Goal: Task Accomplishment & Management: Manage account settings

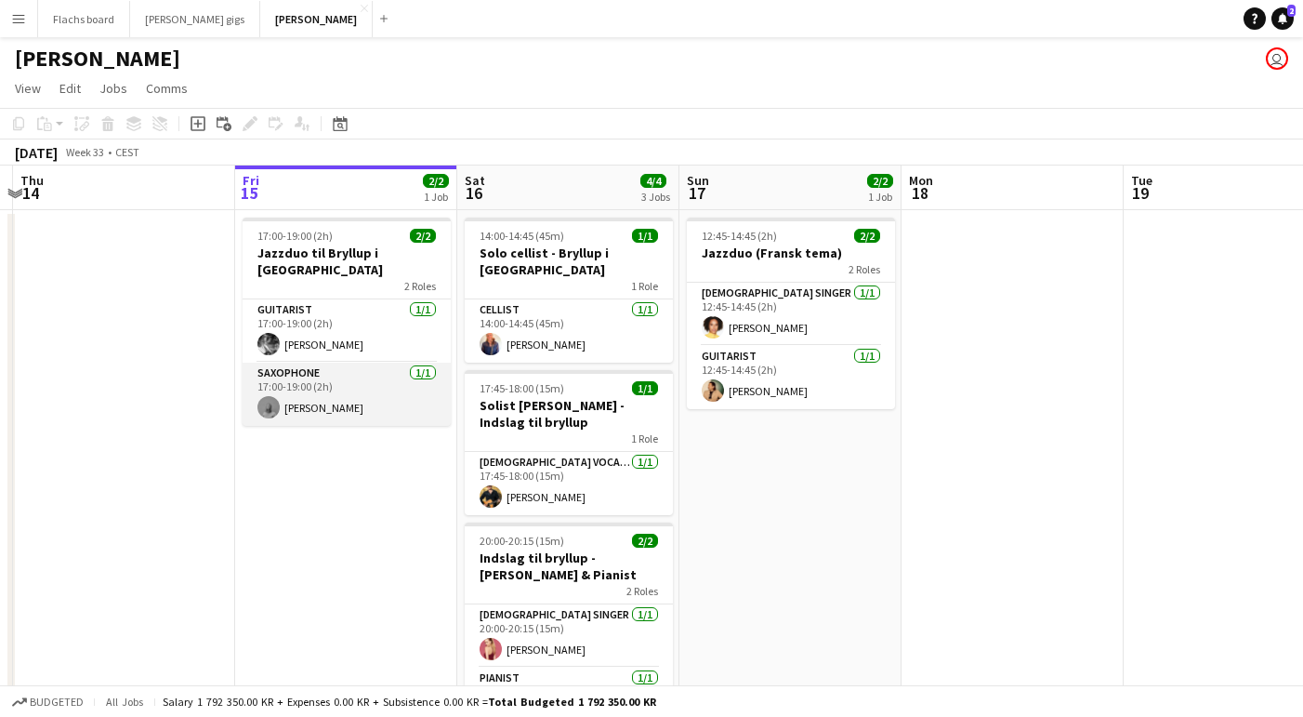
click at [345, 364] on app-card-role "Saxophone [DATE] 17:00-19:00 (2h) [PERSON_NAME]" at bounding box center [347, 393] width 208 height 63
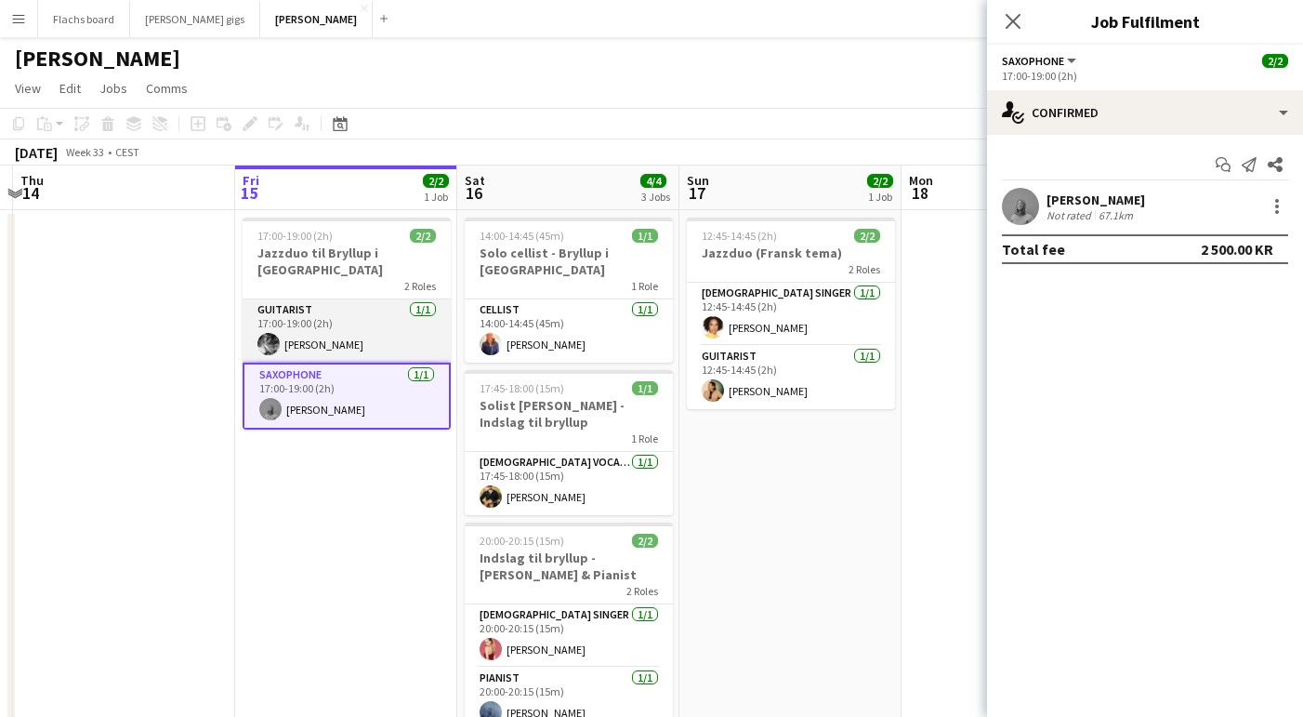
click at [318, 321] on app-card-role "Guitarist [DATE] 17:00-19:00 (2h) [PERSON_NAME]" at bounding box center [347, 330] width 208 height 63
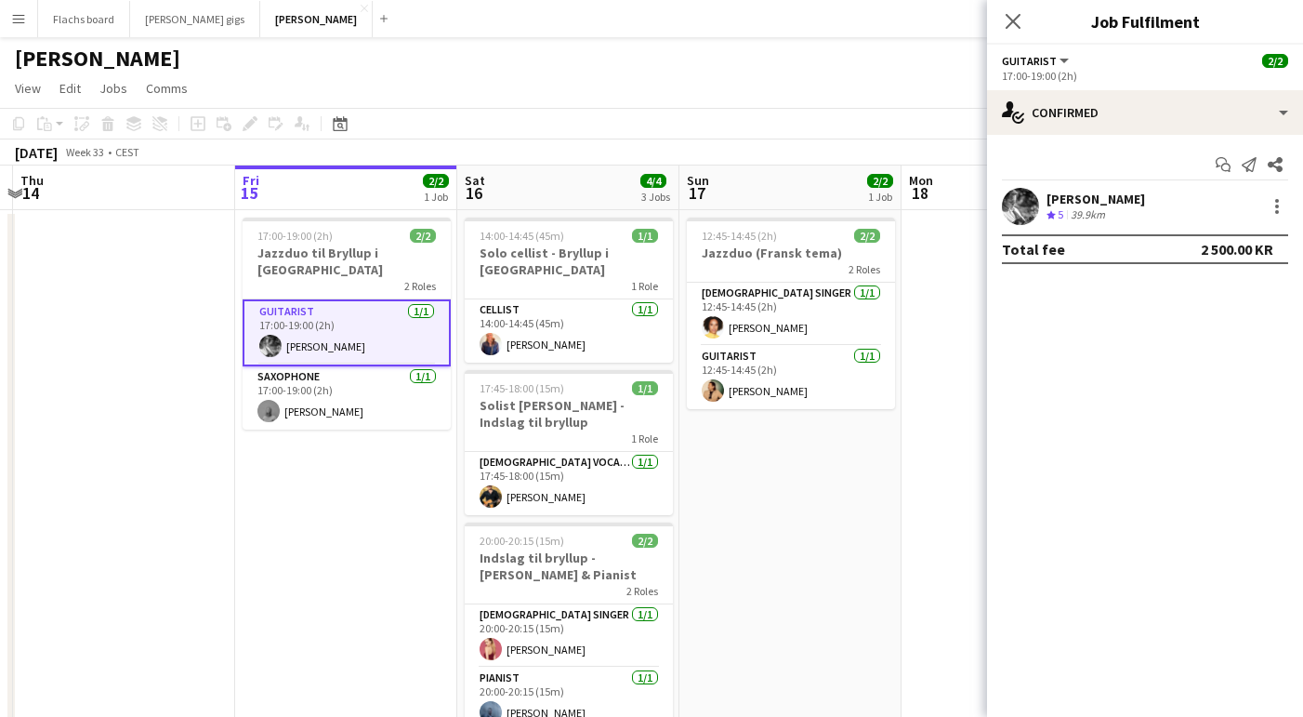
click at [344, 447] on app-date-cell "17:00-19:00 (2h) 2/2 Jazzduo til Bryllup i Herthadalen 2 Roles Guitarist [DATE]…" at bounding box center [346, 586] width 222 height 752
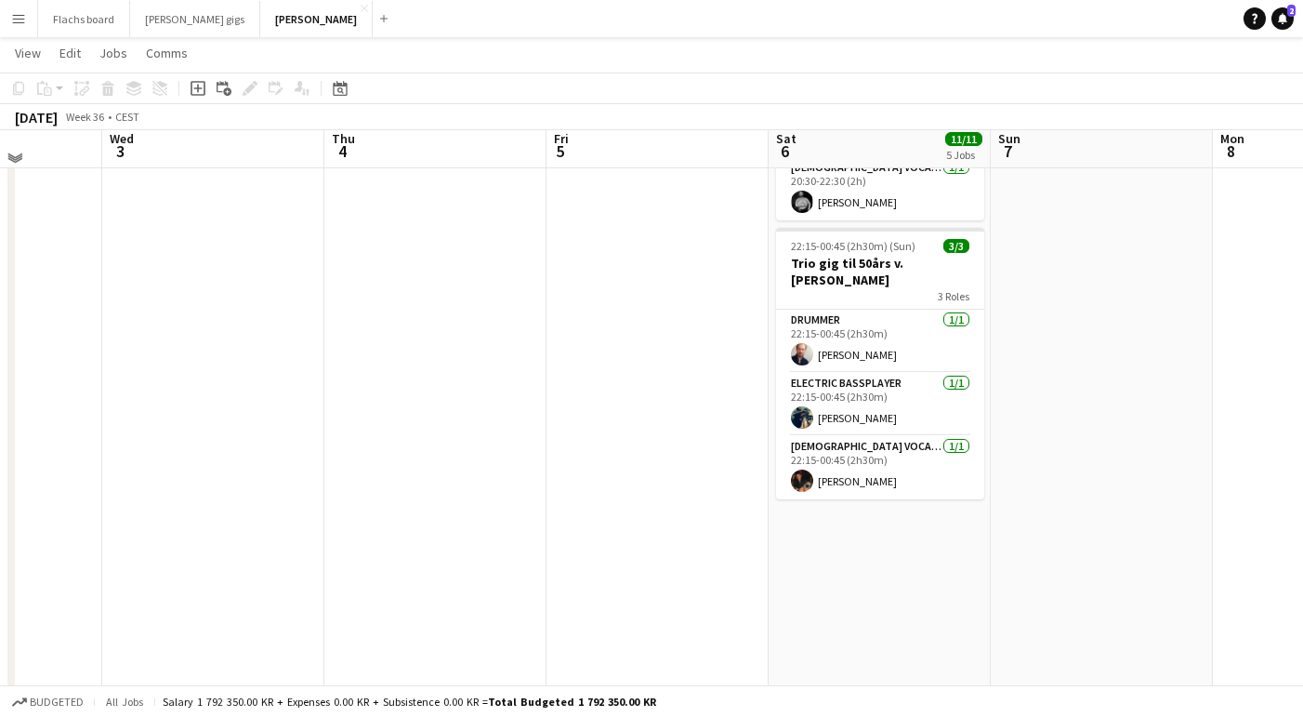
scroll to position [794, 0]
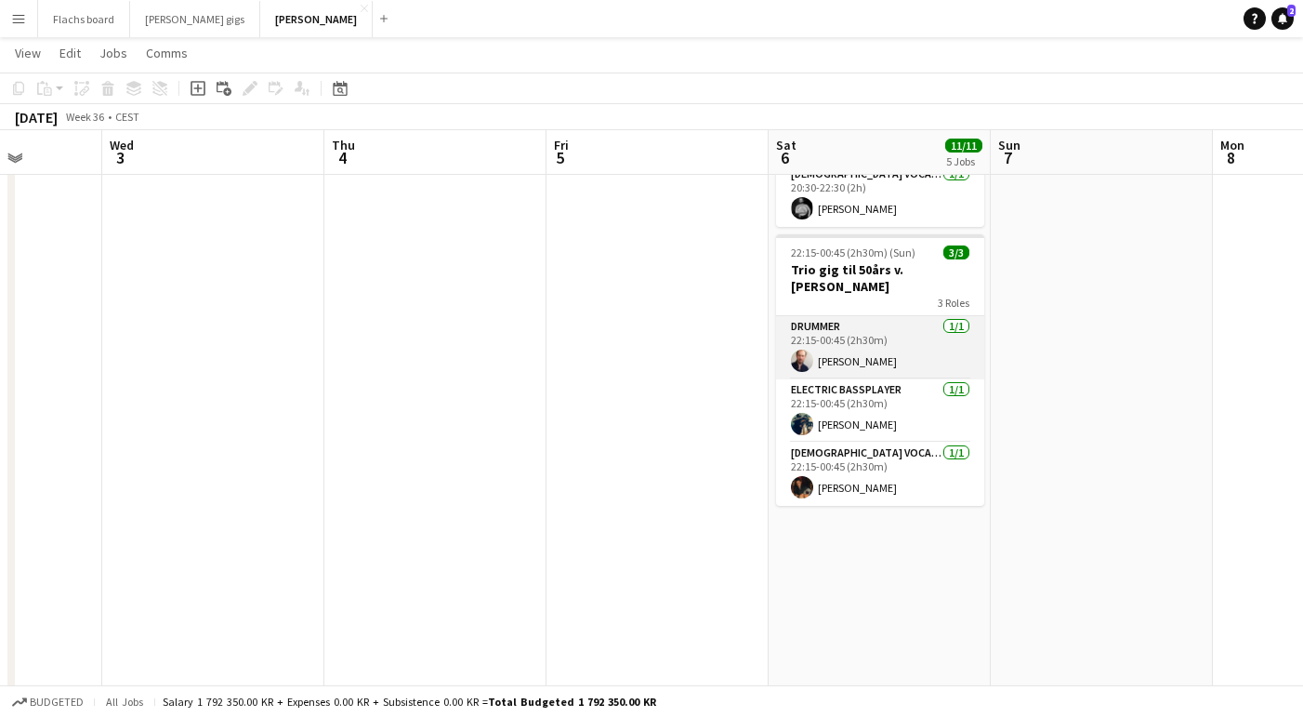
click at [833, 341] on app-card-role "Drummer [DATE] 22:15-00:45 (2h30m) [PERSON_NAME]" at bounding box center [880, 347] width 208 height 63
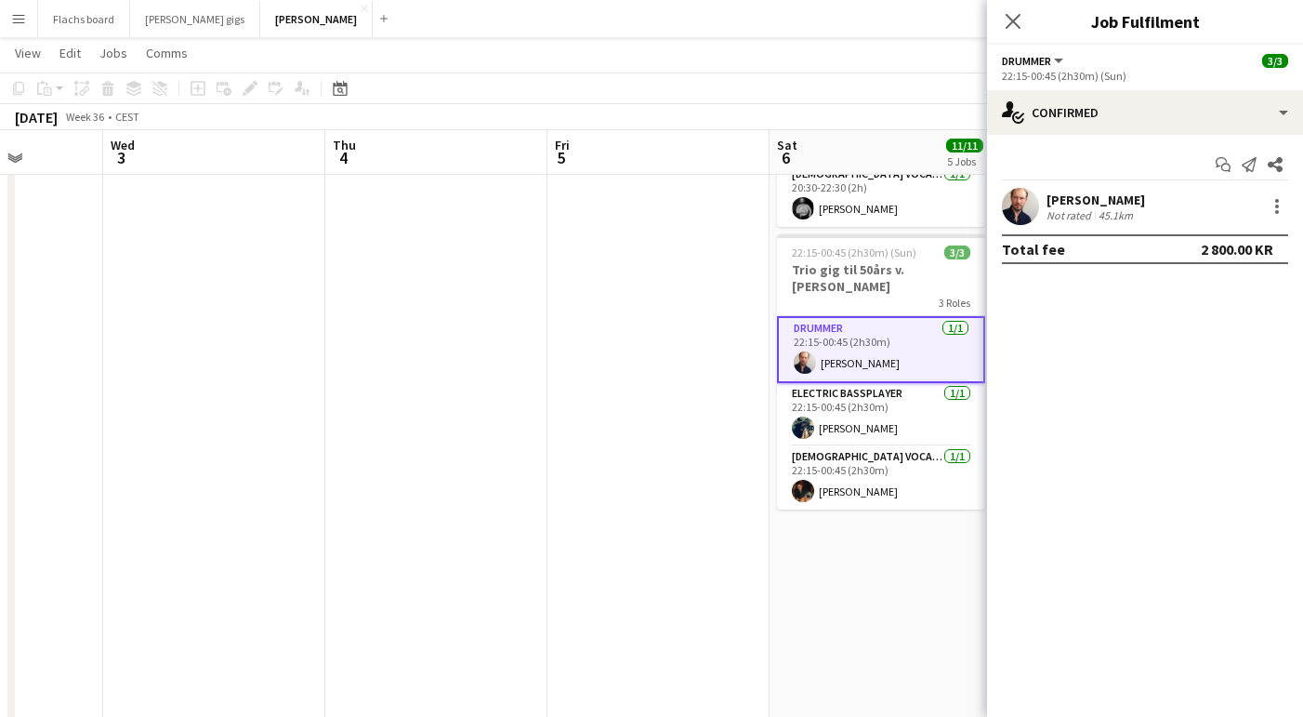
click at [654, 392] on app-date-cell at bounding box center [658, 442] width 222 height 2056
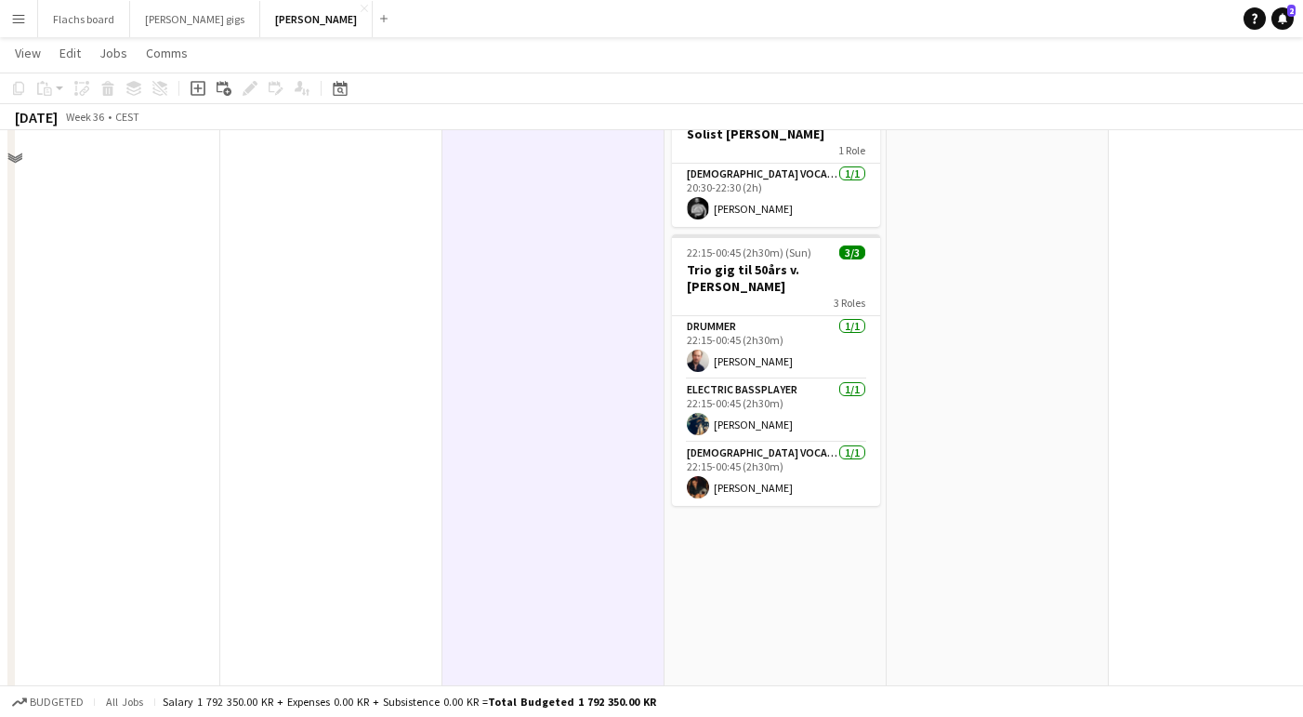
scroll to position [742, 0]
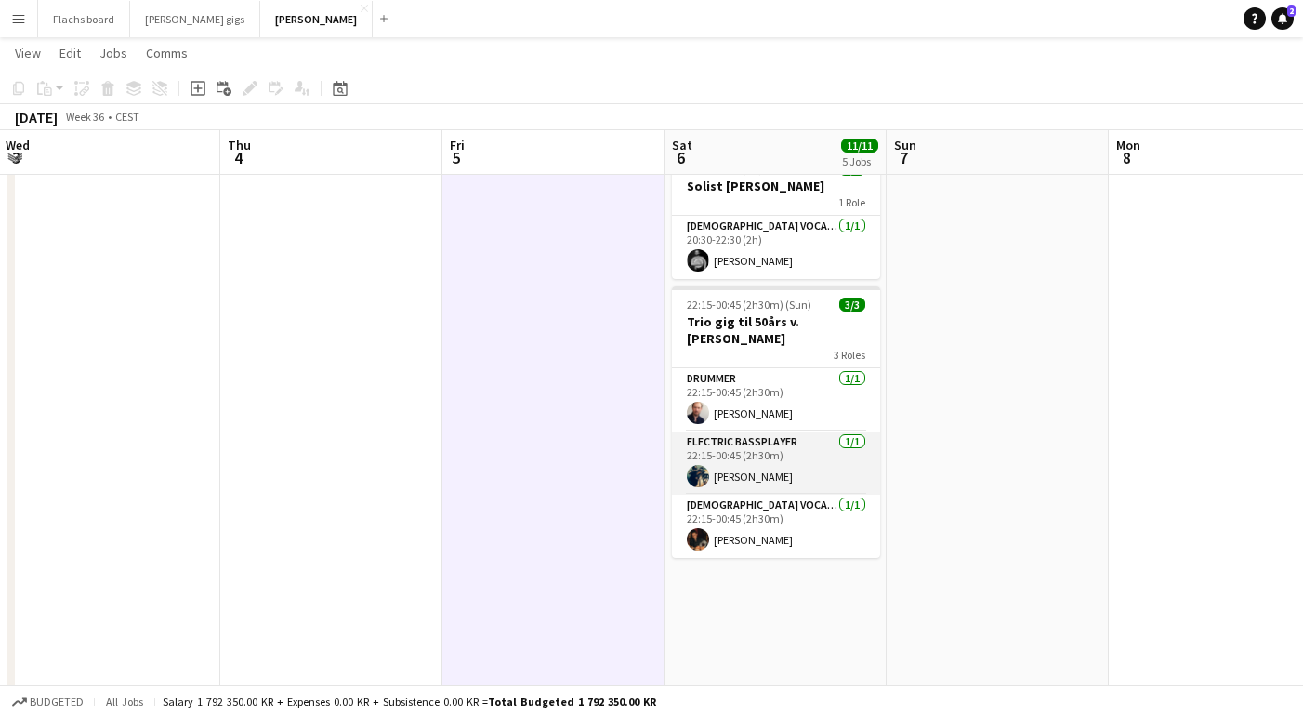
click at [724, 452] on app-card-role "Electric Bassplayer [DATE] 22:15-00:45 (2h30m) [PERSON_NAME]" at bounding box center [776, 462] width 208 height 63
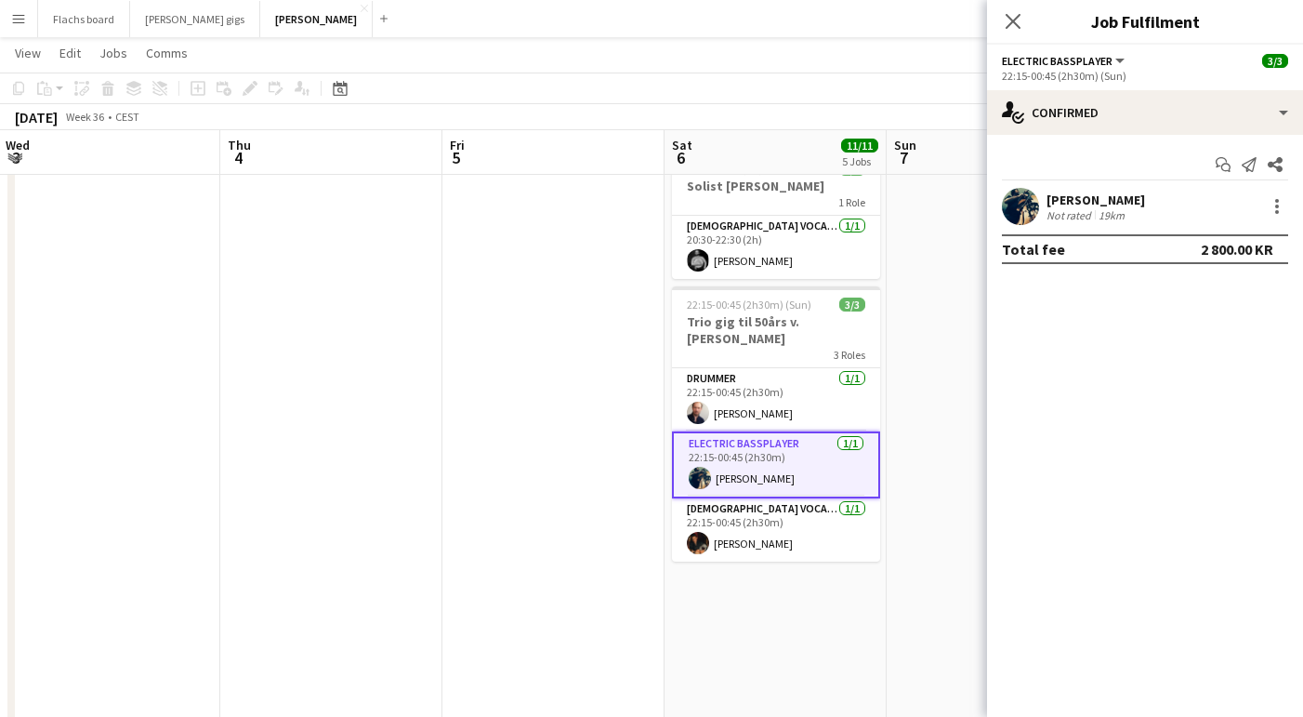
click at [724, 452] on app-card-role "Electric Bassplayer [DATE] 22:15-00:45 (2h30m) [PERSON_NAME]" at bounding box center [776, 464] width 208 height 67
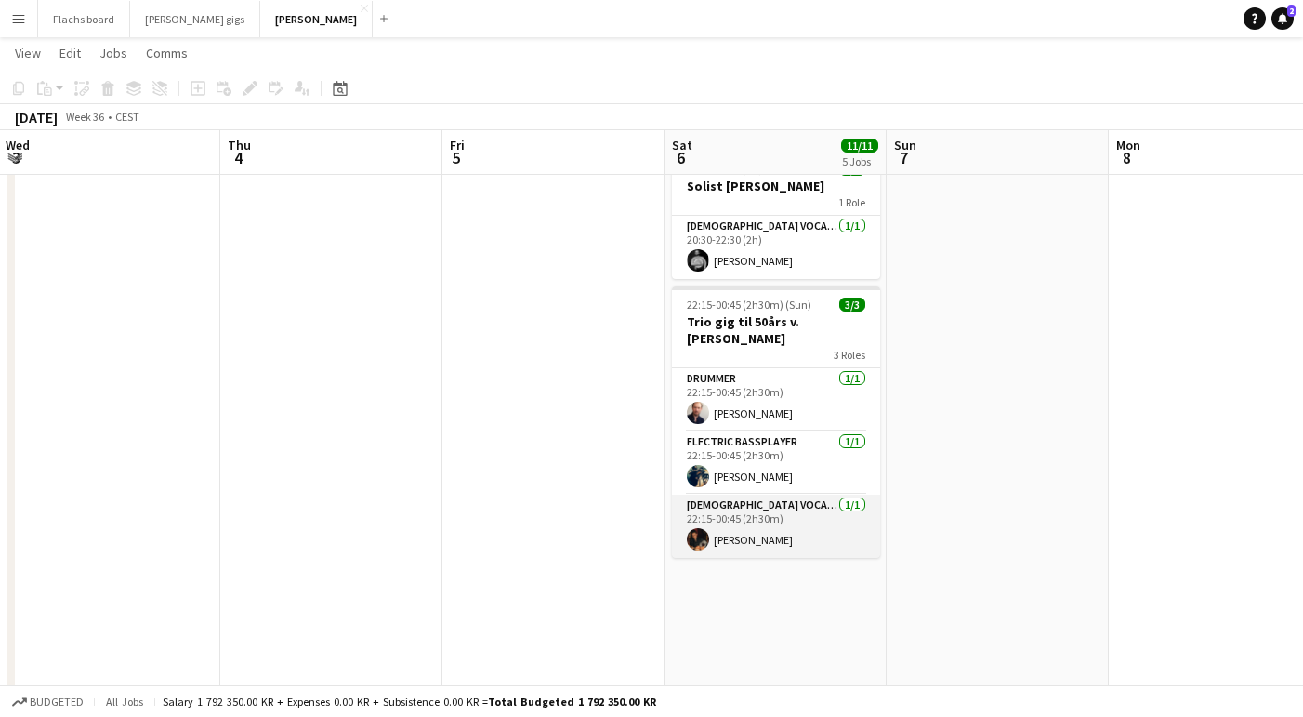
click at [757, 522] on app-card-role "[DEMOGRAPHIC_DATA] Vocal + Guitar [DATE] 22:15-00:45 (2h30m) [PERSON_NAME]" at bounding box center [776, 525] width 208 height 63
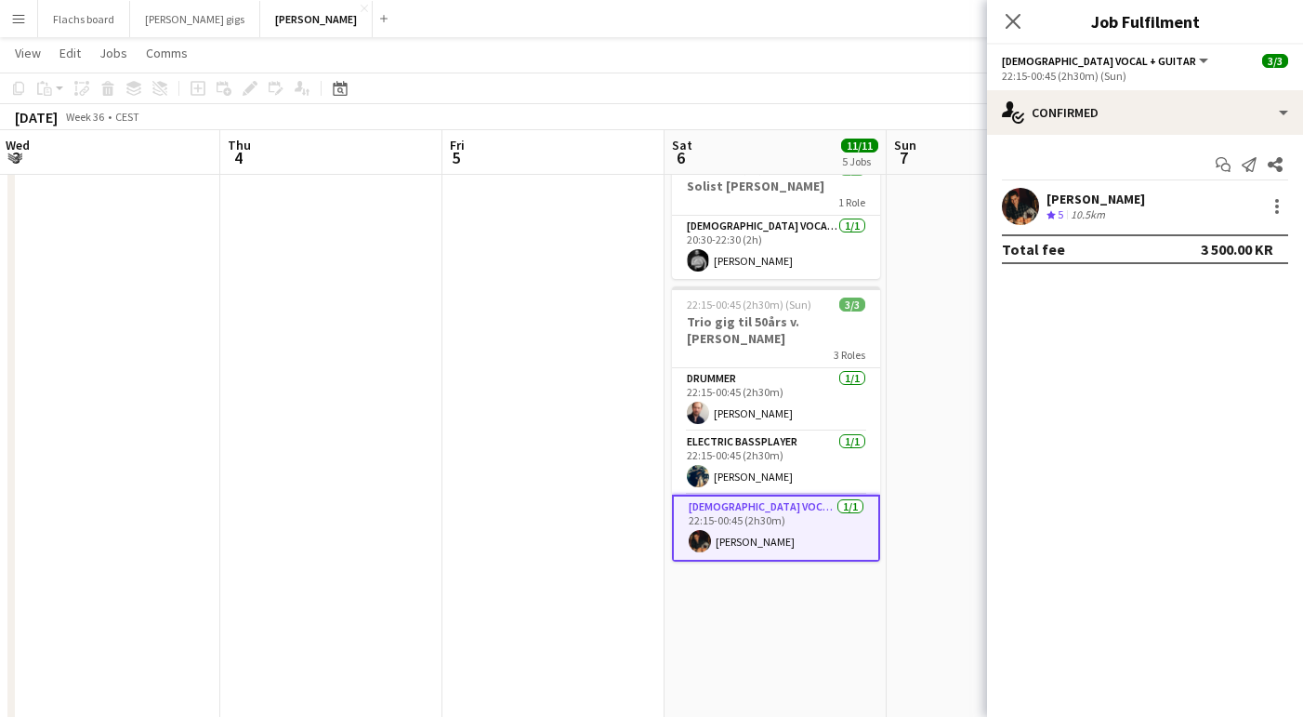
click at [605, 526] on app-date-cell at bounding box center [553, 495] width 222 height 2056
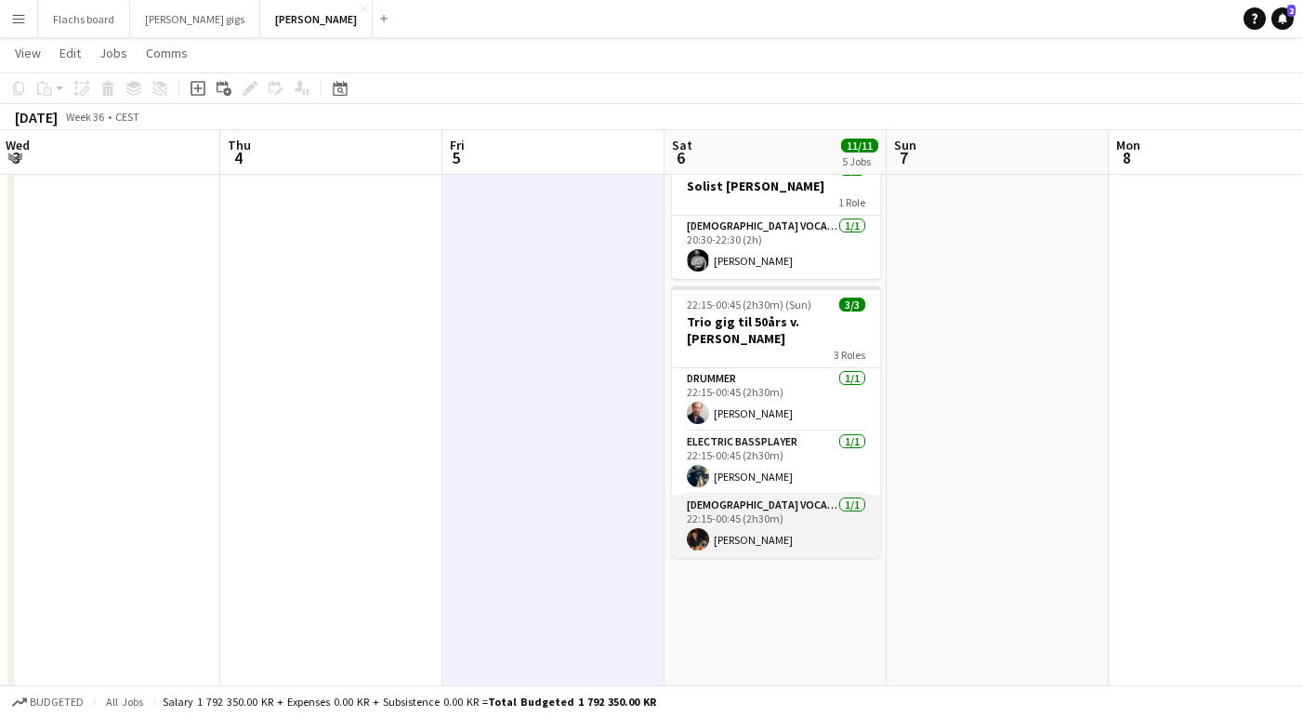
click at [711, 512] on app-card-role "[DEMOGRAPHIC_DATA] Vocal + Guitar [DATE] 22:15-00:45 (2h30m) [PERSON_NAME]" at bounding box center [776, 525] width 208 height 63
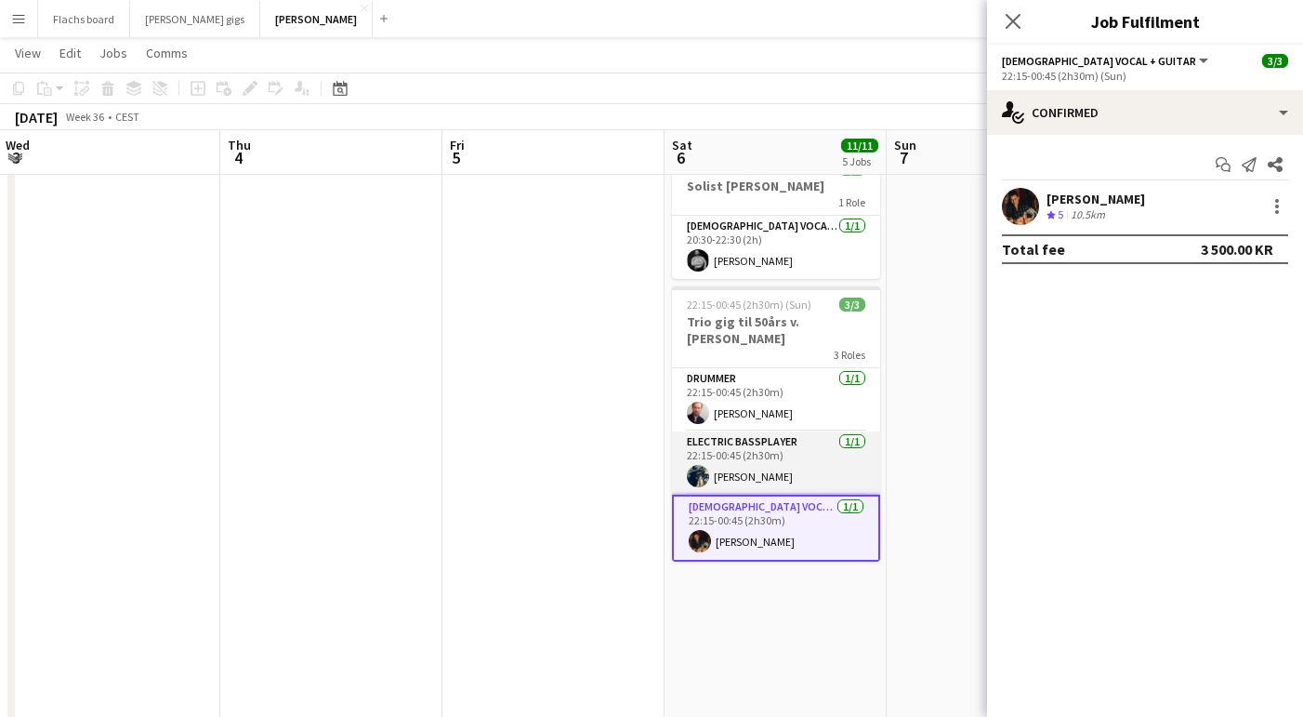
click at [770, 466] on app-card-role "Electric Bassplayer [DATE] 22:15-00:45 (2h30m) [PERSON_NAME]" at bounding box center [776, 462] width 208 height 63
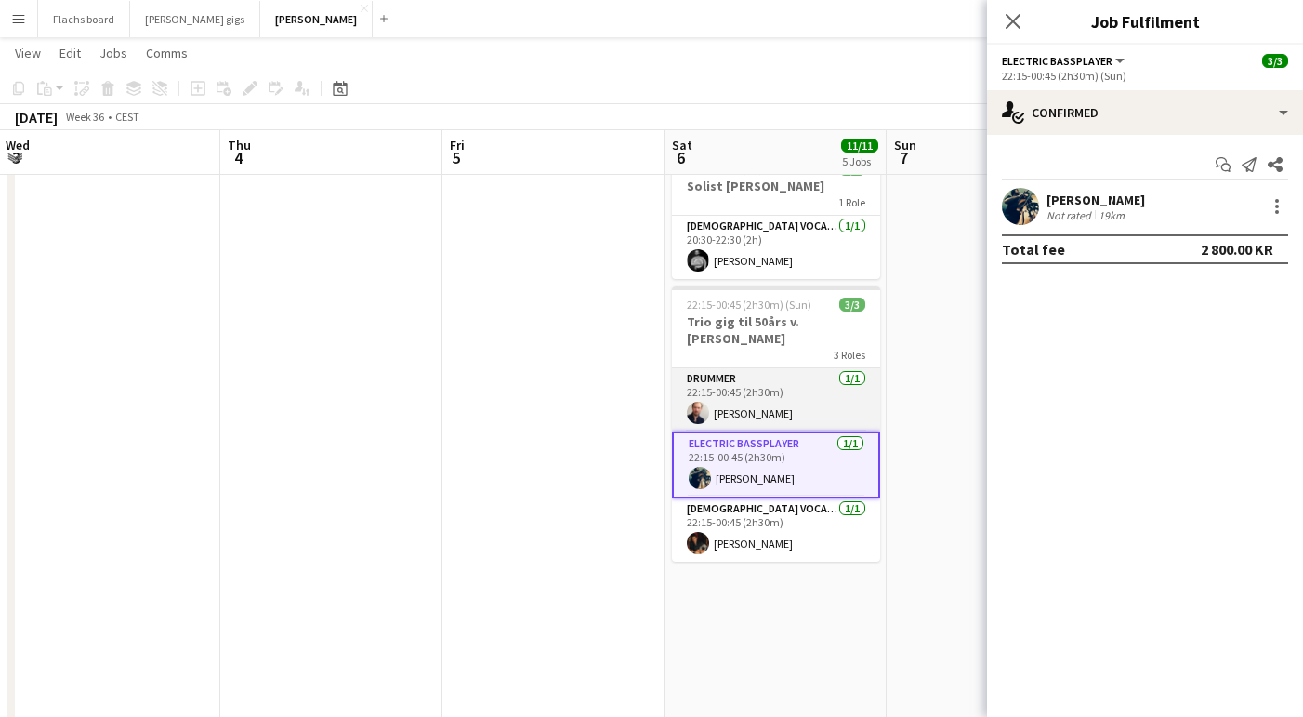
click at [732, 389] on app-card-role "Drummer [DATE] 22:15-00:45 (2h30m) [PERSON_NAME]" at bounding box center [776, 399] width 208 height 63
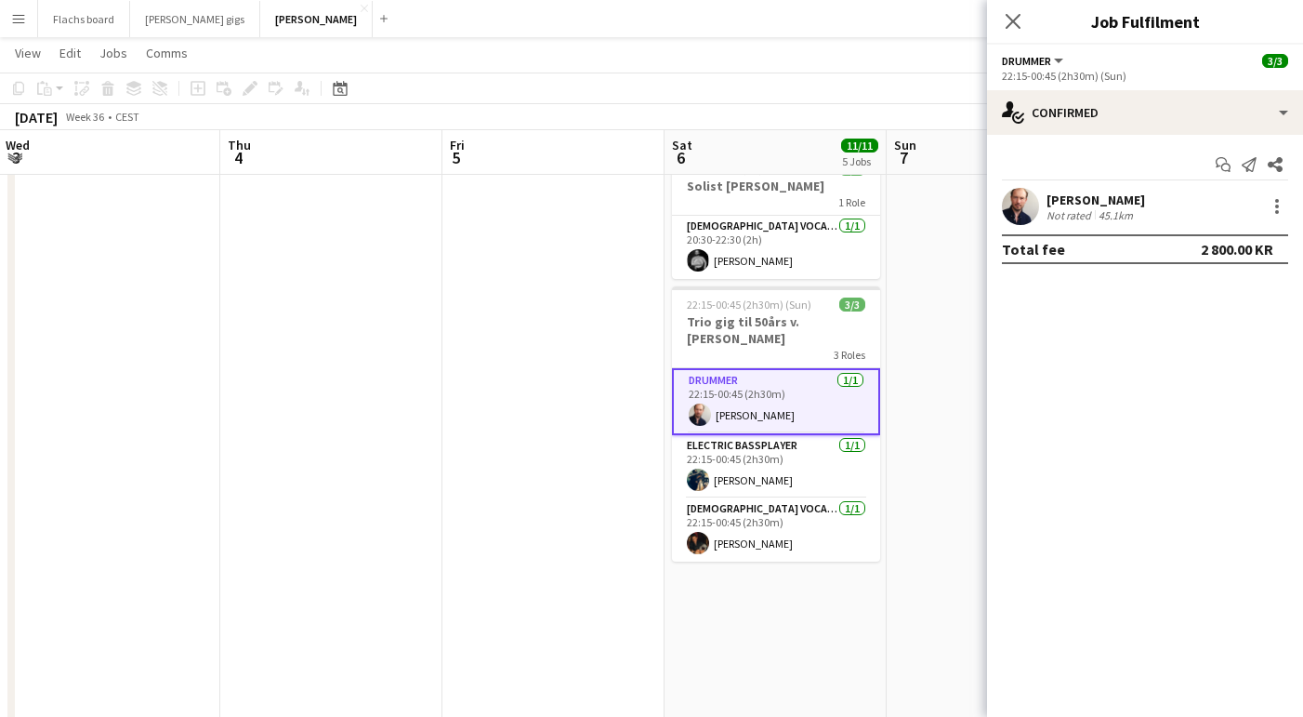
click at [625, 440] on app-date-cell at bounding box center [553, 495] width 222 height 2056
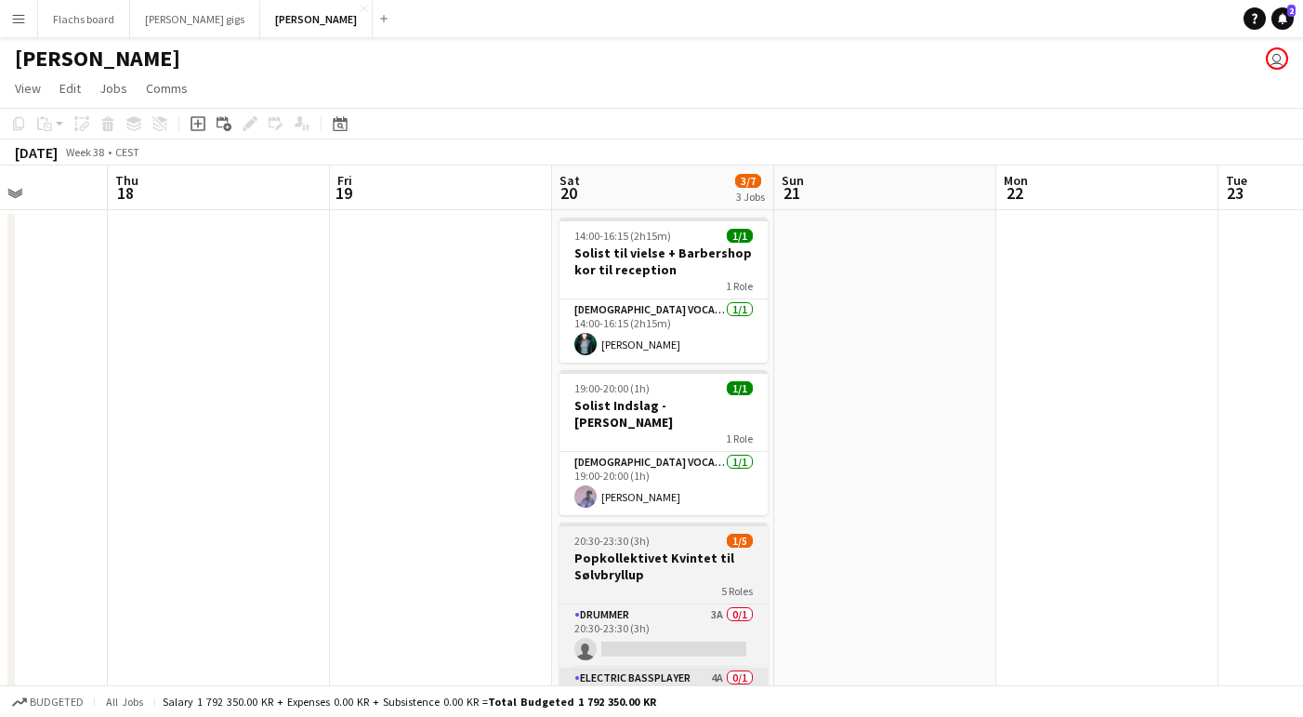
scroll to position [188, 0]
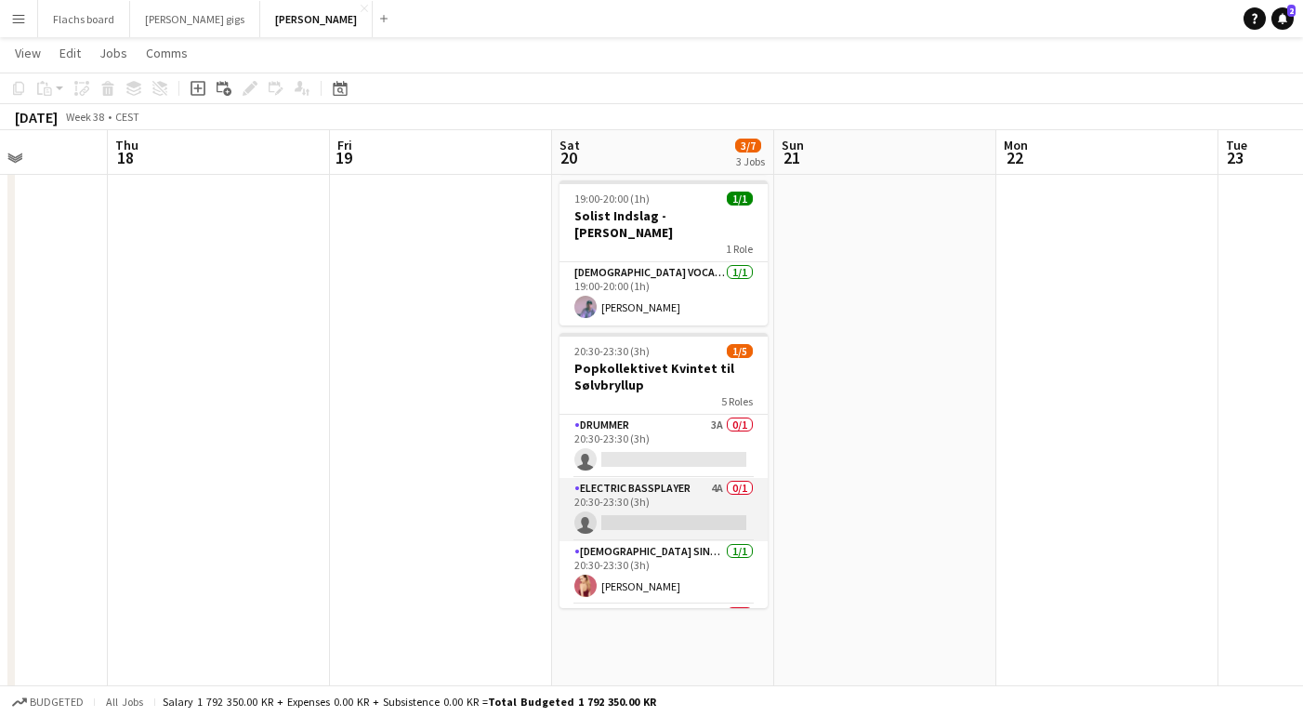
click at [653, 480] on app-card-role "Electric Bassplayer 4A 0/1 20:30-23:30 (3h) single-neutral-actions" at bounding box center [663, 509] width 208 height 63
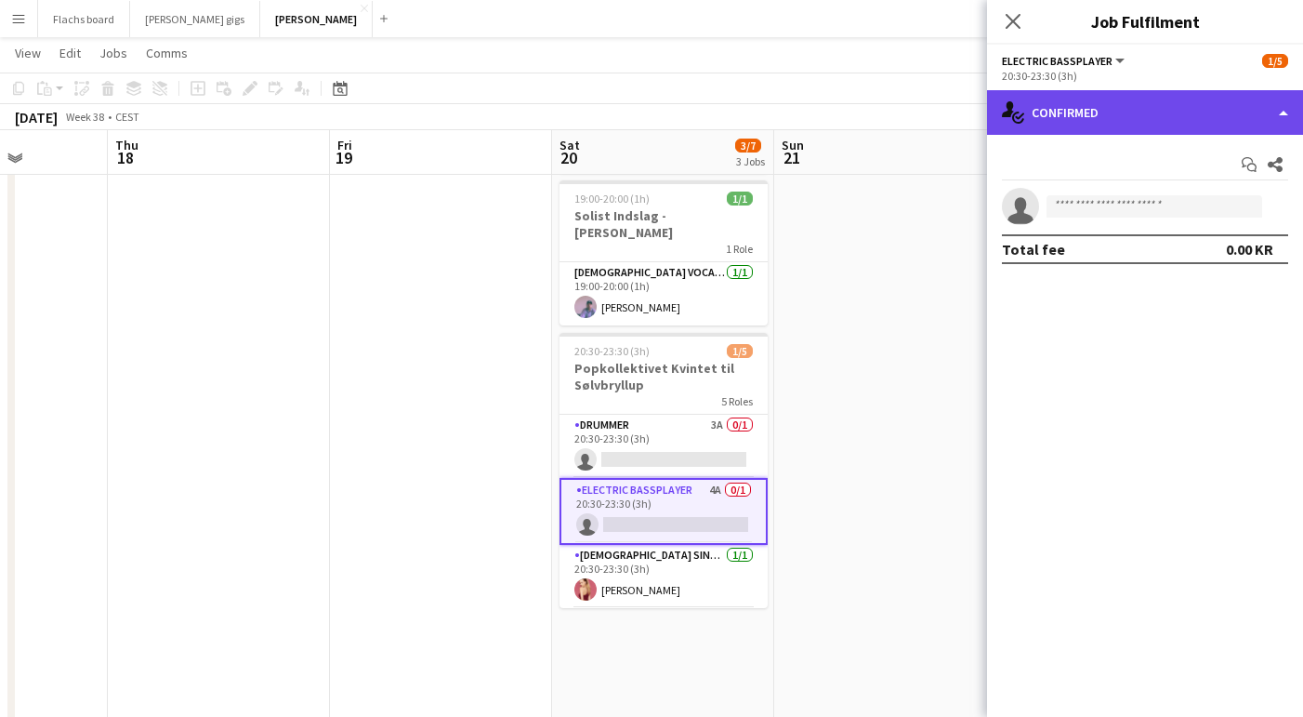
click at [1054, 125] on div "single-neutral-actions-check-2 Confirmed" at bounding box center [1145, 112] width 316 height 45
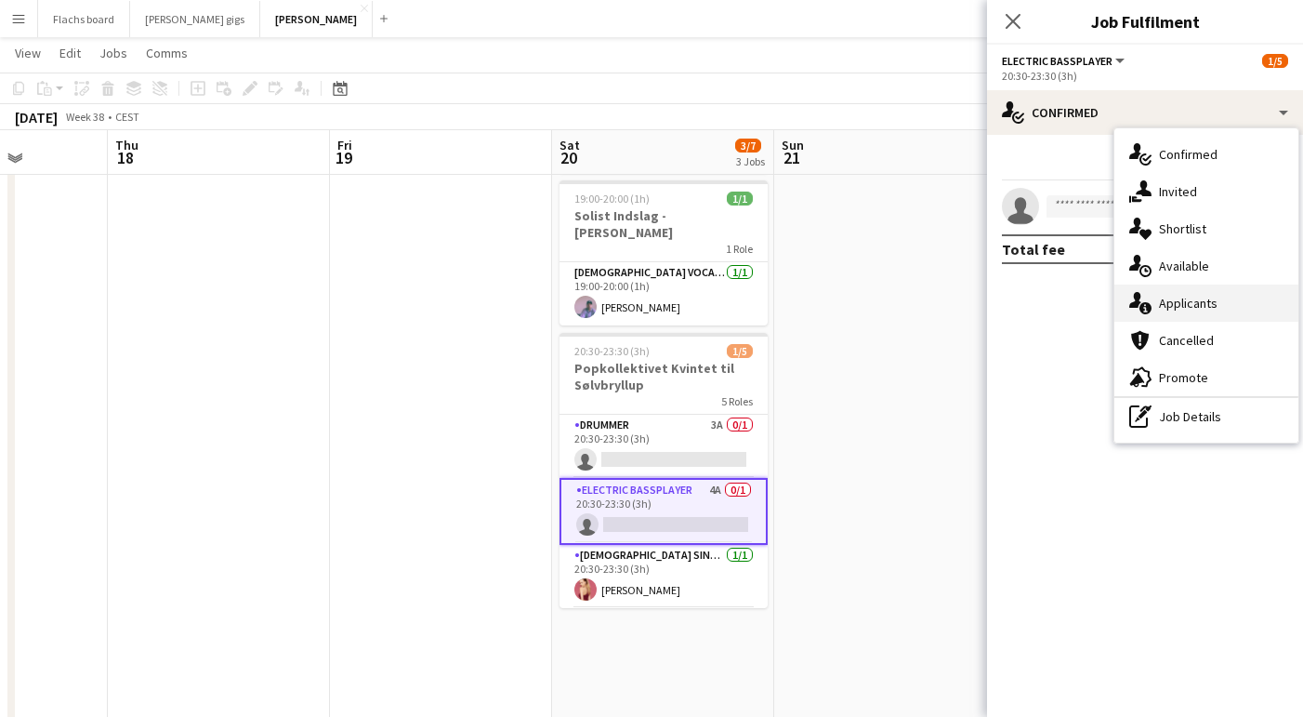
click at [1164, 304] on div "single-neutral-actions-information Applicants" at bounding box center [1206, 302] width 184 height 37
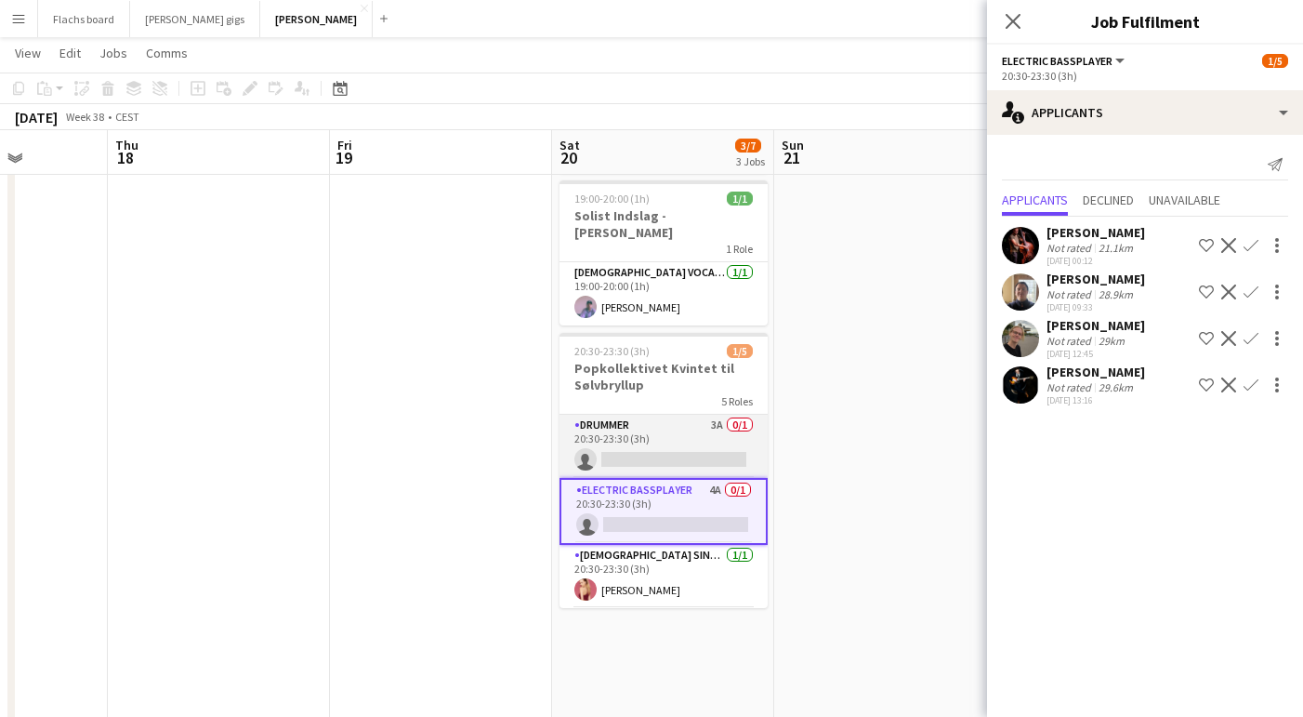
click at [709, 414] on app-card-role "Drummer 3A 0/1 20:30-23:30 (3h) single-neutral-actions" at bounding box center [663, 445] width 208 height 63
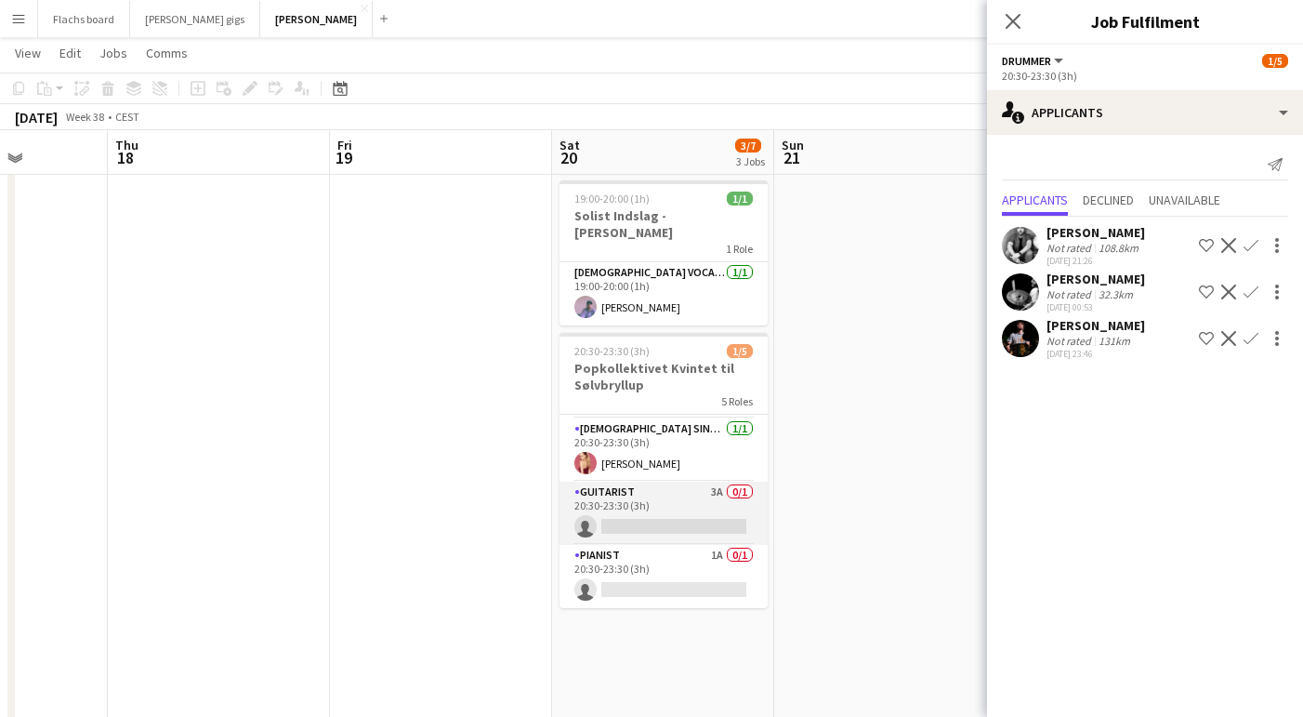
click at [698, 481] on app-card-role "Guitarist 3A 0/1 20:30-23:30 (3h) single-neutral-actions" at bounding box center [663, 512] width 208 height 63
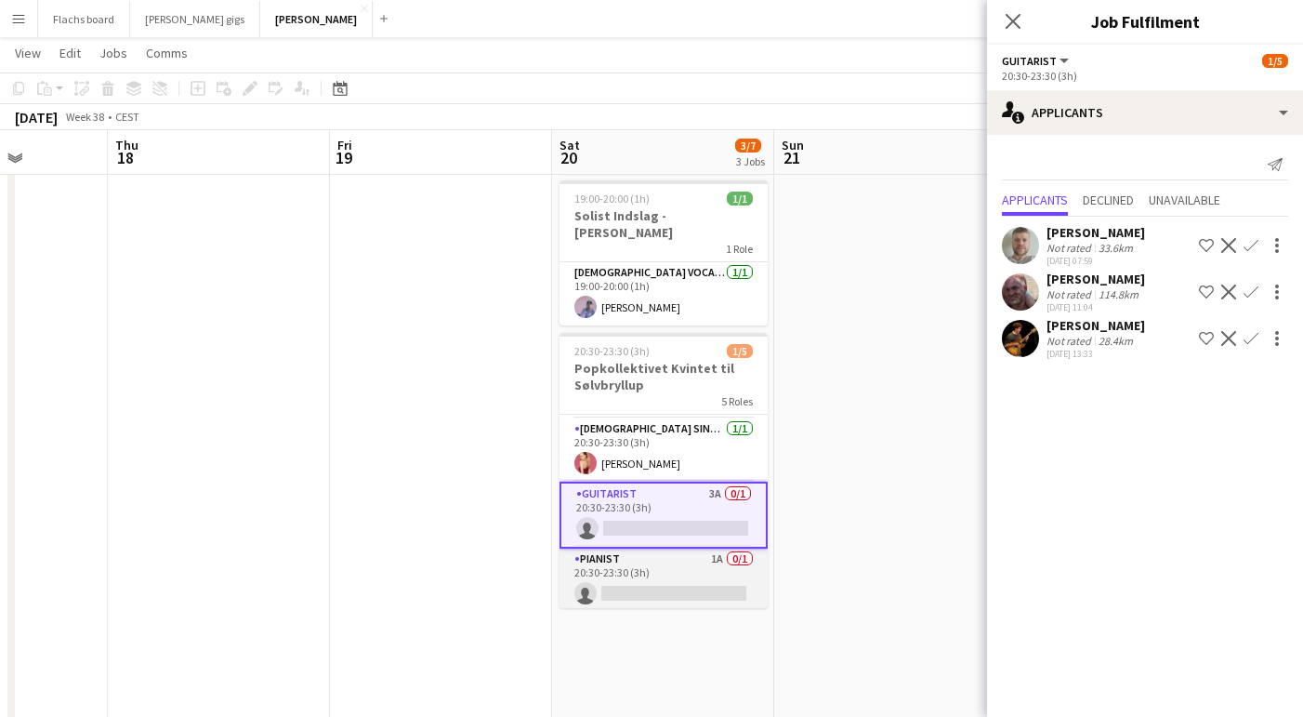
click at [683, 548] on app-card-role "Pianist 1A 0/1 20:30-23:30 (3h) single-neutral-actions" at bounding box center [663, 579] width 208 height 63
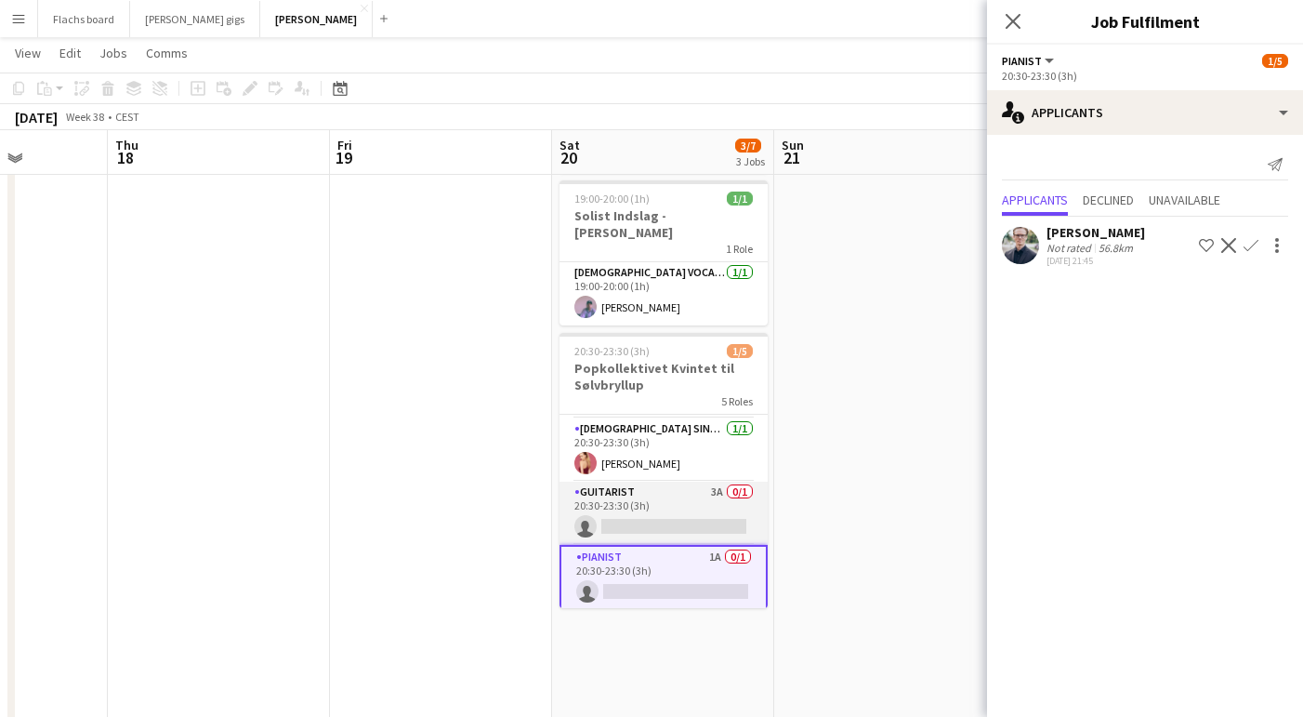
click at [655, 488] on app-card-role "Guitarist 3A 0/1 20:30-23:30 (3h) single-neutral-actions" at bounding box center [663, 512] width 208 height 63
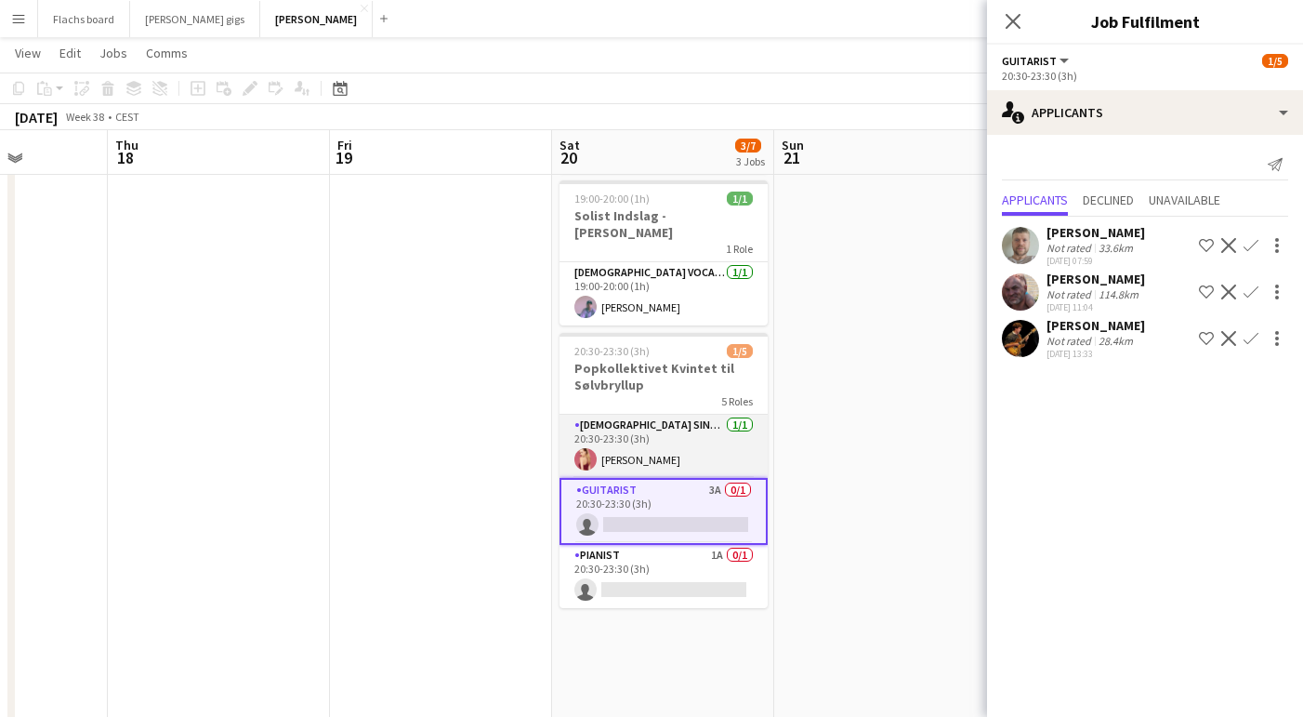
scroll to position [0, 0]
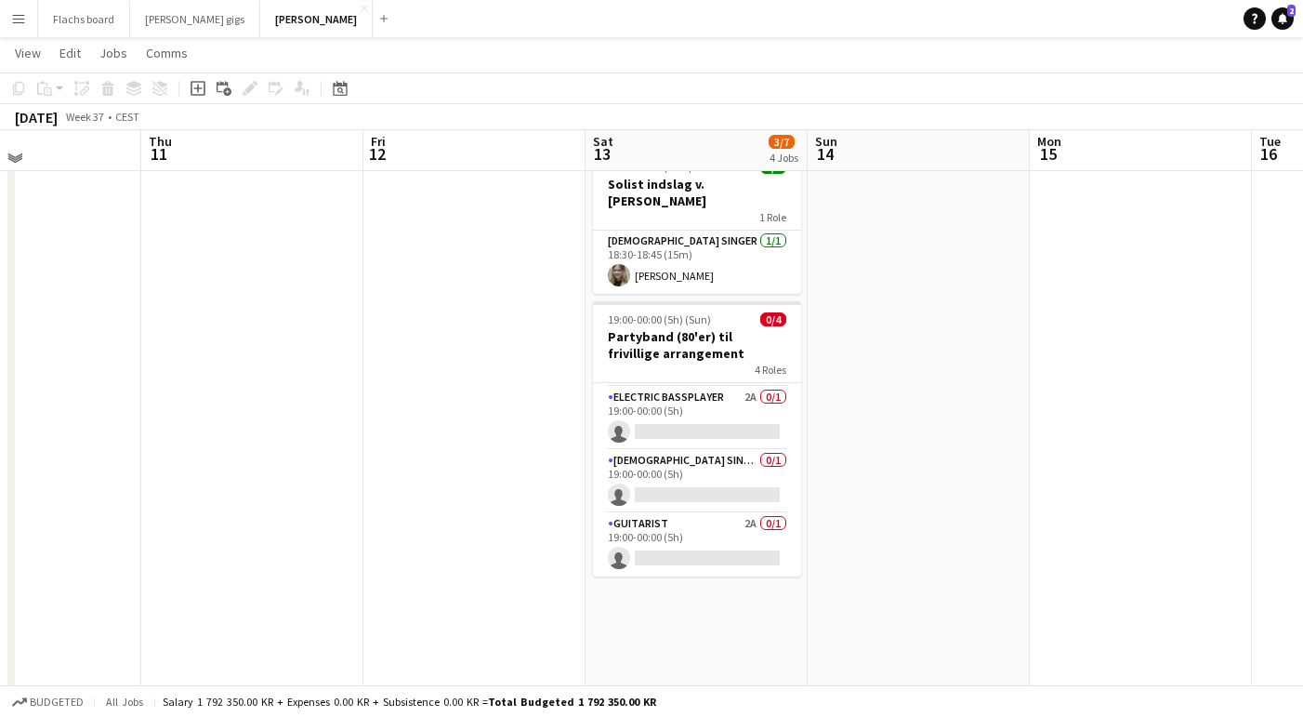
scroll to position [368, 0]
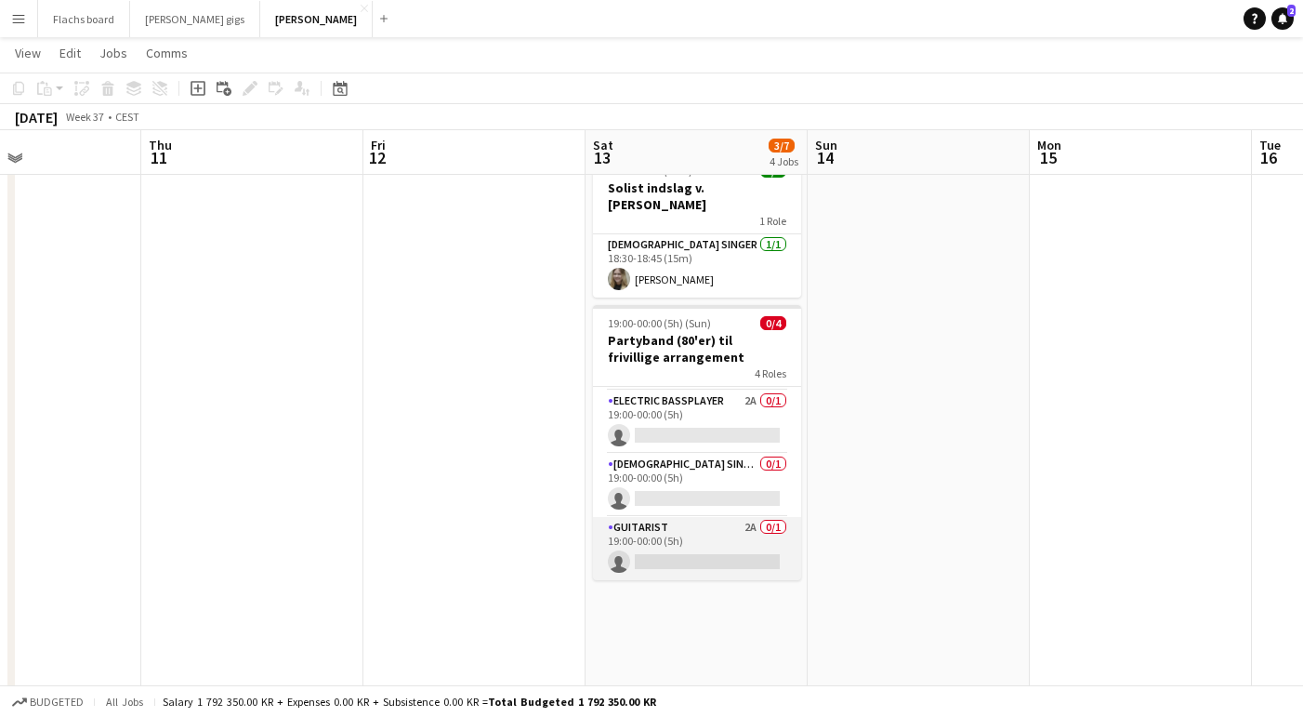
click at [637, 517] on app-card-role "Guitarist 2A 0/1 19:00-00:00 (5h) single-neutral-actions" at bounding box center [697, 548] width 208 height 63
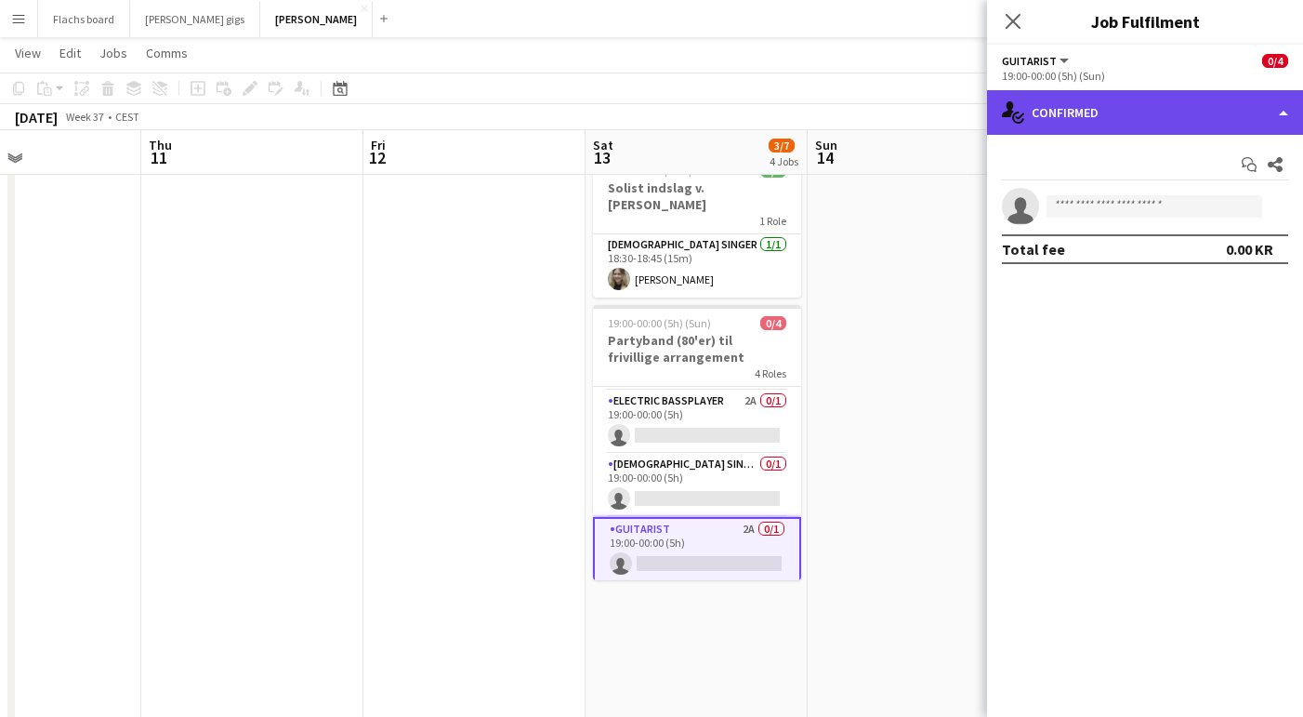
click at [1081, 97] on div "single-neutral-actions-check-2 Confirmed" at bounding box center [1145, 112] width 316 height 45
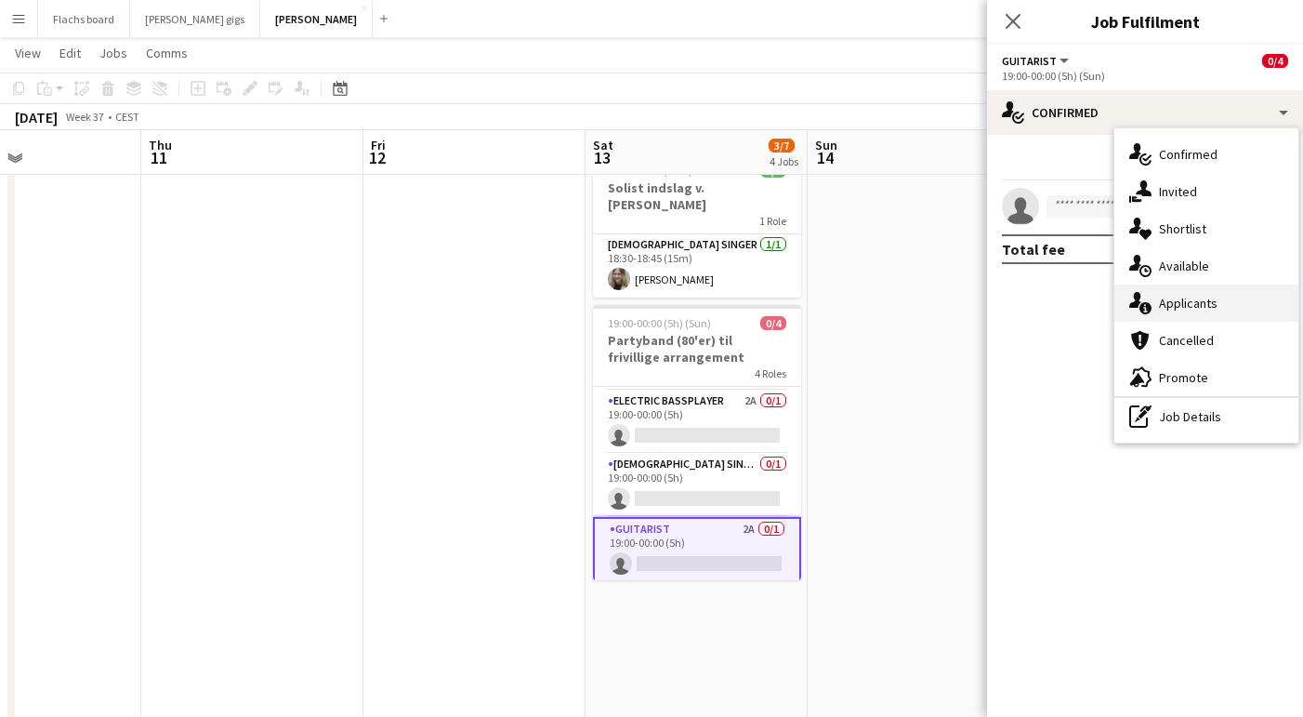
click at [1168, 315] on div "single-neutral-actions-information Applicants" at bounding box center [1206, 302] width 184 height 37
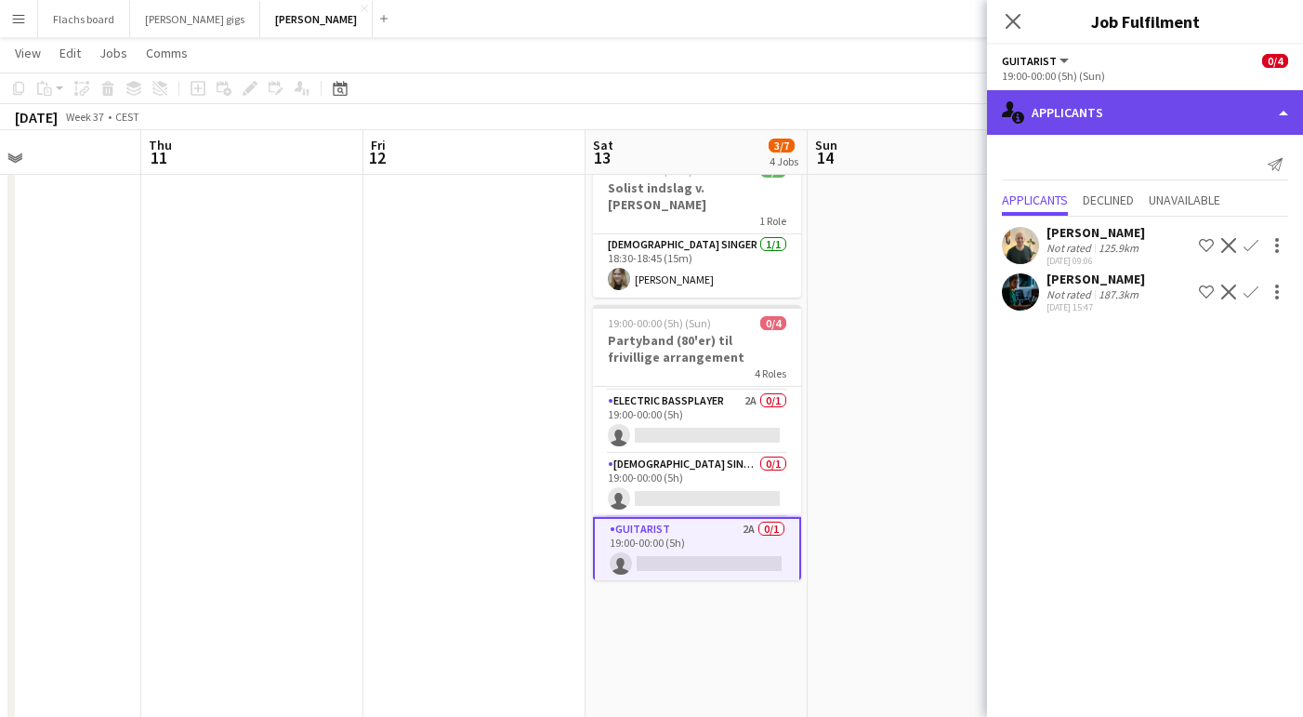
click at [1071, 91] on div "single-neutral-actions-information Applicants" at bounding box center [1145, 112] width 316 height 45
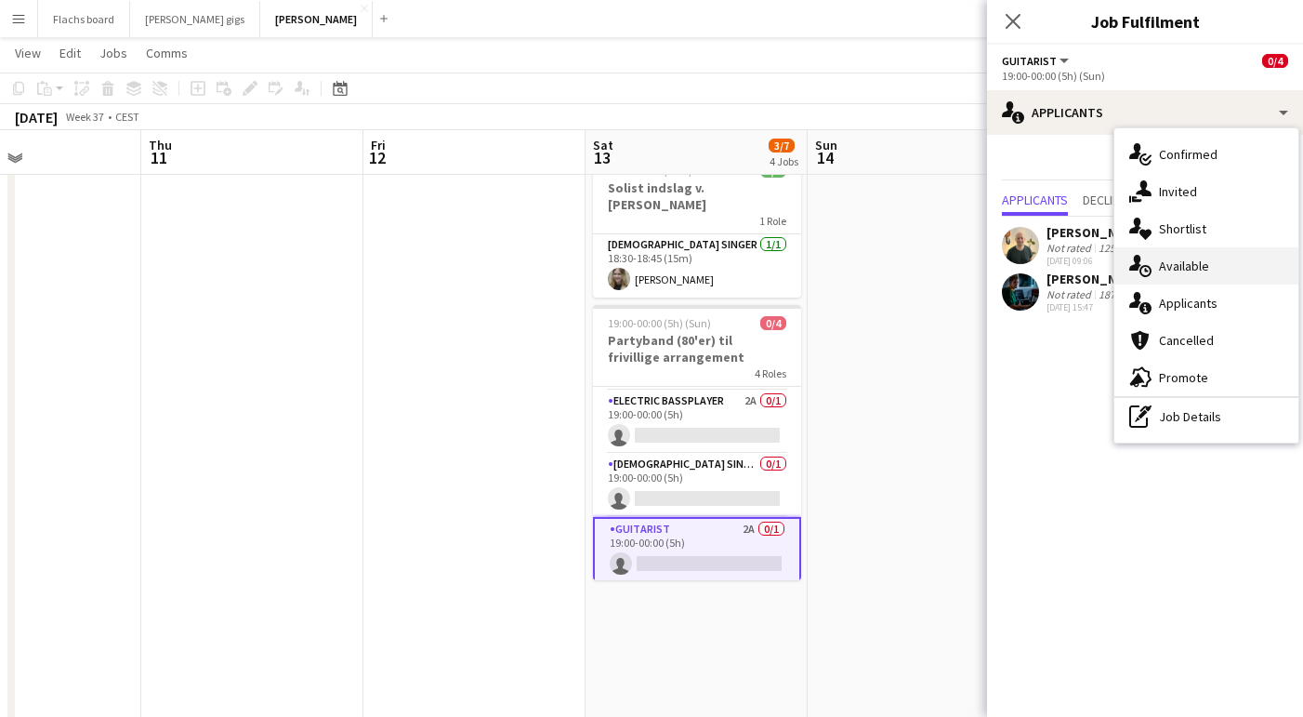
click at [1176, 277] on div "single-neutral-actions-upload Available" at bounding box center [1206, 265] width 184 height 37
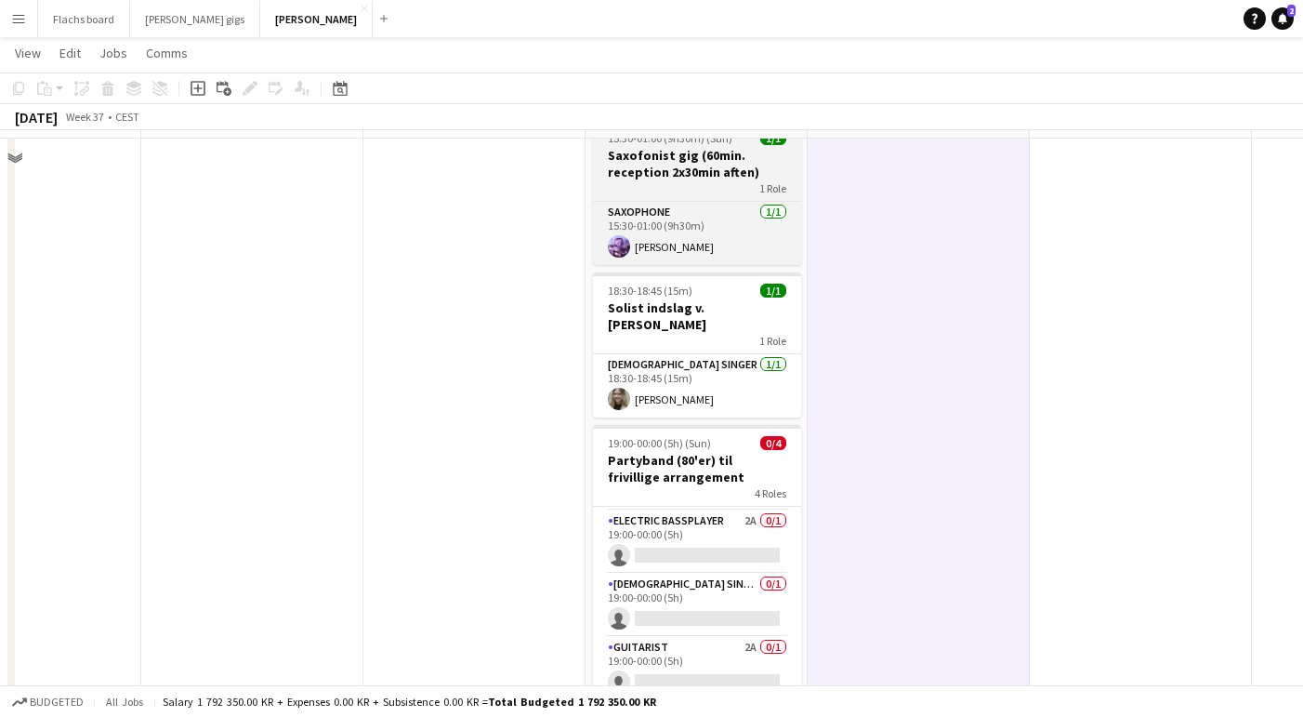
scroll to position [0, 0]
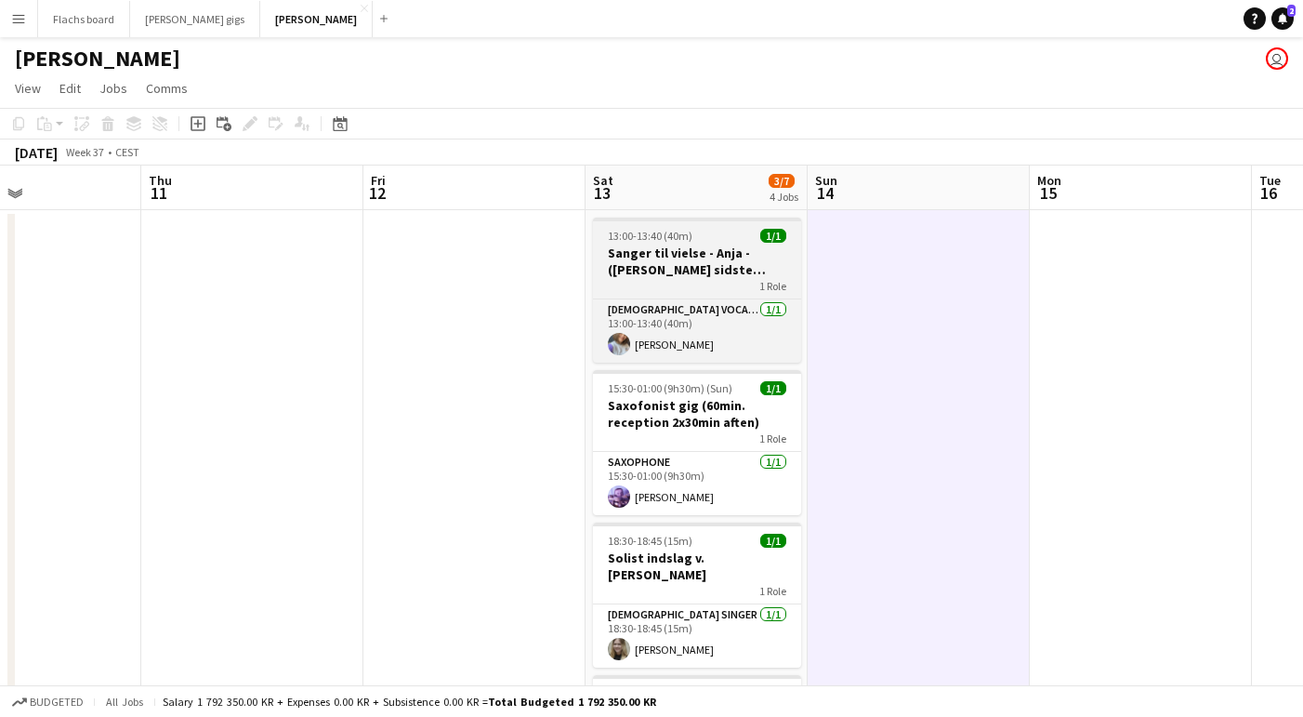
click at [701, 255] on h3 "Sanger til vielse - Anja - ([PERSON_NAME] sidste bekræftelse)" at bounding box center [697, 260] width 208 height 33
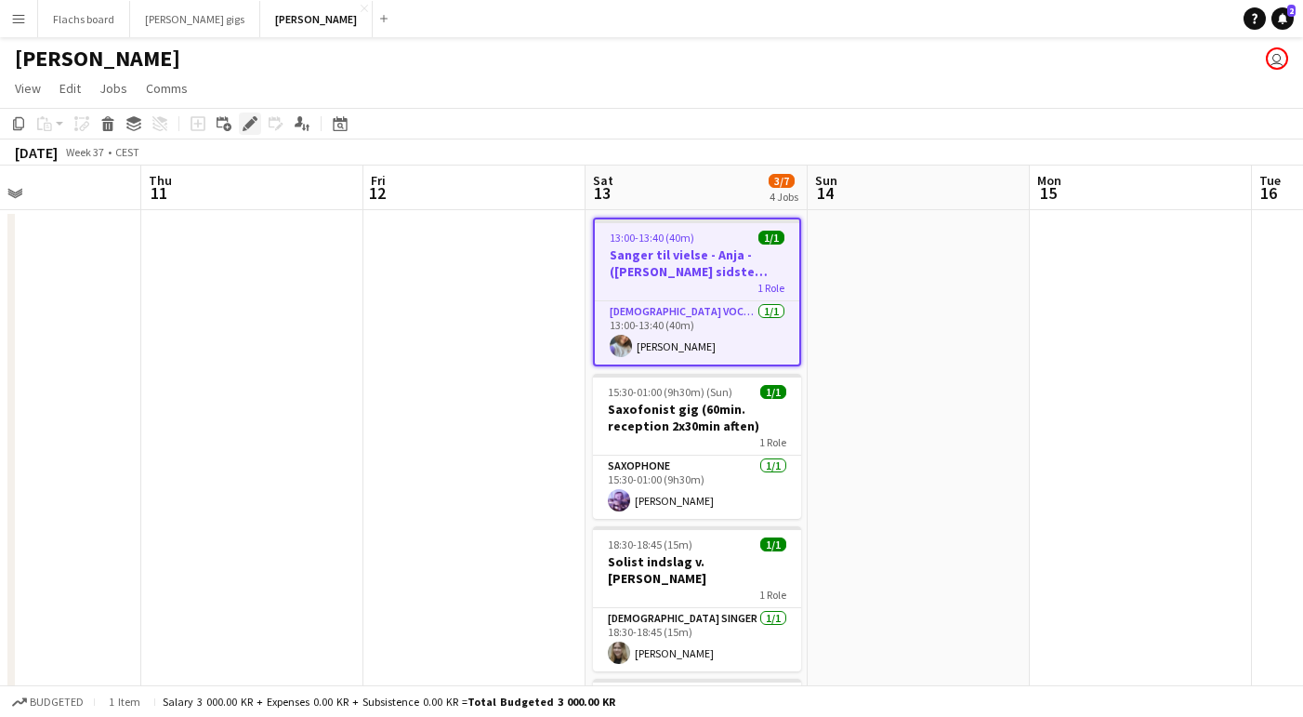
click at [246, 131] on div "Edit" at bounding box center [250, 123] width 22 height 22
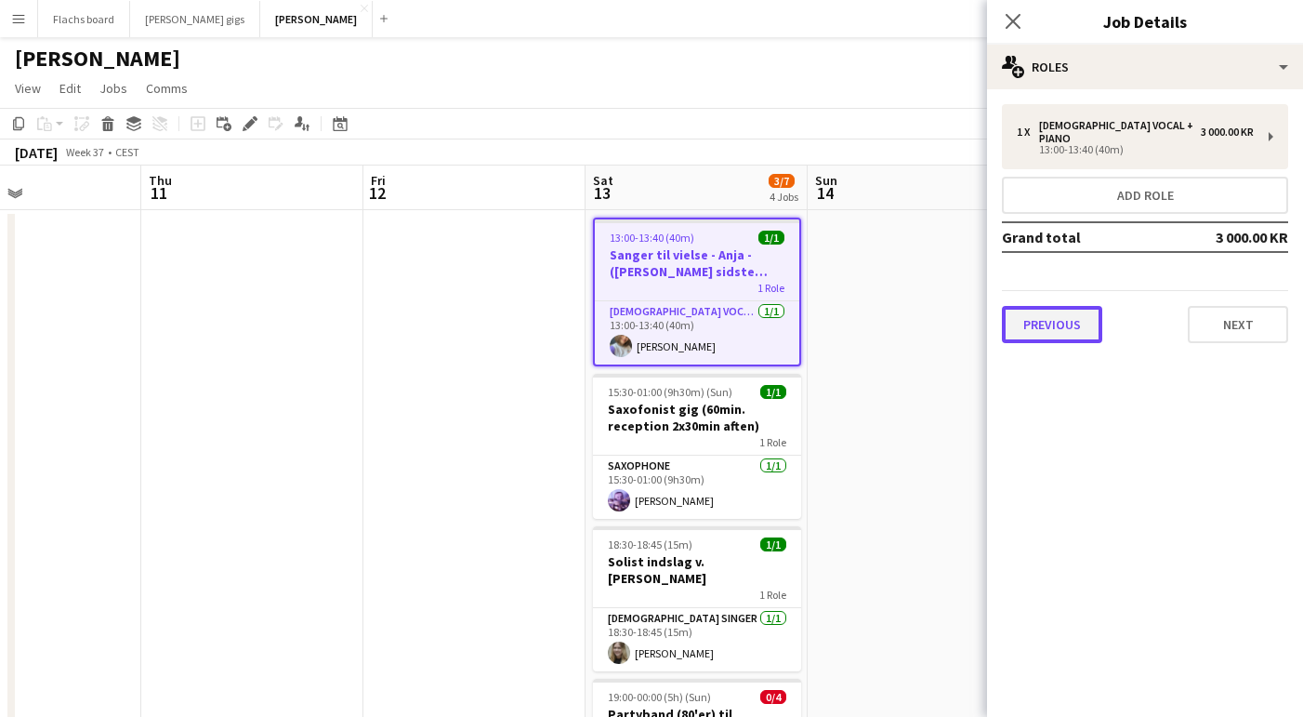
click at [1035, 316] on button "Previous" at bounding box center [1052, 324] width 100 height 37
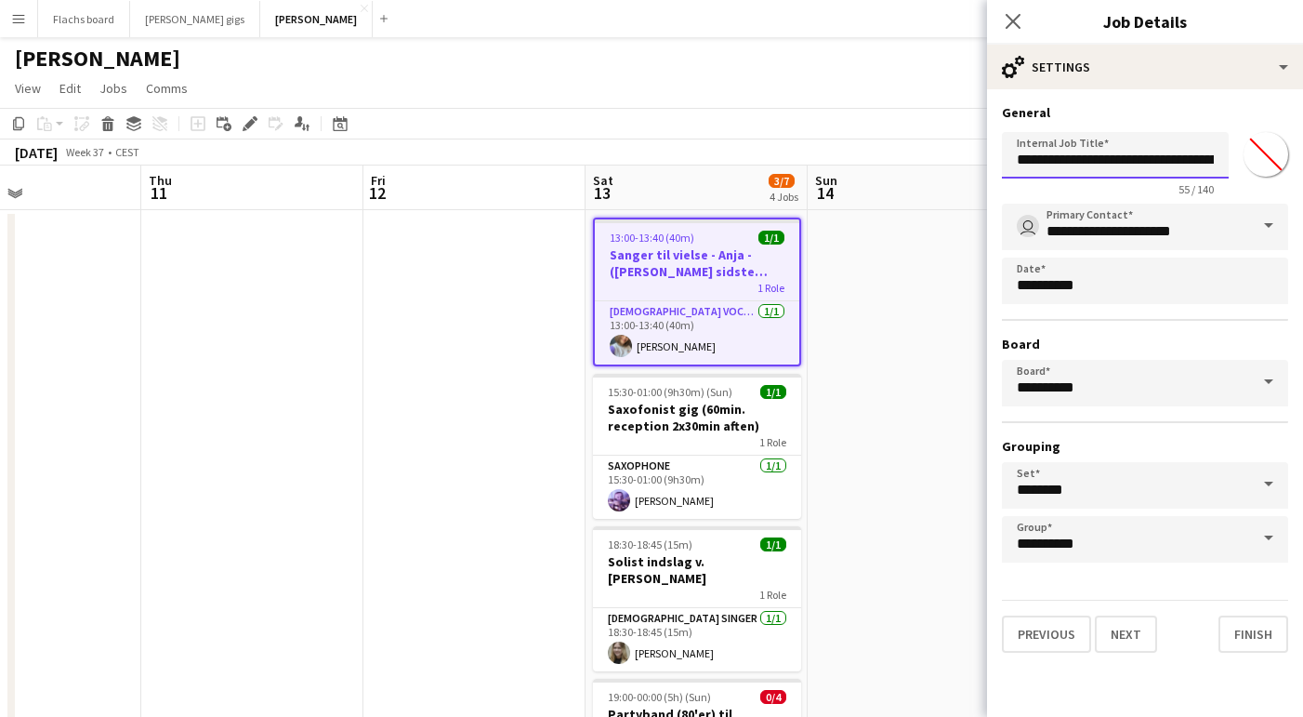
click at [1151, 157] on input "**********" at bounding box center [1115, 155] width 227 height 46
drag, startPoint x: 1151, startPoint y: 157, endPoint x: 1309, endPoint y: 157, distance: 157.1
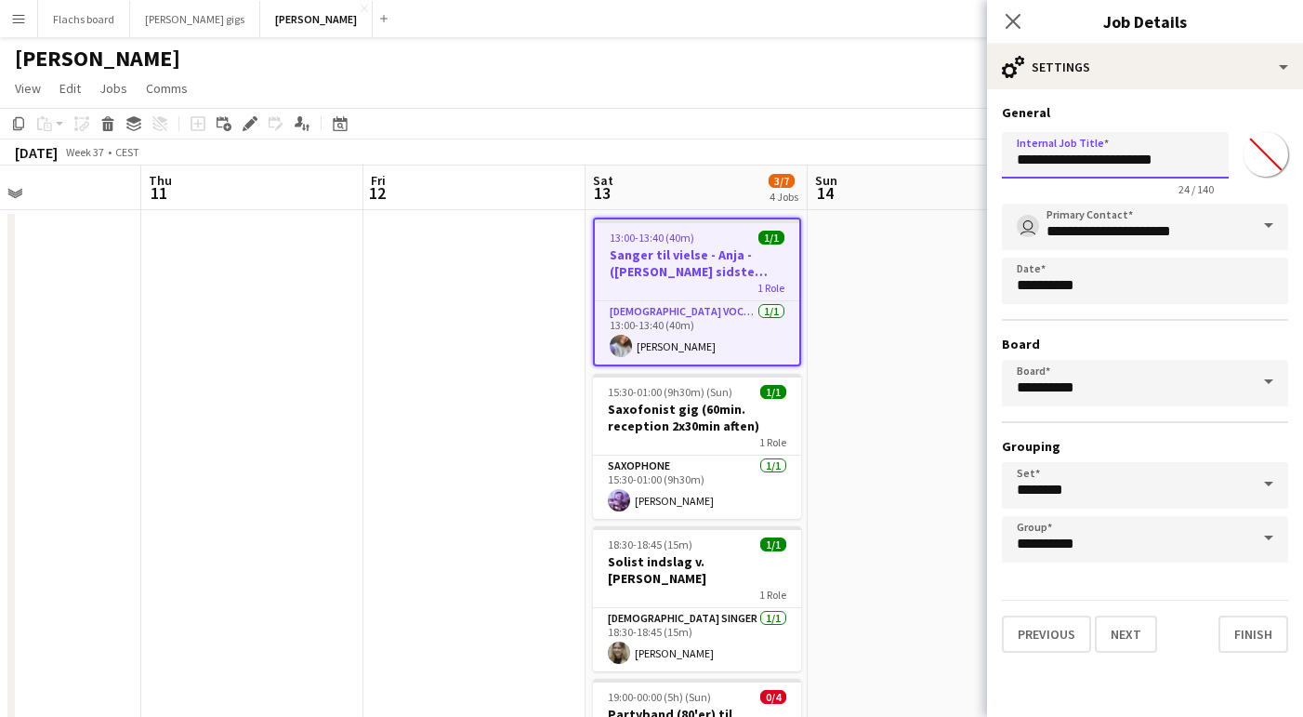
type input "**********"
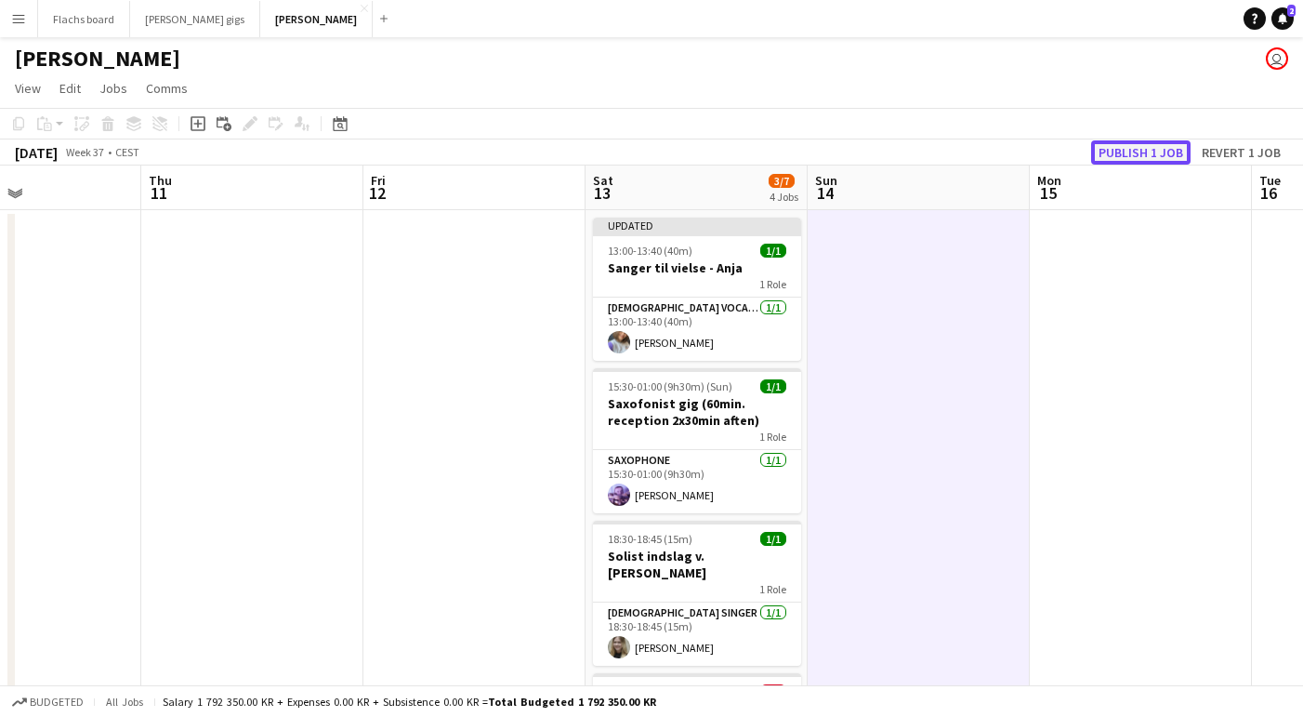
click at [1120, 153] on button "Publish 1 job" at bounding box center [1140, 152] width 99 height 24
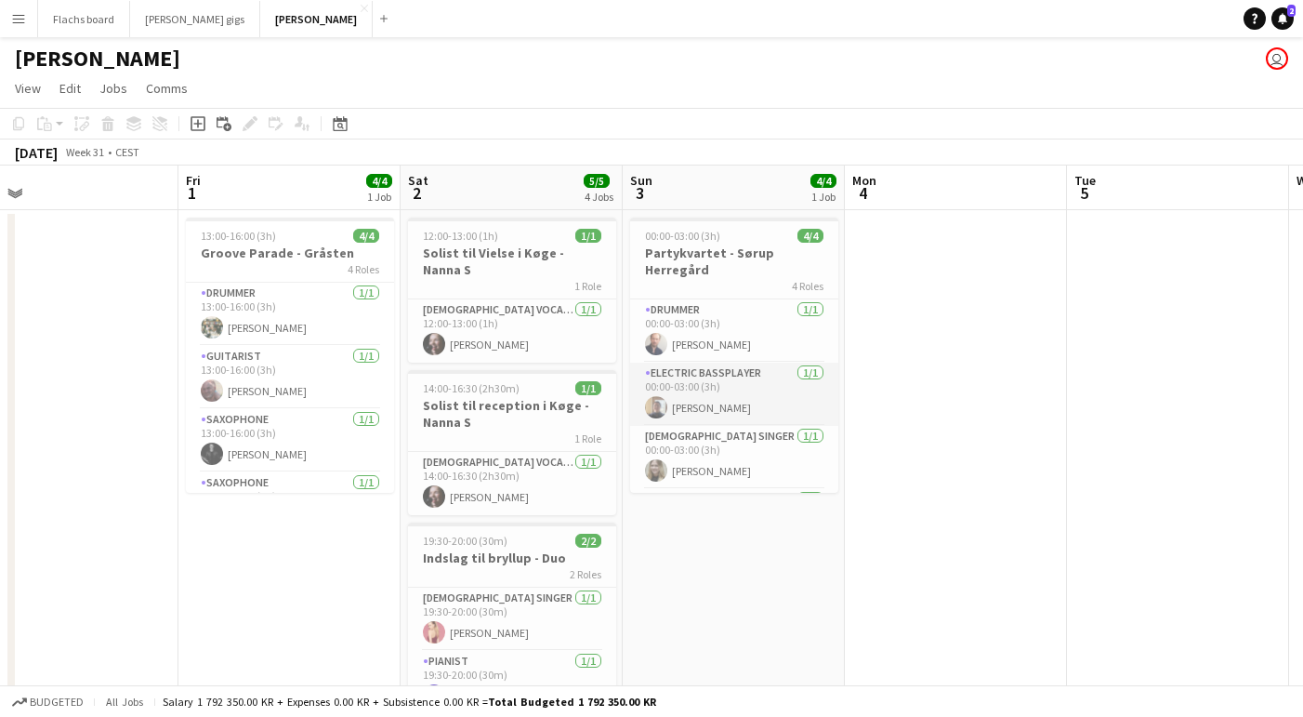
scroll to position [43, 0]
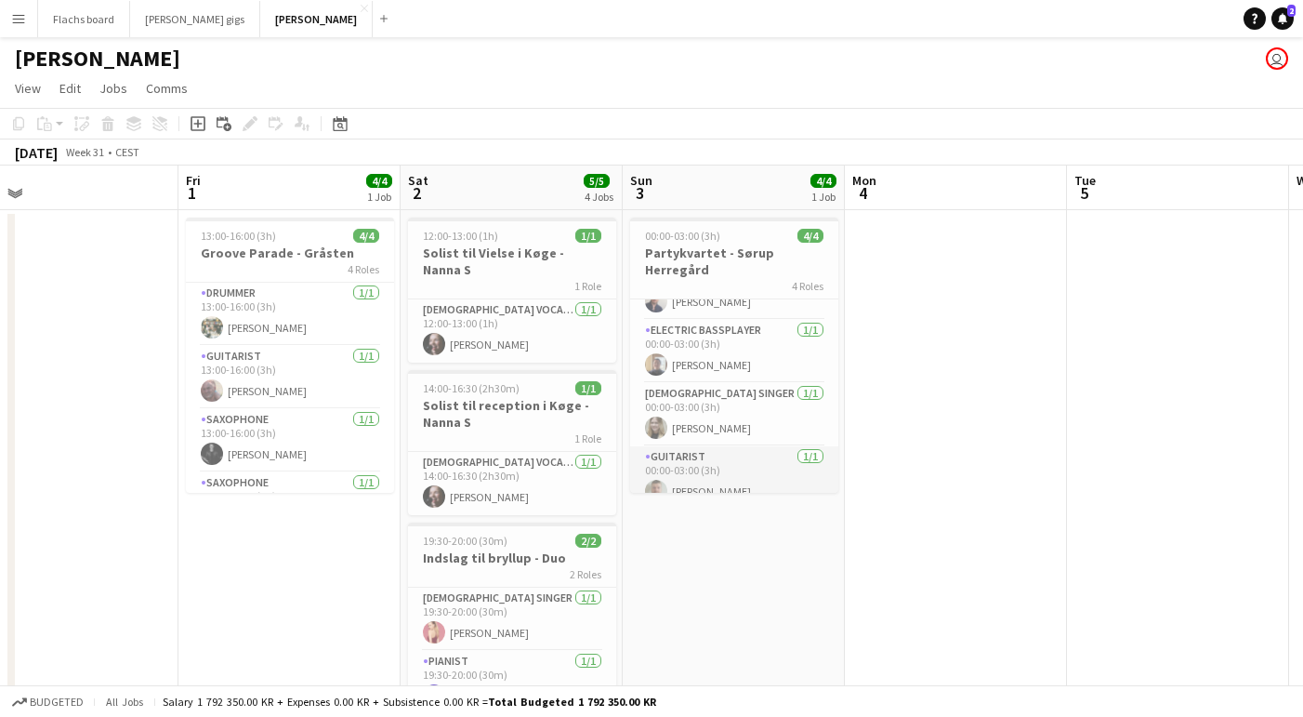
click at [738, 472] on app-card-role "Guitarist [DATE] 00:00-03:00 (3h) [PERSON_NAME]" at bounding box center [734, 477] width 208 height 63
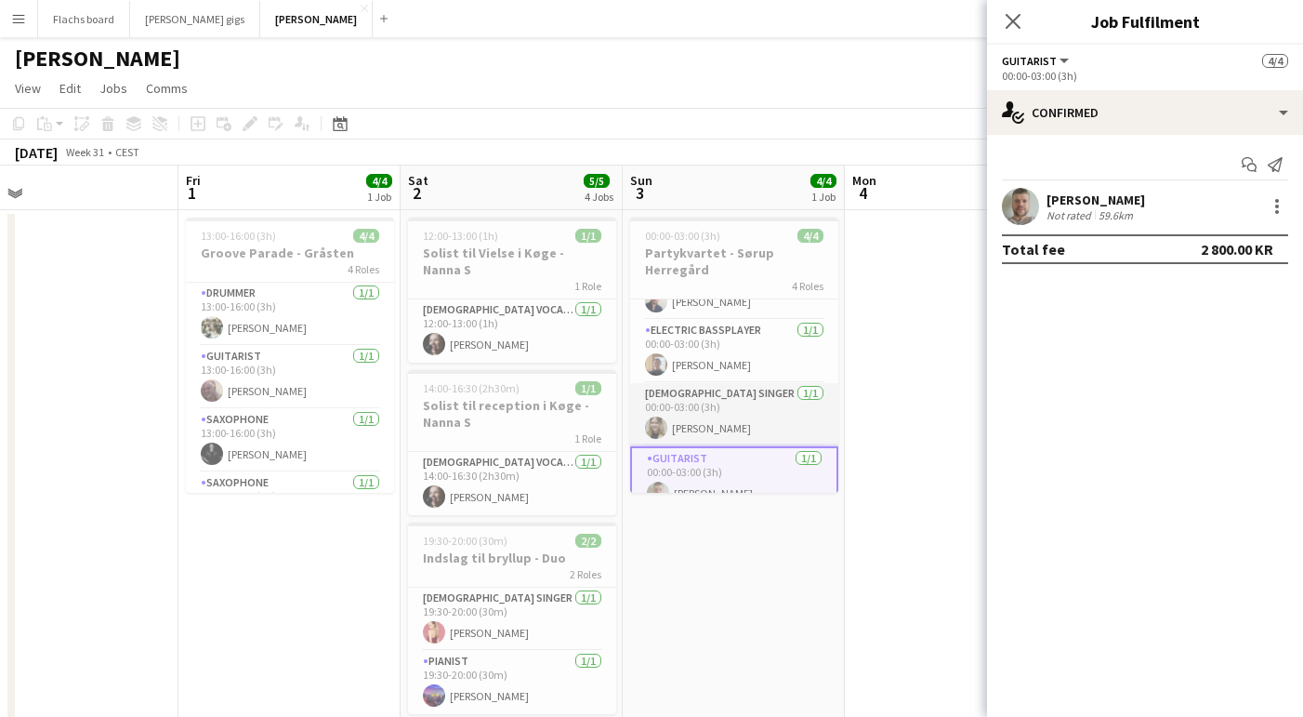
click at [690, 414] on app-card-role "[DEMOGRAPHIC_DATA] Singer [DATE] 00:00-03:00 (3h) [PERSON_NAME]" at bounding box center [734, 414] width 208 height 63
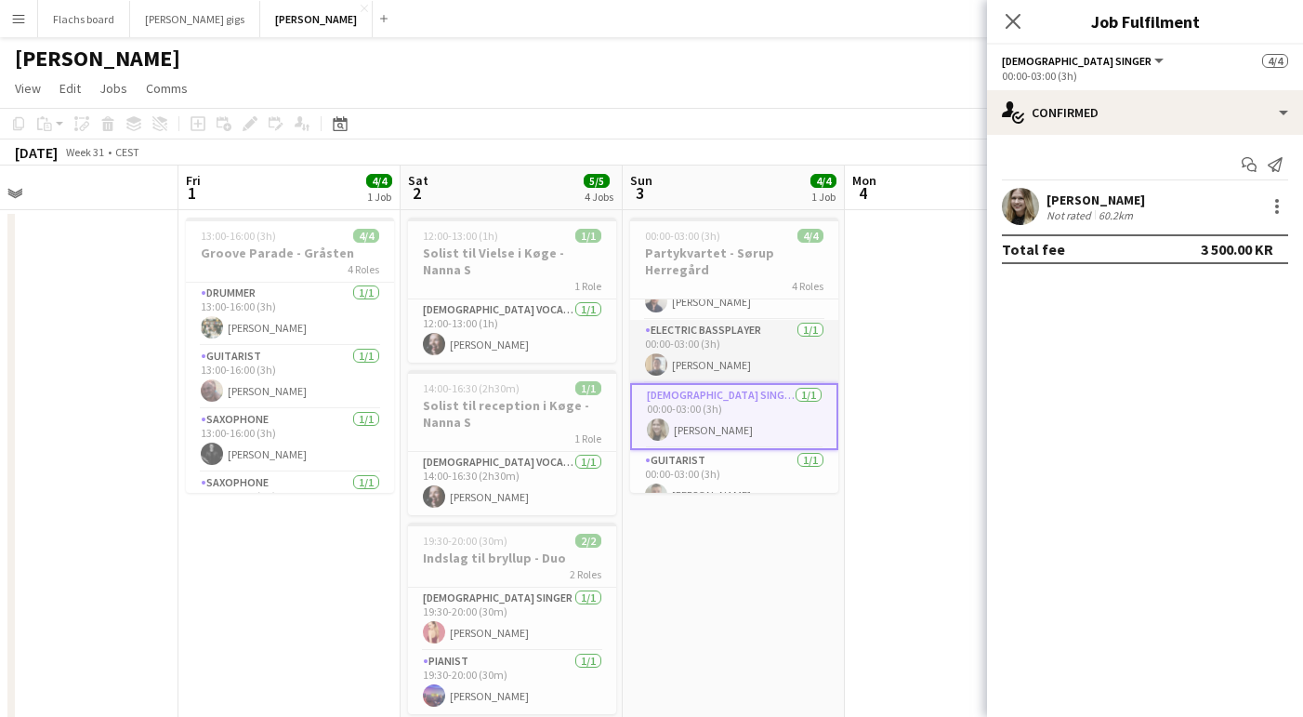
click at [678, 357] on app-card-role "Electric Bassplayer [DATE] 00:00-03:00 (3h) [PERSON_NAME]" at bounding box center [734, 351] width 208 height 63
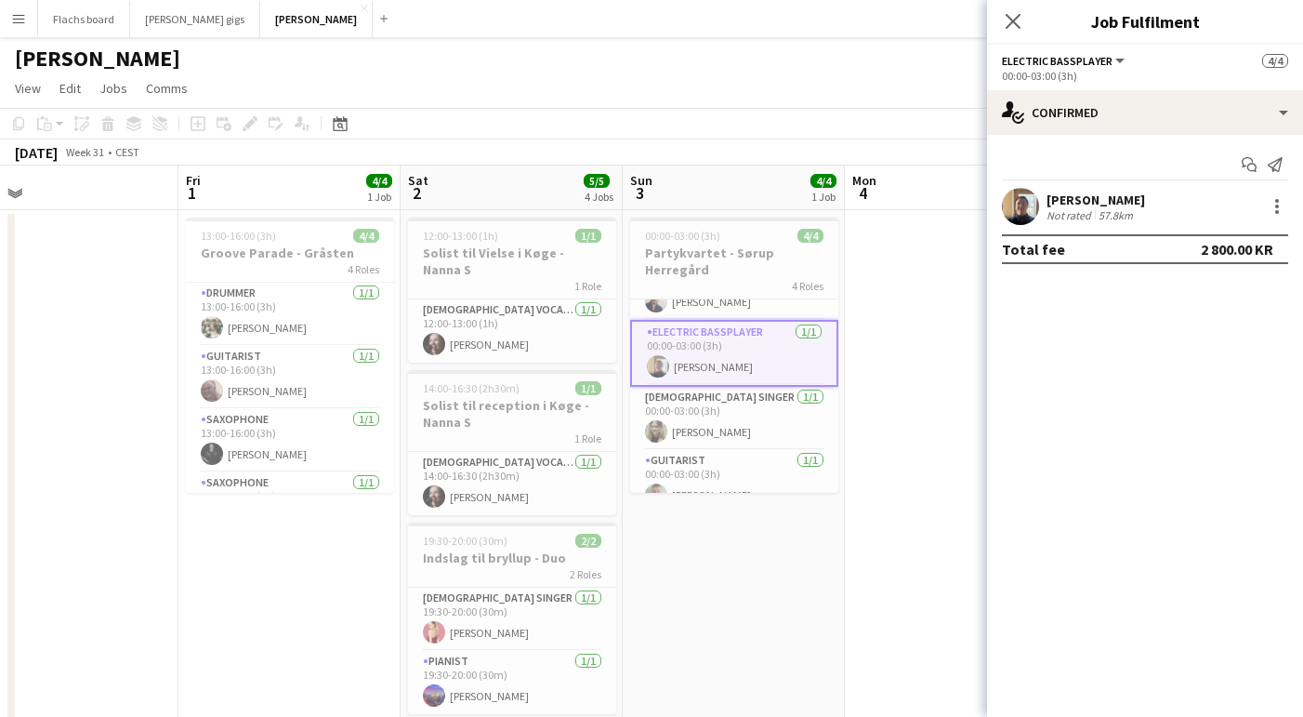
scroll to position [0, 0]
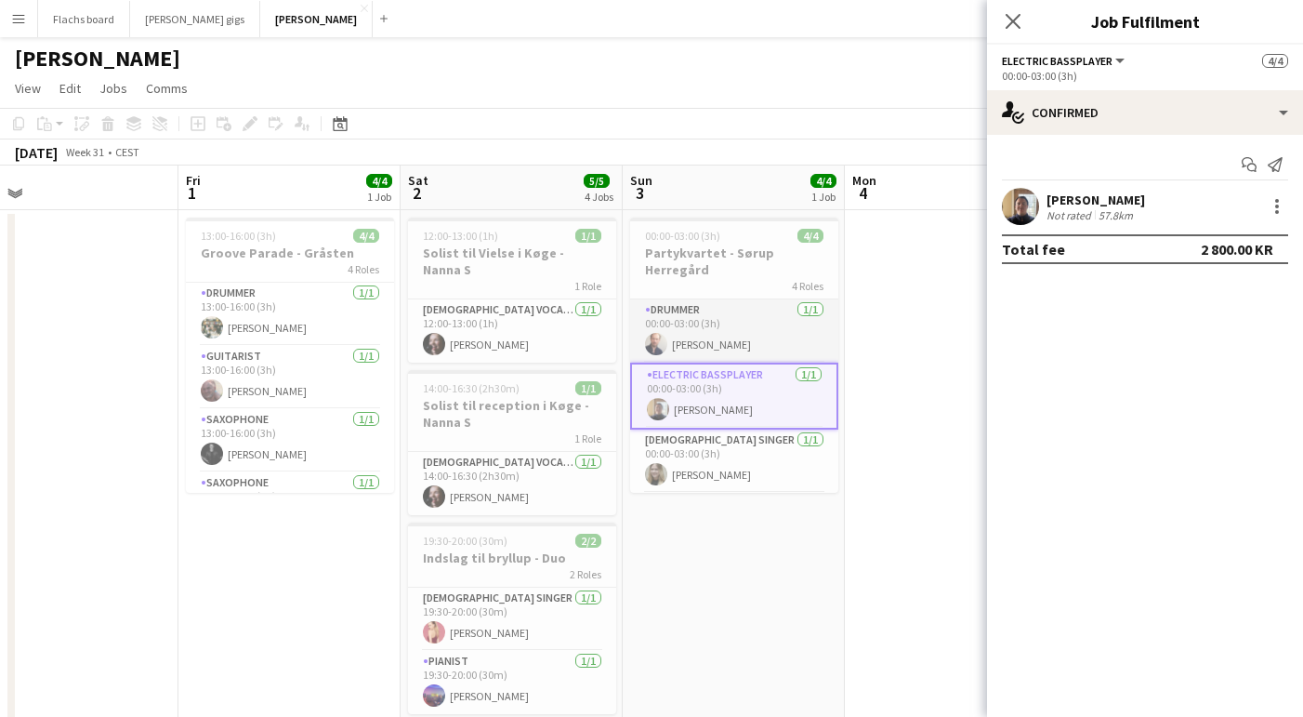
click at [691, 320] on app-card-role "Drummer [DATE] 00:00-03:00 (3h) [PERSON_NAME]" at bounding box center [734, 330] width 208 height 63
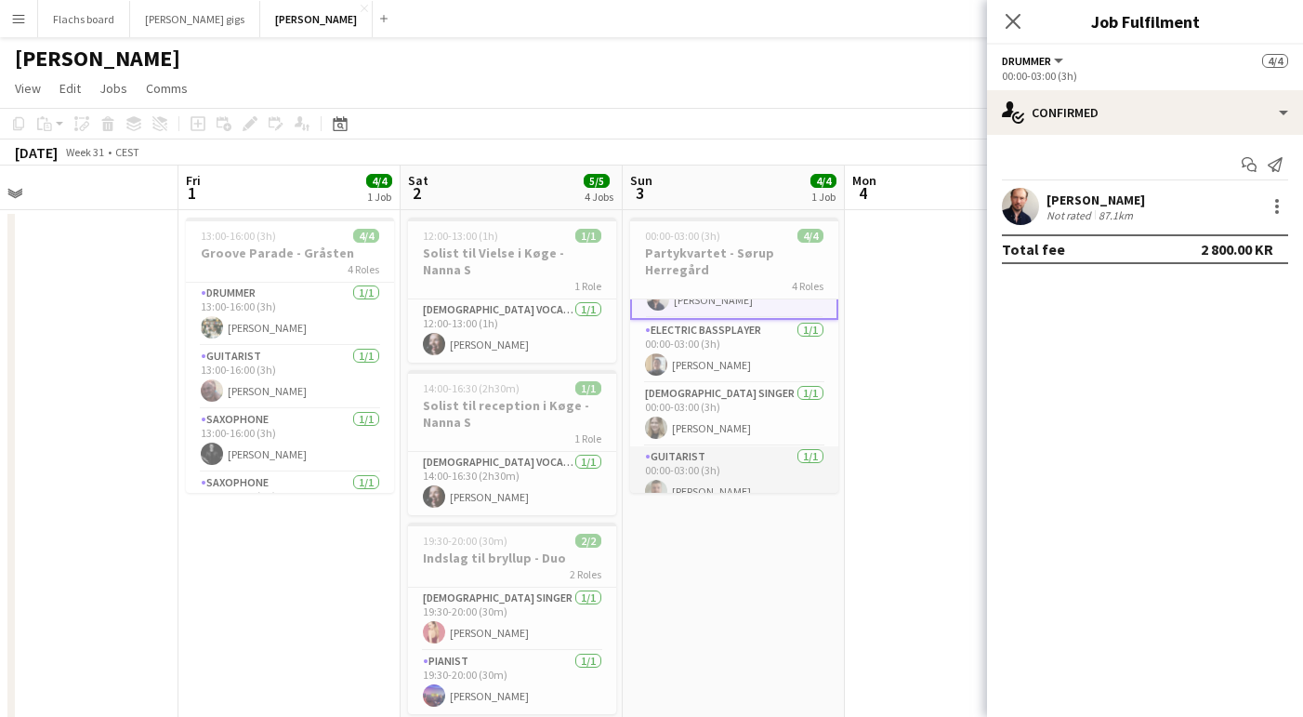
click at [717, 467] on app-card-role "Guitarist [DATE] 00:00-03:00 (3h) [PERSON_NAME]" at bounding box center [734, 477] width 208 height 63
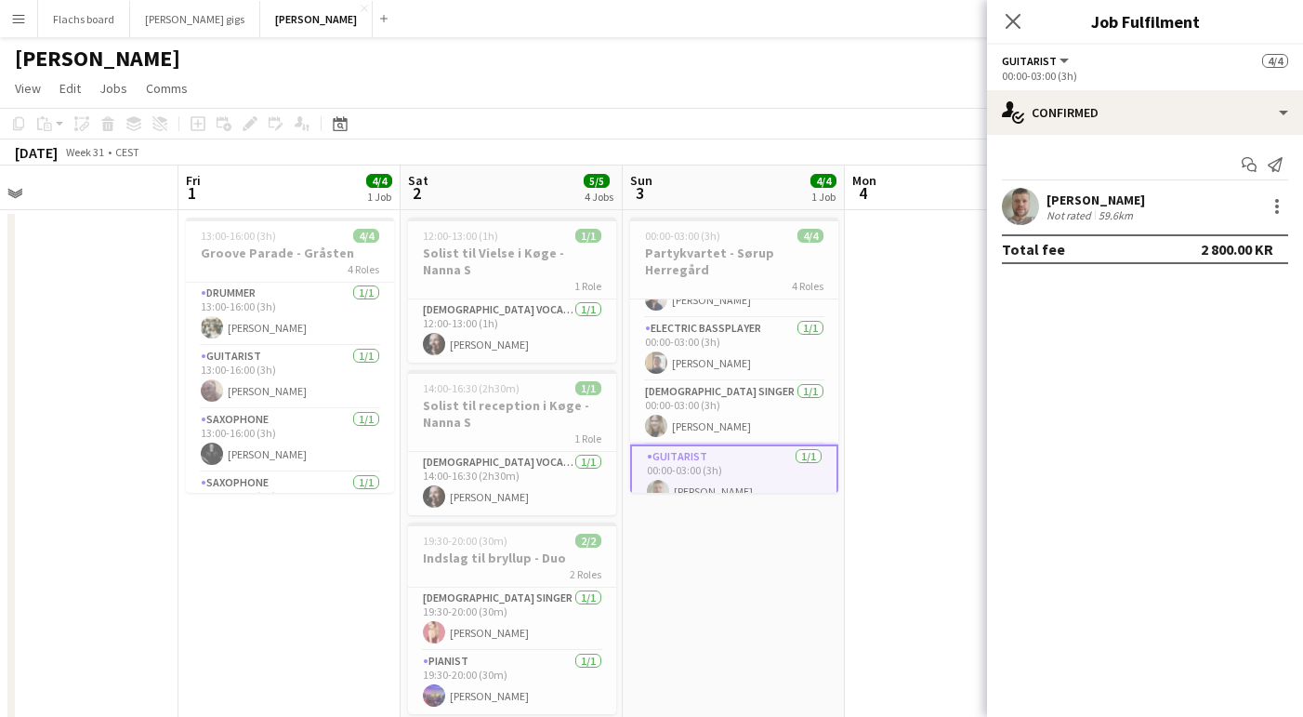
click at [704, 444] on app-card-role "Guitarist [DATE] 00:00-03:00 (3h) [PERSON_NAME]" at bounding box center [734, 477] width 208 height 67
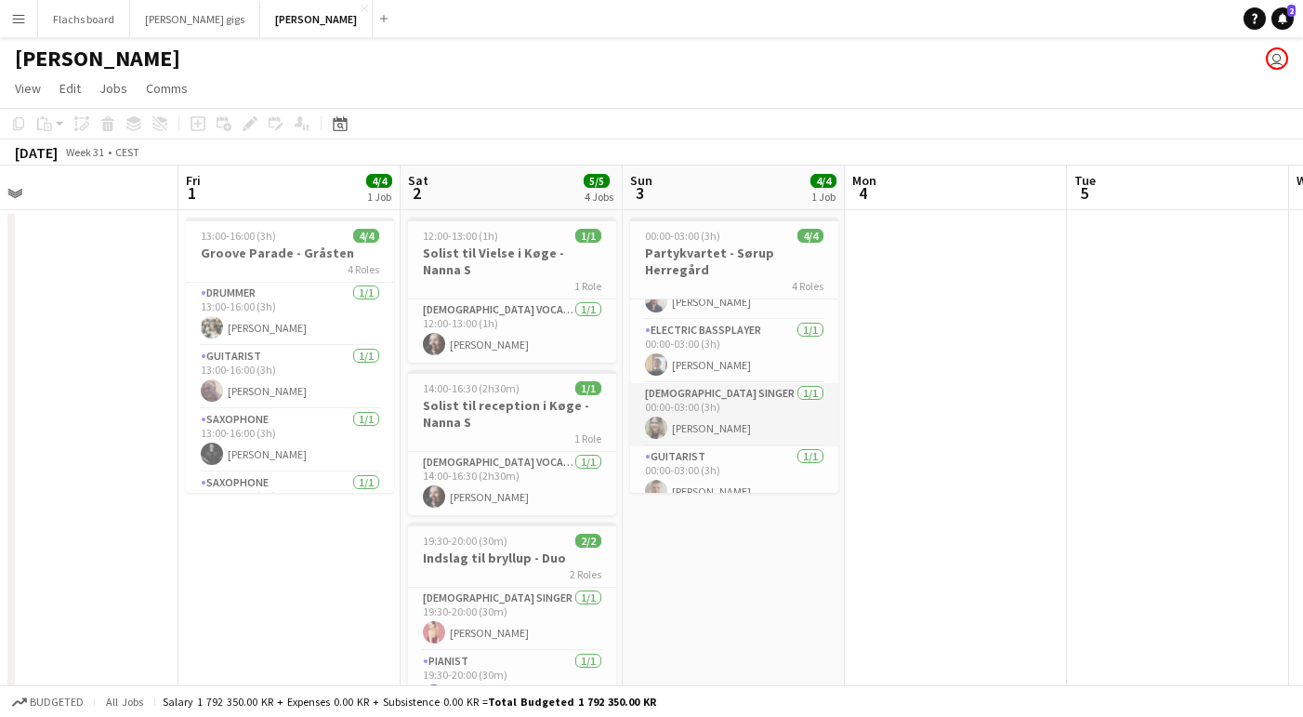
click at [693, 410] on app-card-role "[DEMOGRAPHIC_DATA] Singer [DATE] 00:00-03:00 (3h) [PERSON_NAME]" at bounding box center [734, 414] width 208 height 63
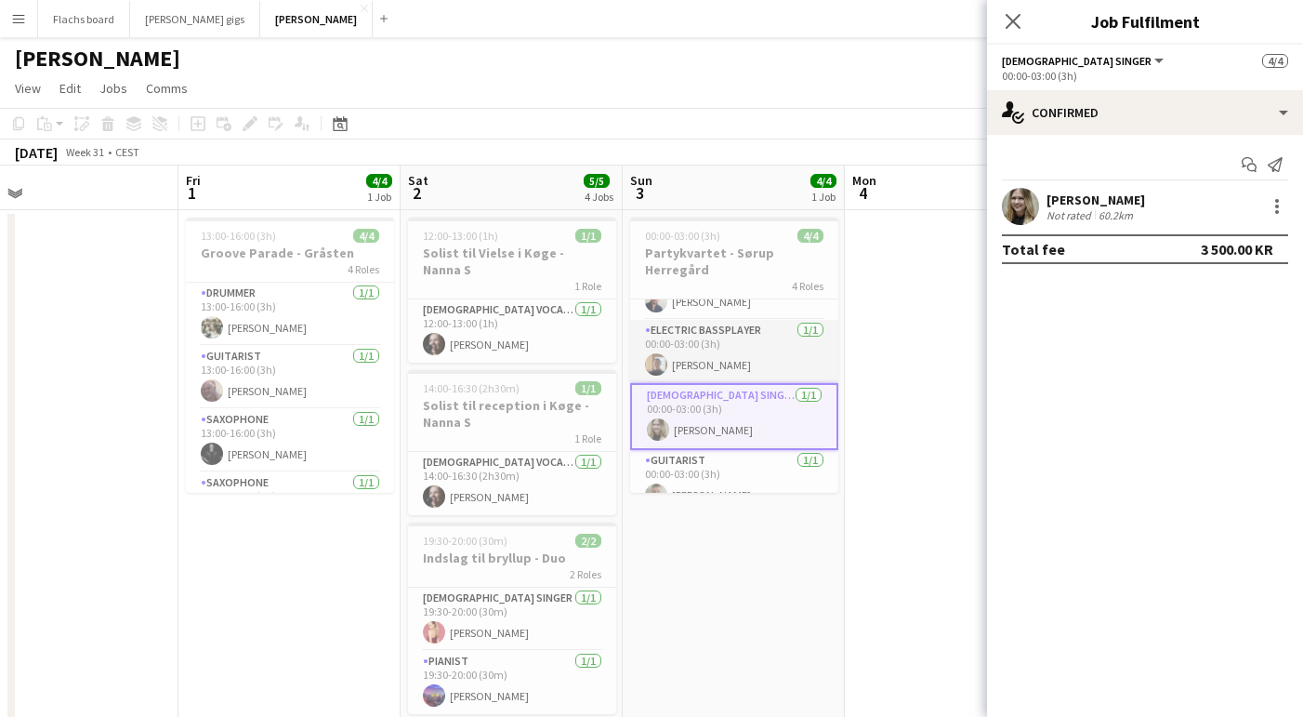
click at [692, 333] on app-card-role "Electric Bassplayer [DATE] 00:00-03:00 (3h) [PERSON_NAME]" at bounding box center [734, 351] width 208 height 63
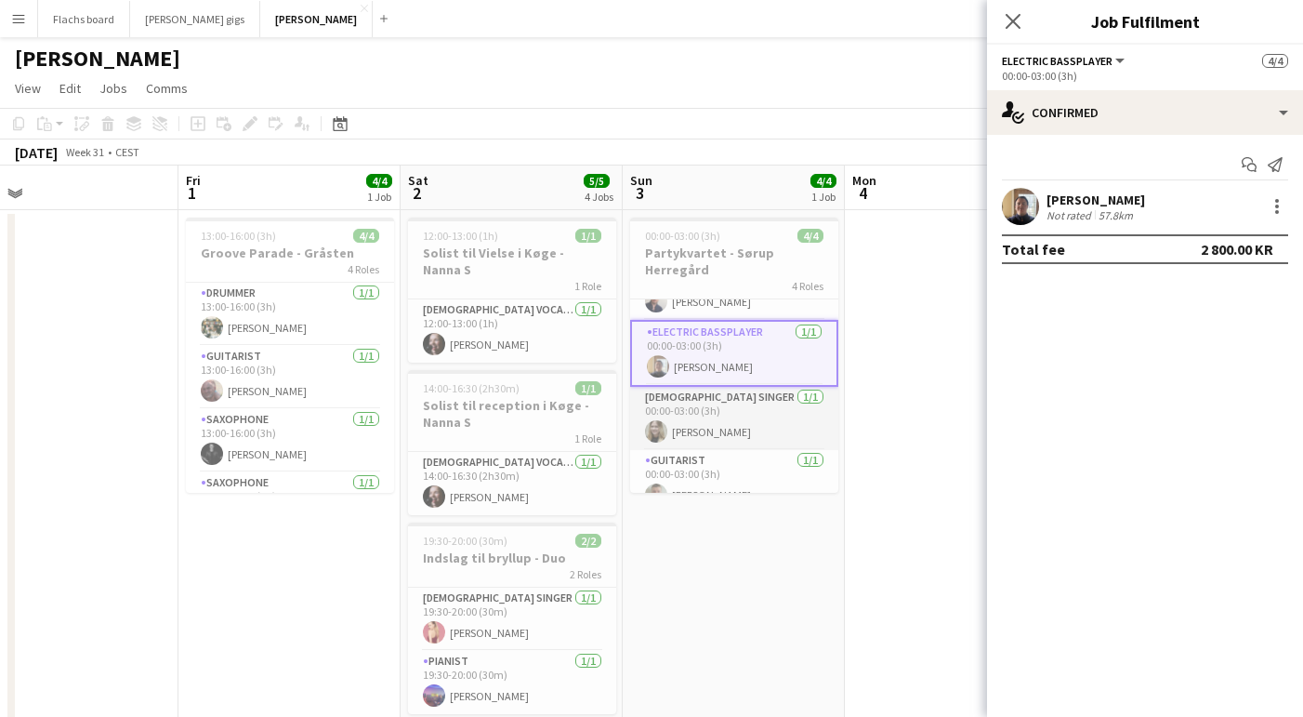
click at [684, 412] on app-card-role "[DEMOGRAPHIC_DATA] Singer [DATE] 00:00-03:00 (3h) [PERSON_NAME]" at bounding box center [734, 418] width 208 height 63
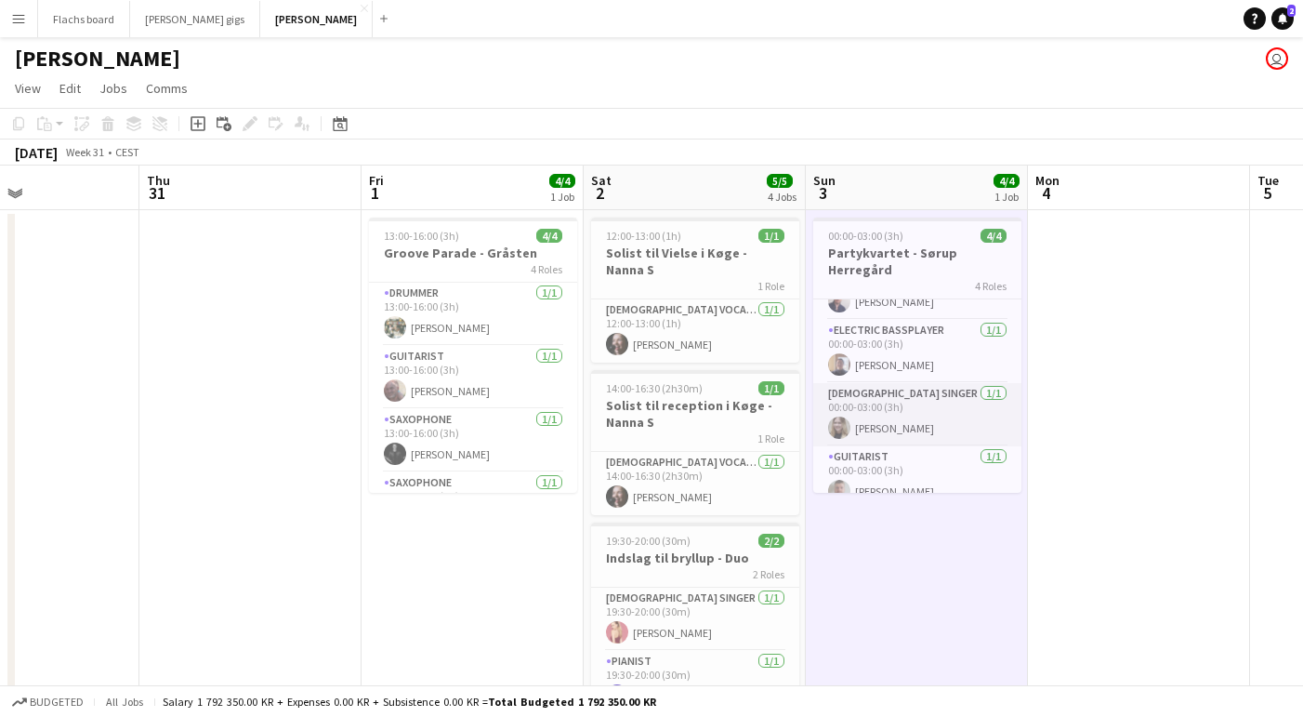
scroll to position [0, 0]
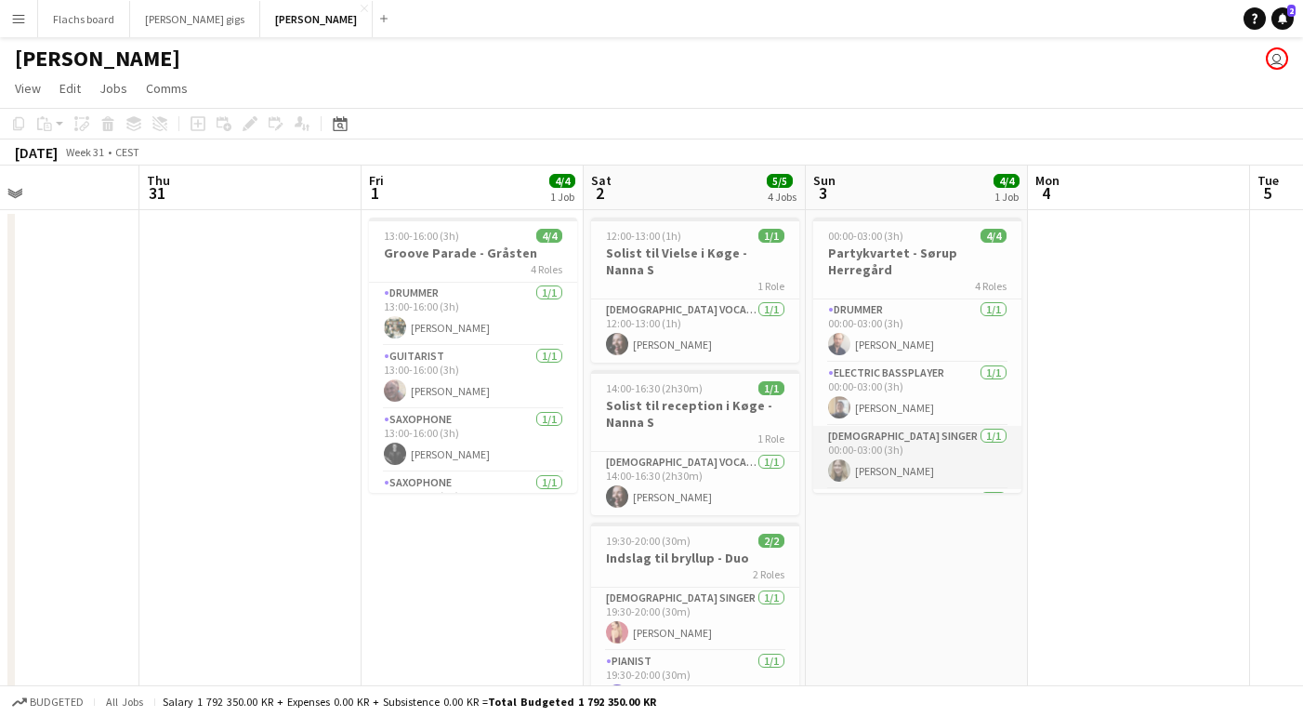
scroll to position [43, 0]
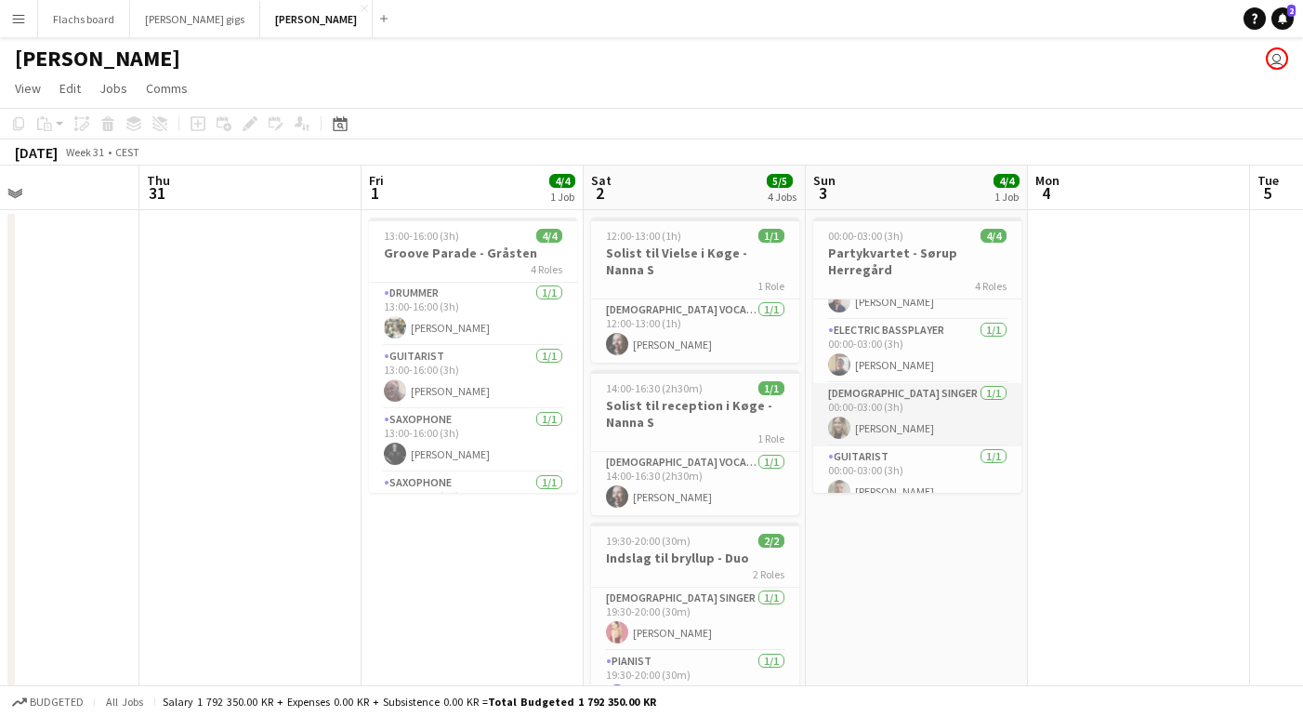
click at [914, 412] on app-card-role "[DEMOGRAPHIC_DATA] Singer [DATE] 00:00-03:00 (3h) [PERSON_NAME]" at bounding box center [917, 414] width 208 height 63
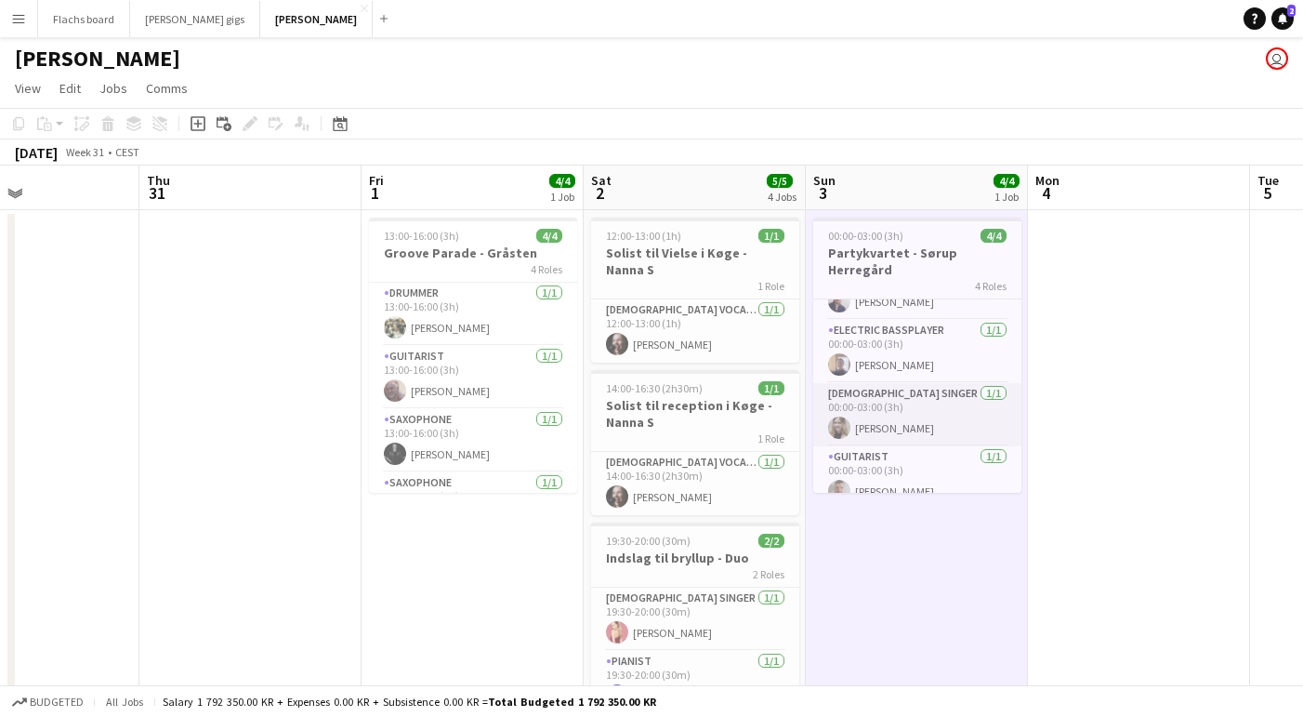
scroll to position [0, 0]
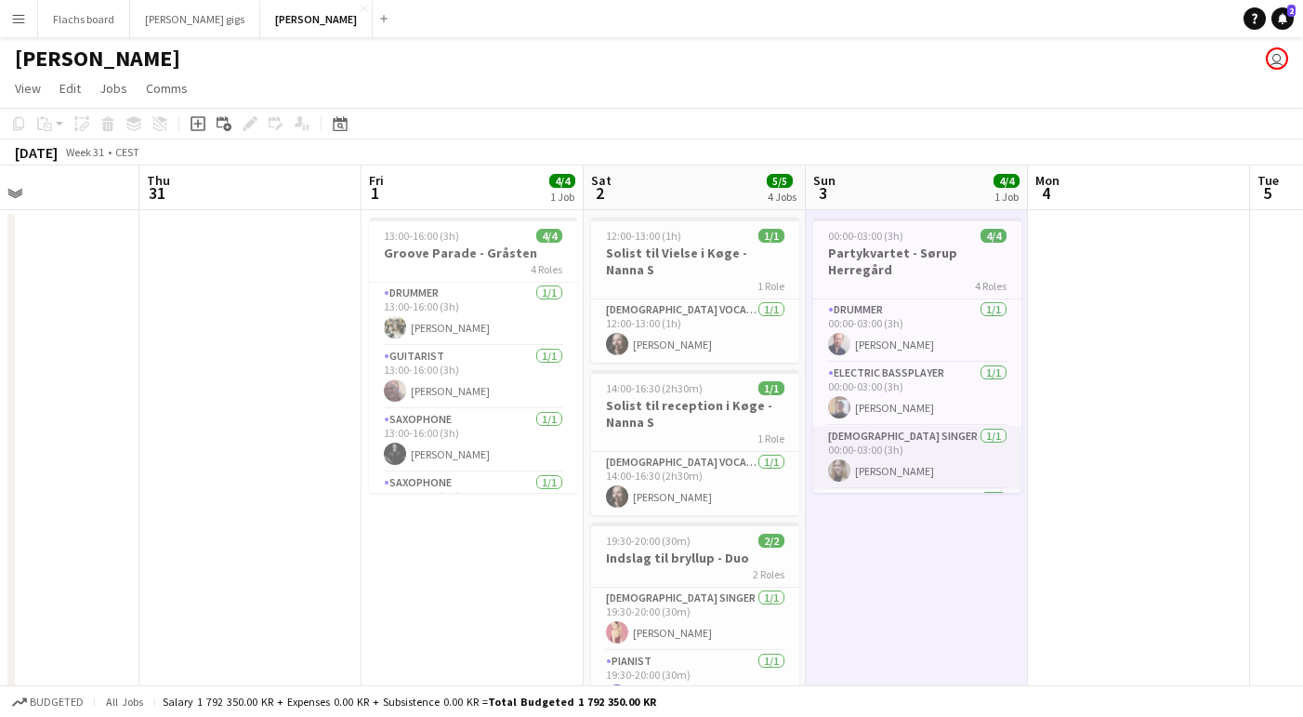
click at [868, 449] on app-card-role "[DEMOGRAPHIC_DATA] Singer [DATE] 00:00-03:00 (3h) [PERSON_NAME]" at bounding box center [917, 457] width 208 height 63
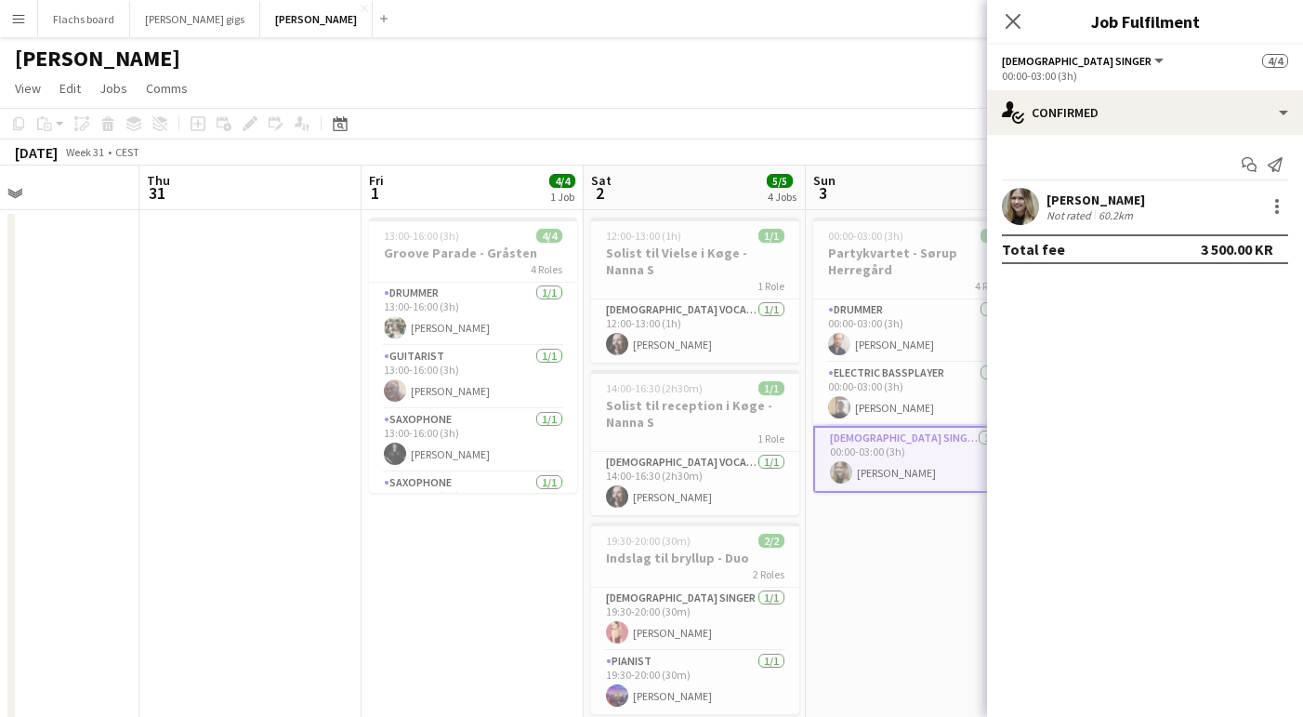
click at [868, 449] on app-card-role "[DEMOGRAPHIC_DATA] Singer [DATE] 00:00-03:00 (3h) [PERSON_NAME]" at bounding box center [917, 459] width 208 height 67
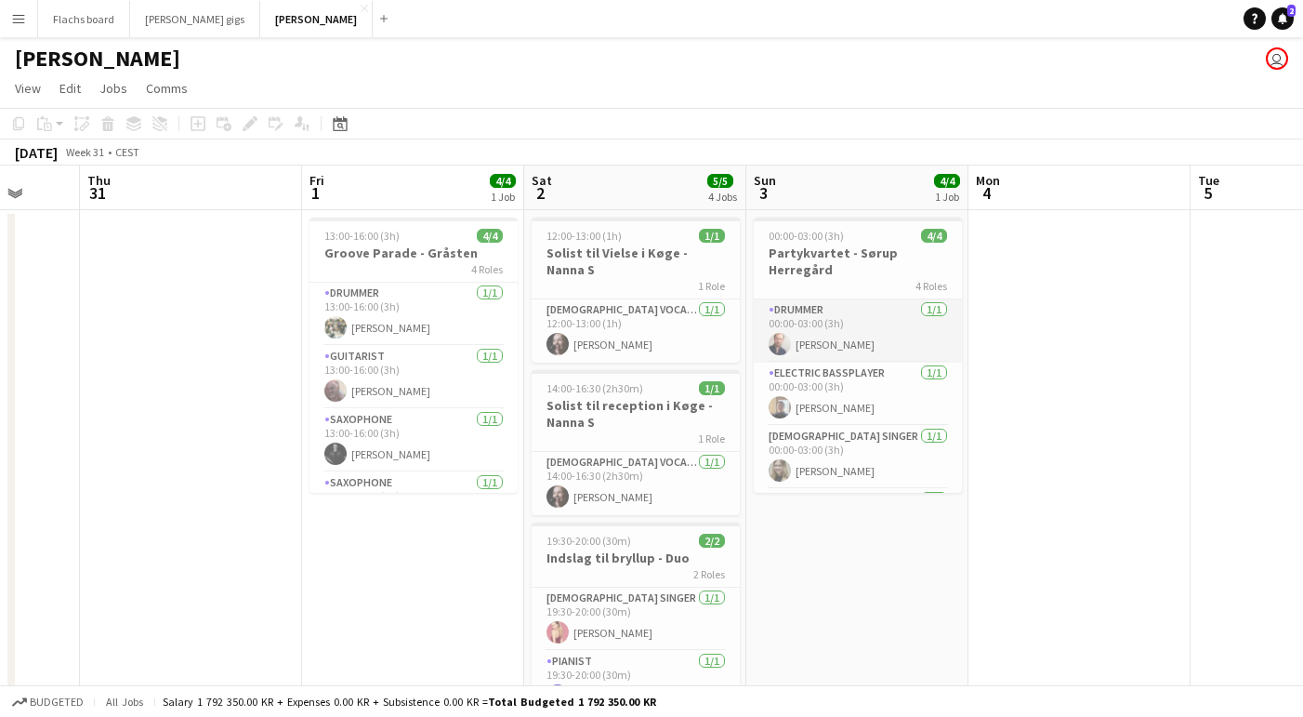
click at [851, 327] on app-card-role "Drummer [DATE] 00:00-03:00 (3h) [PERSON_NAME]" at bounding box center [858, 330] width 208 height 63
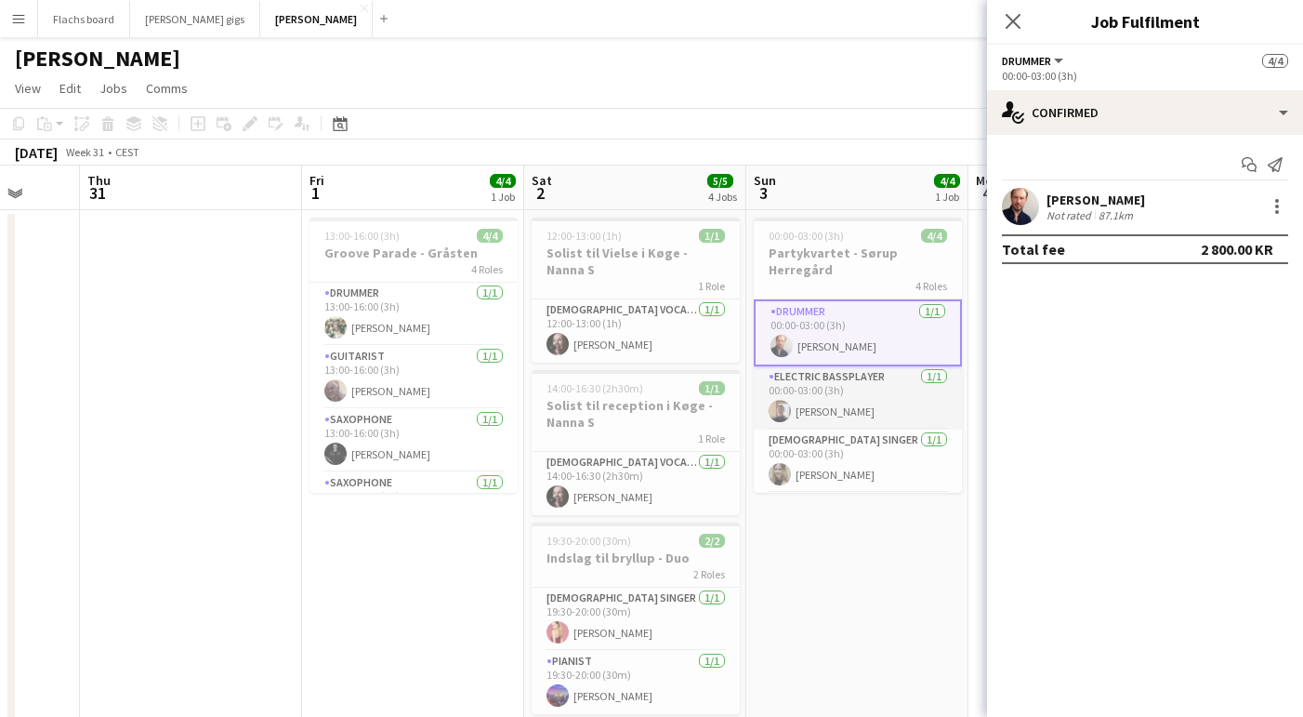
click at [828, 381] on app-card-role "Electric Bassplayer [DATE] 00:00-03:00 (3h) [PERSON_NAME]" at bounding box center [858, 397] width 208 height 63
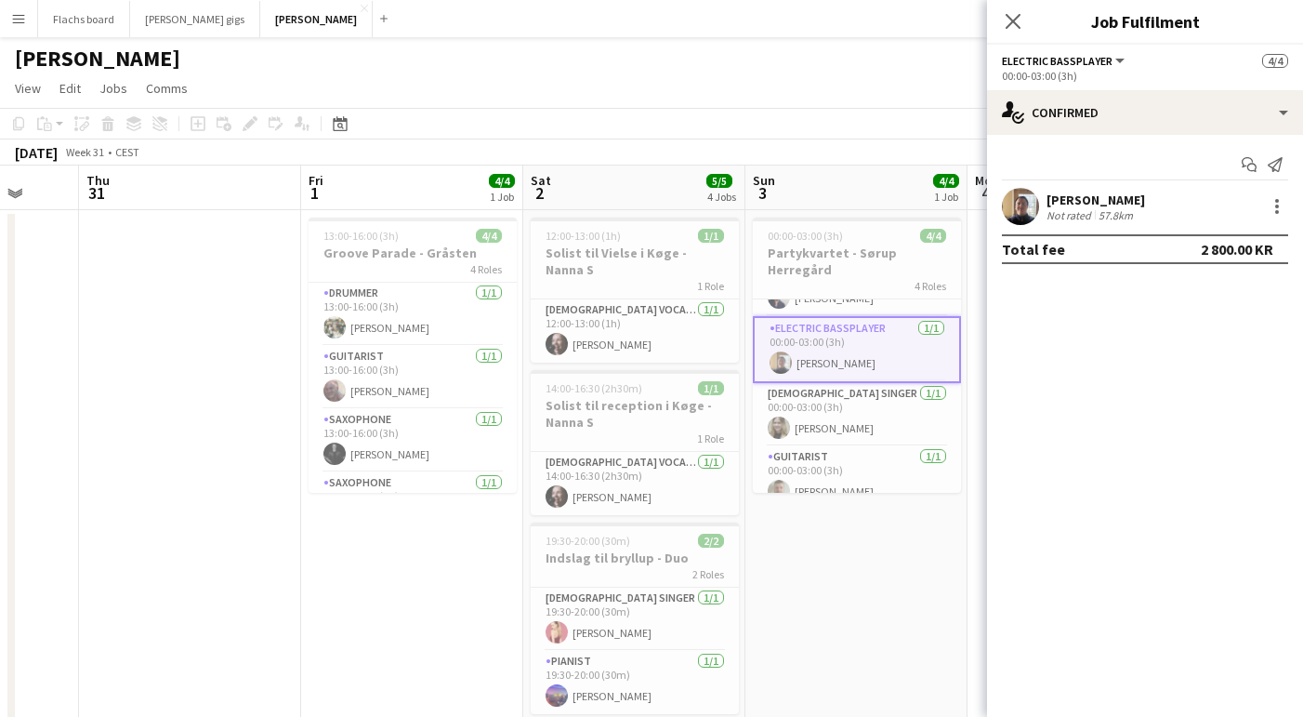
scroll to position [46, 0]
click at [828, 411] on app-card-role "[DEMOGRAPHIC_DATA] Singer [DATE] 00:00-03:00 (3h) [PERSON_NAME]" at bounding box center [857, 415] width 208 height 63
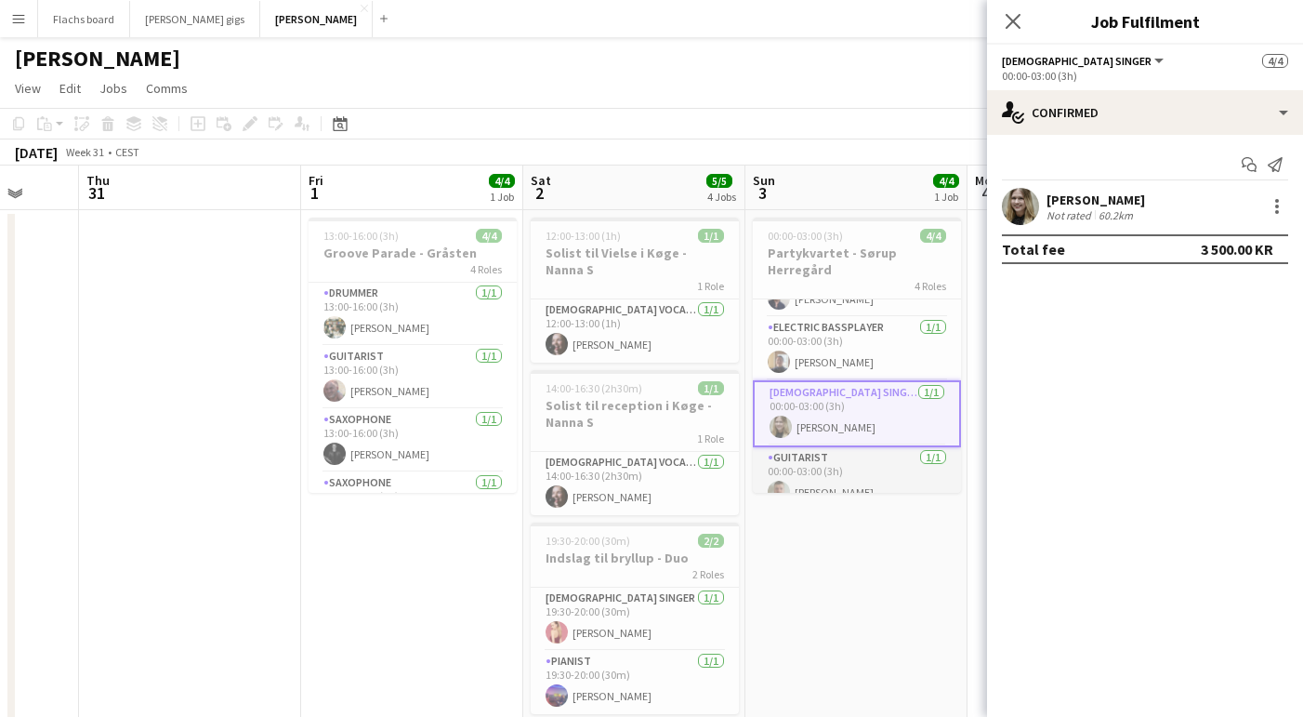
click at [828, 469] on app-card-role "Guitarist [DATE] 00:00-03:00 (3h) [PERSON_NAME]" at bounding box center [857, 478] width 208 height 63
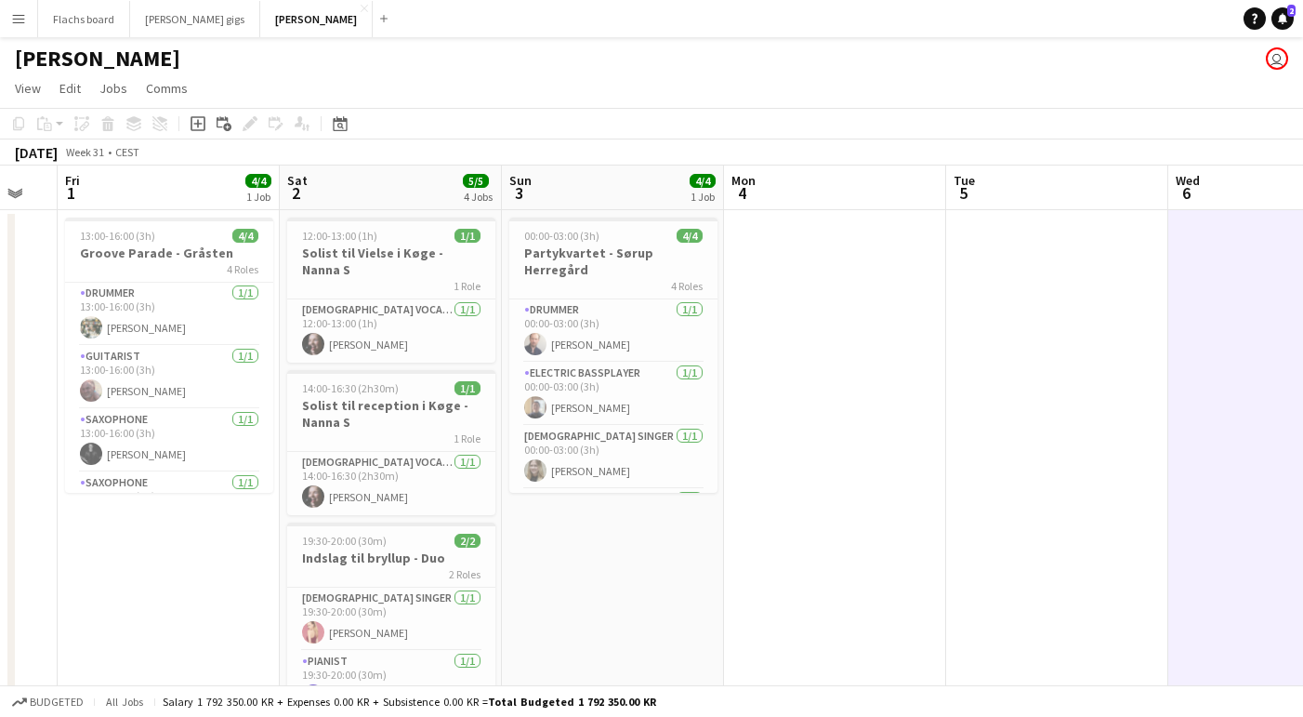
scroll to position [0, 553]
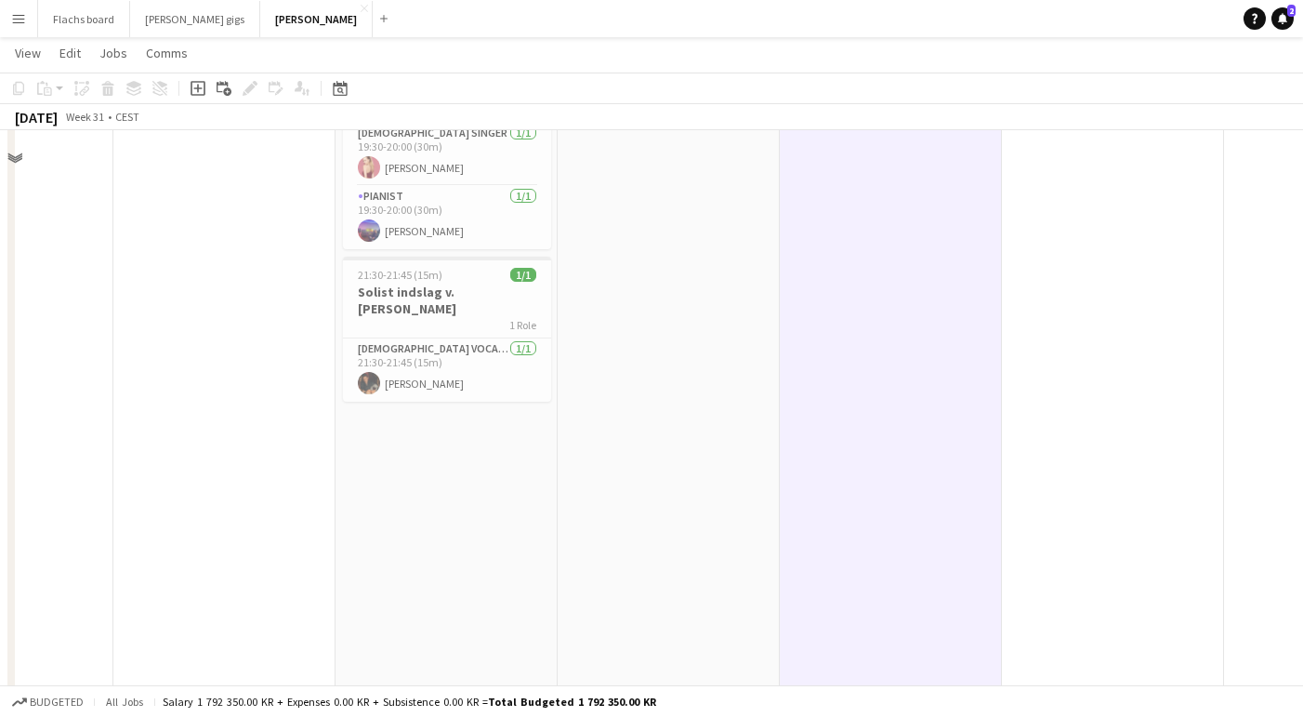
scroll to position [0, 0]
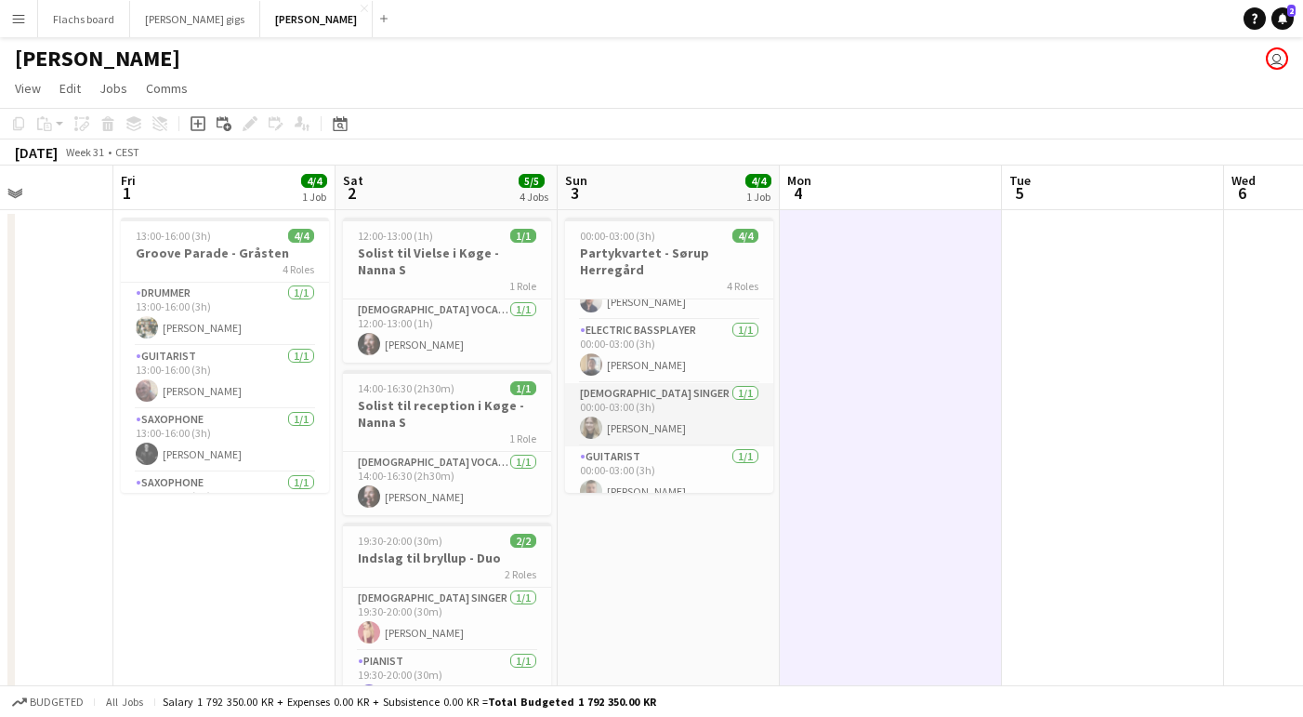
click at [682, 427] on app-card-role "[DEMOGRAPHIC_DATA] Singer [DATE] 00:00-03:00 (3h) [PERSON_NAME]" at bounding box center [669, 414] width 208 height 63
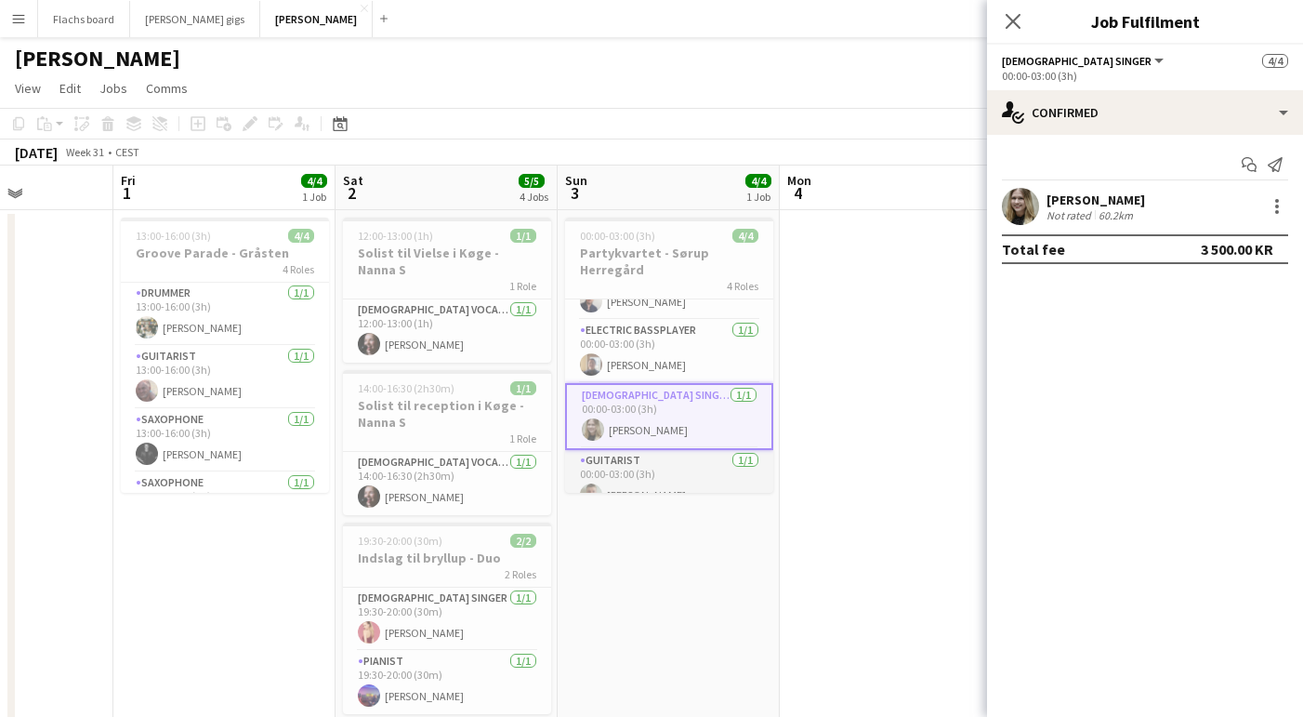
click at [680, 455] on app-card-role "Guitarist [DATE] 00:00-03:00 (3h) [PERSON_NAME]" at bounding box center [669, 481] width 208 height 63
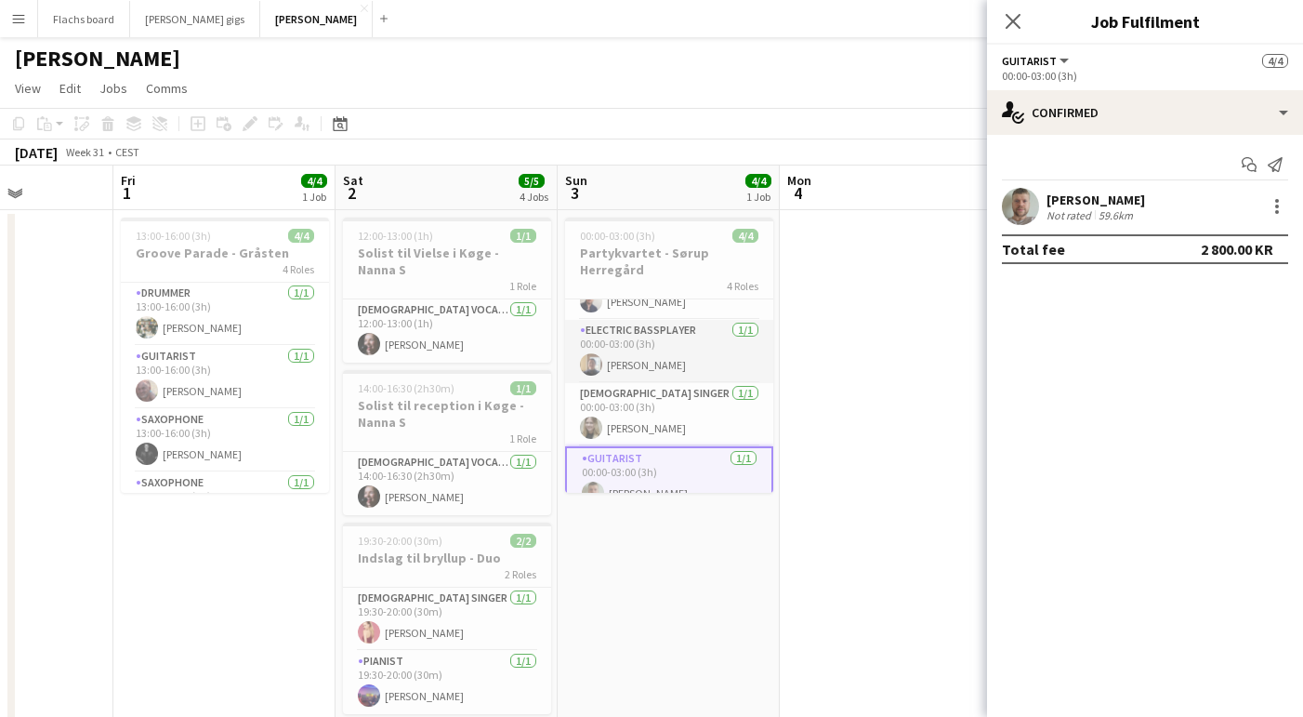
click at [631, 353] on app-card-role "Electric Bassplayer [DATE] 00:00-03:00 (3h) [PERSON_NAME]" at bounding box center [669, 351] width 208 height 63
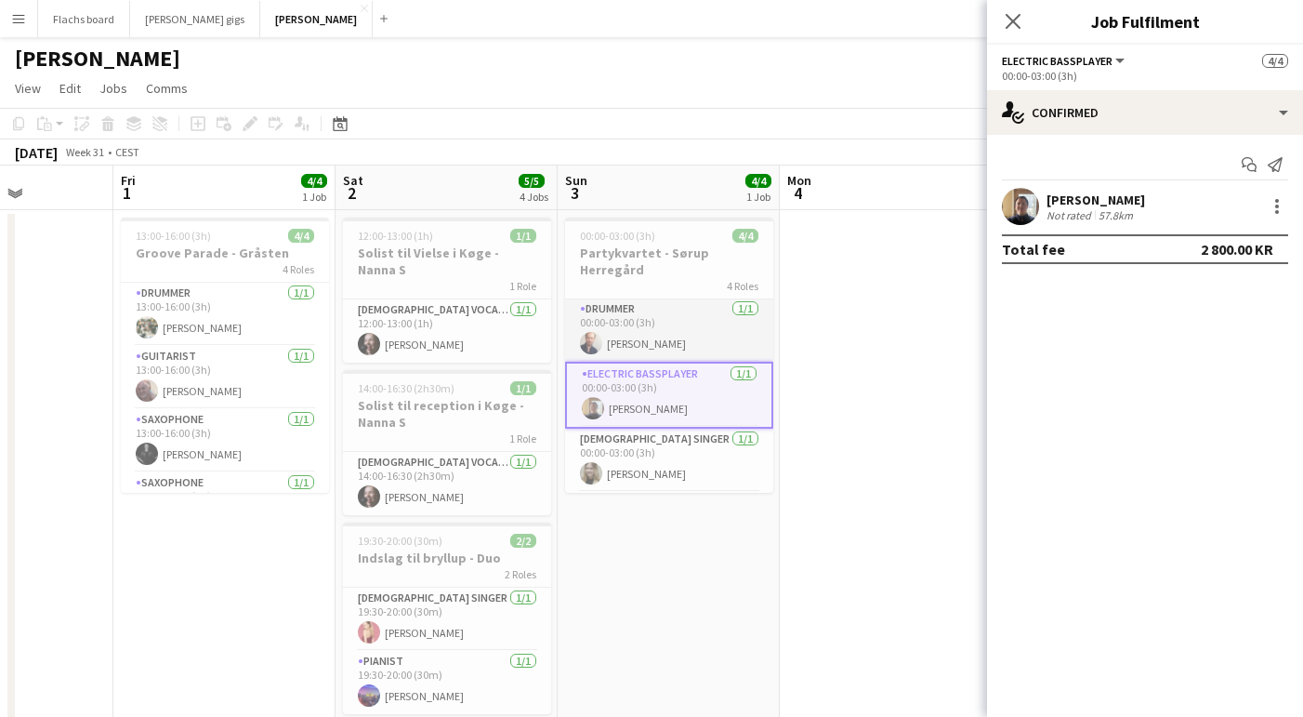
click at [616, 327] on app-card-role "Drummer [DATE] 00:00-03:00 (3h) [PERSON_NAME]" at bounding box center [669, 329] width 208 height 63
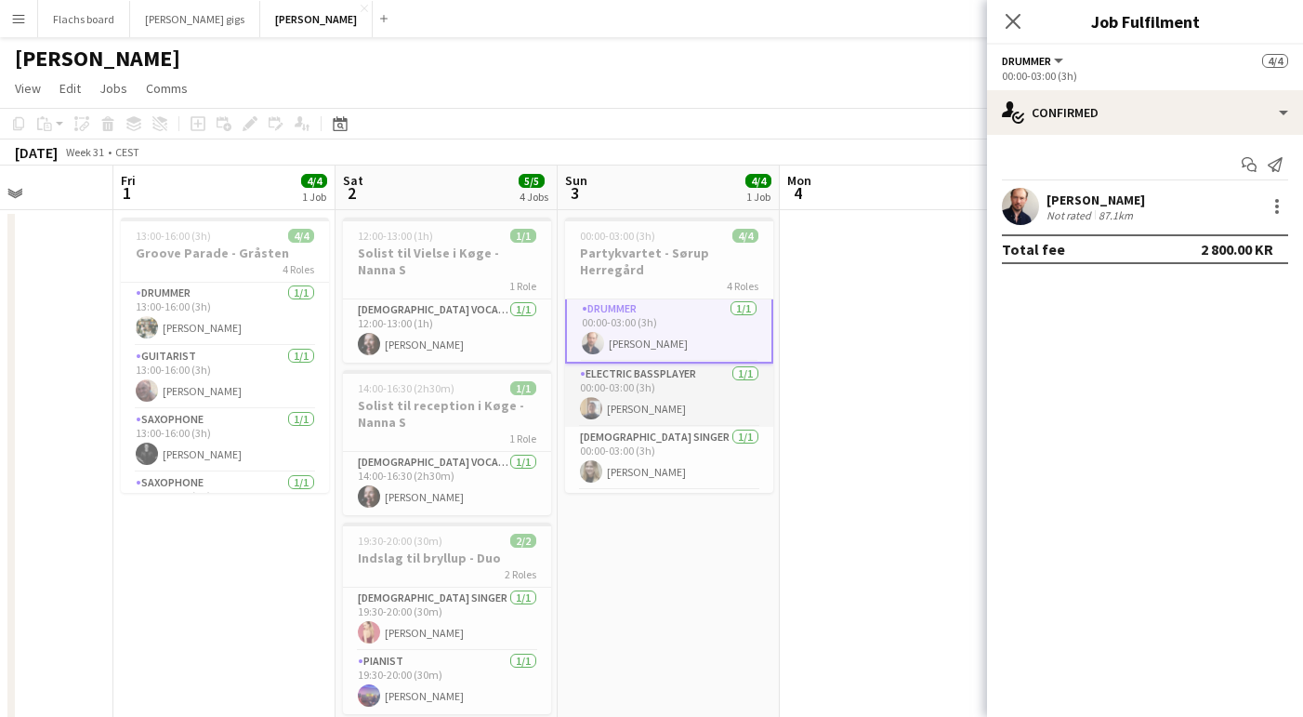
click at [627, 397] on app-card-role "Electric Bassplayer [DATE] 00:00-03:00 (3h) [PERSON_NAME]" at bounding box center [669, 394] width 208 height 63
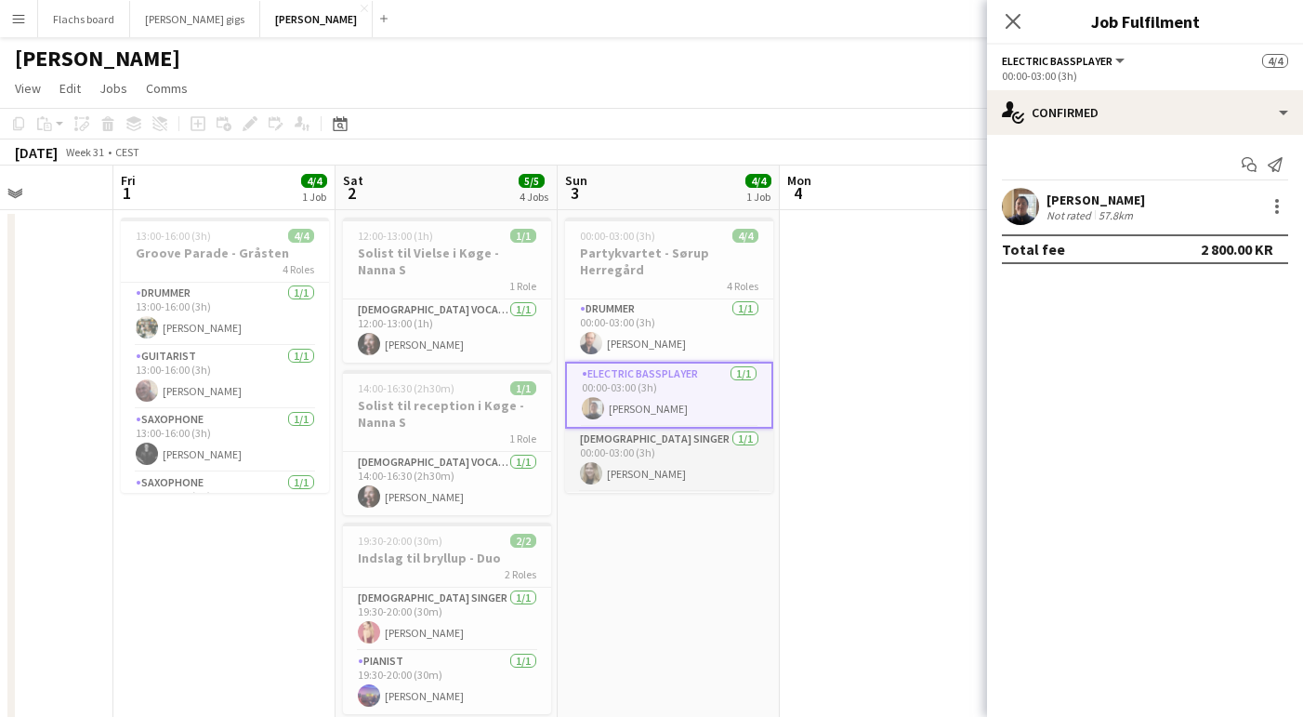
click at [635, 448] on app-card-role "[DEMOGRAPHIC_DATA] Singer [DATE] 00:00-03:00 (3h) [PERSON_NAME]" at bounding box center [669, 459] width 208 height 63
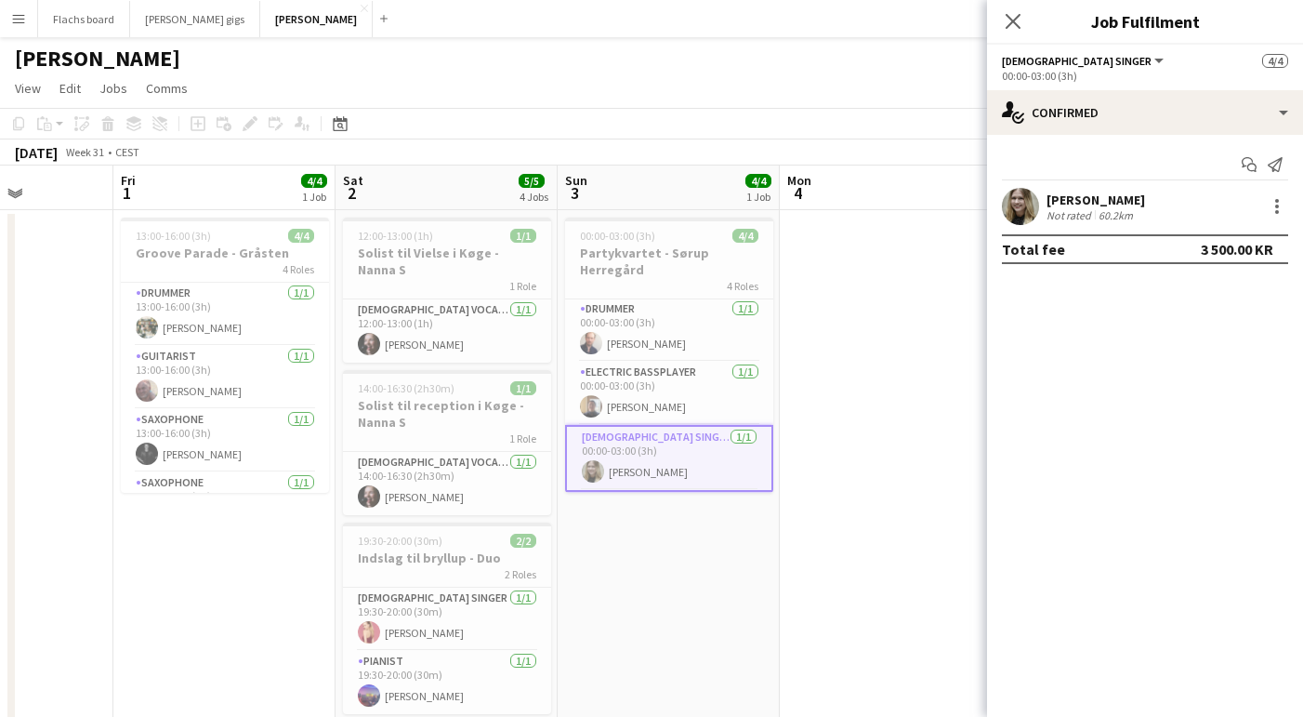
scroll to position [46, 0]
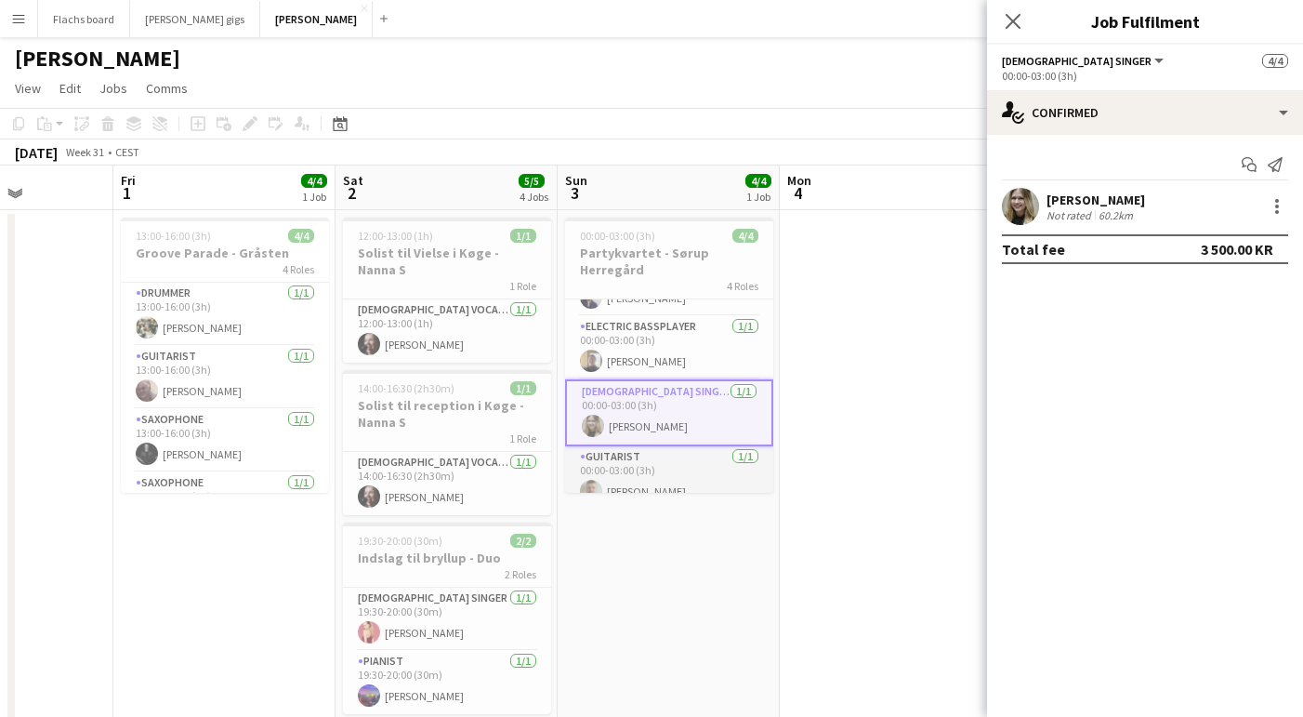
click at [639, 463] on app-card-role "Guitarist [DATE] 00:00-03:00 (3h) [PERSON_NAME]" at bounding box center [669, 477] width 208 height 63
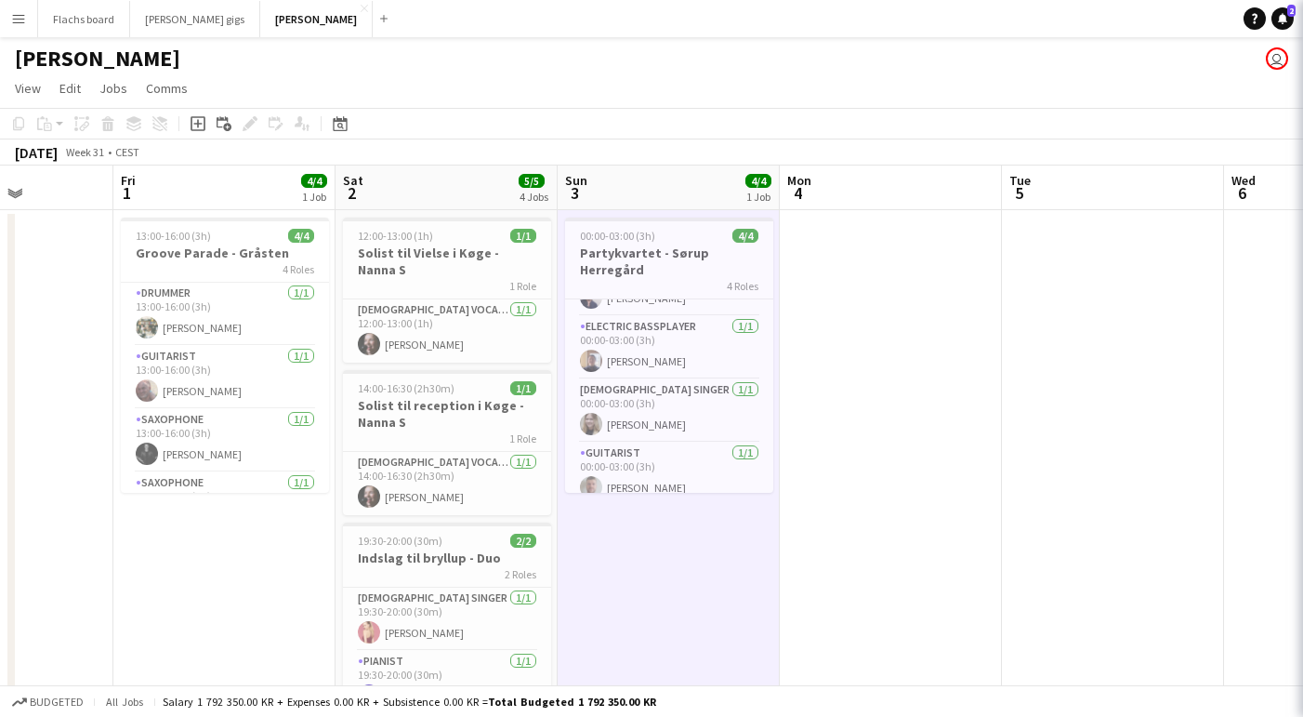
scroll to position [43, 0]
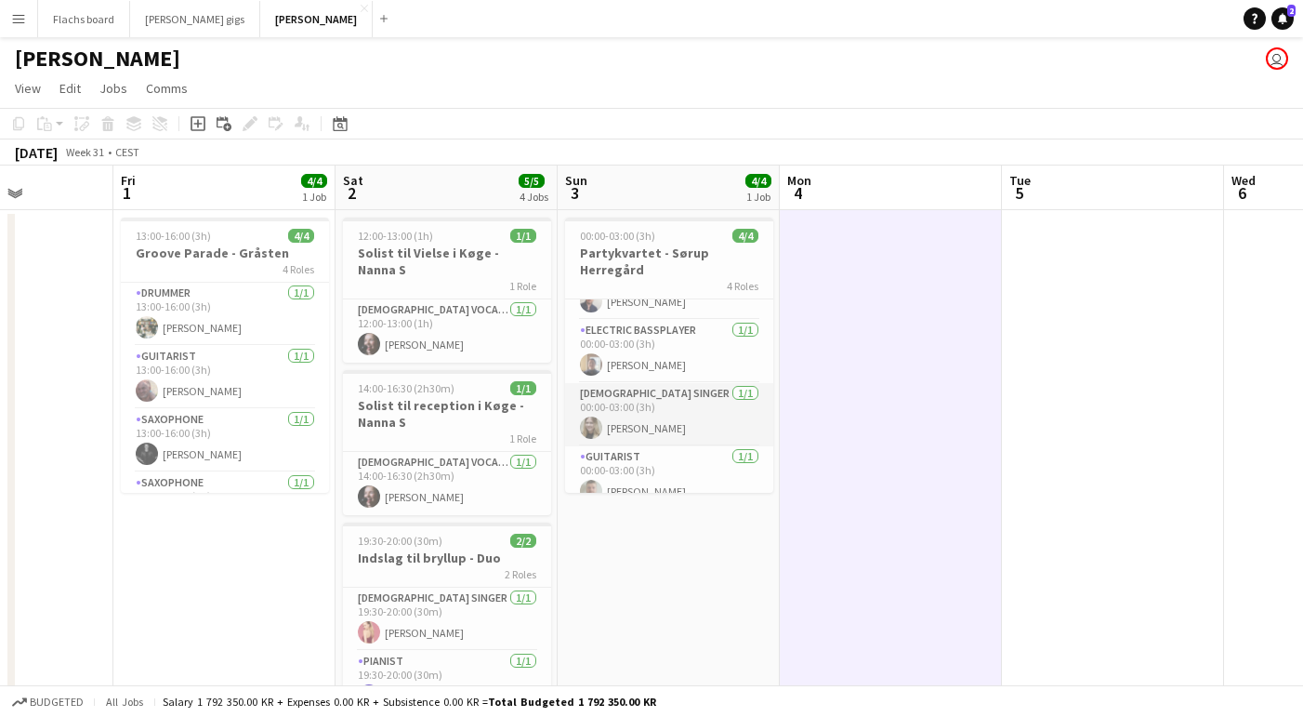
scroll to position [0, 0]
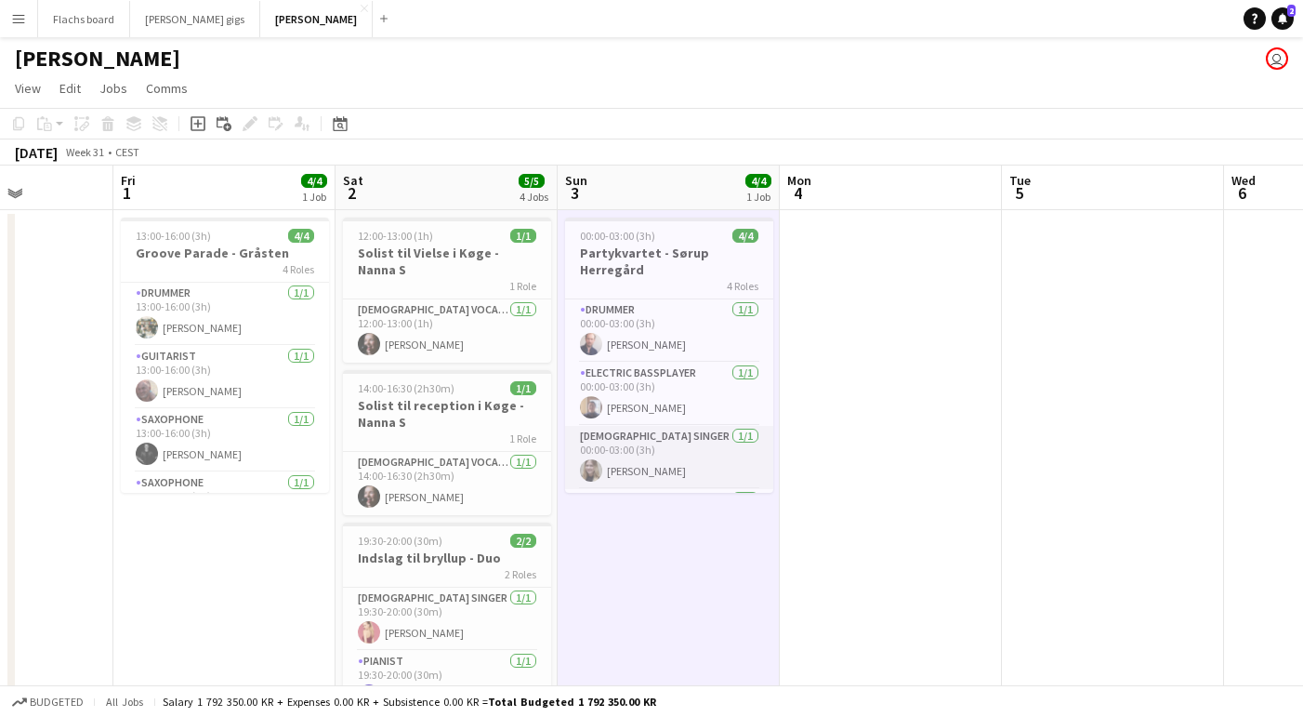
click at [683, 426] on app-card-role "[DEMOGRAPHIC_DATA] Singer [DATE] 00:00-03:00 (3h) [PERSON_NAME]" at bounding box center [669, 457] width 208 height 63
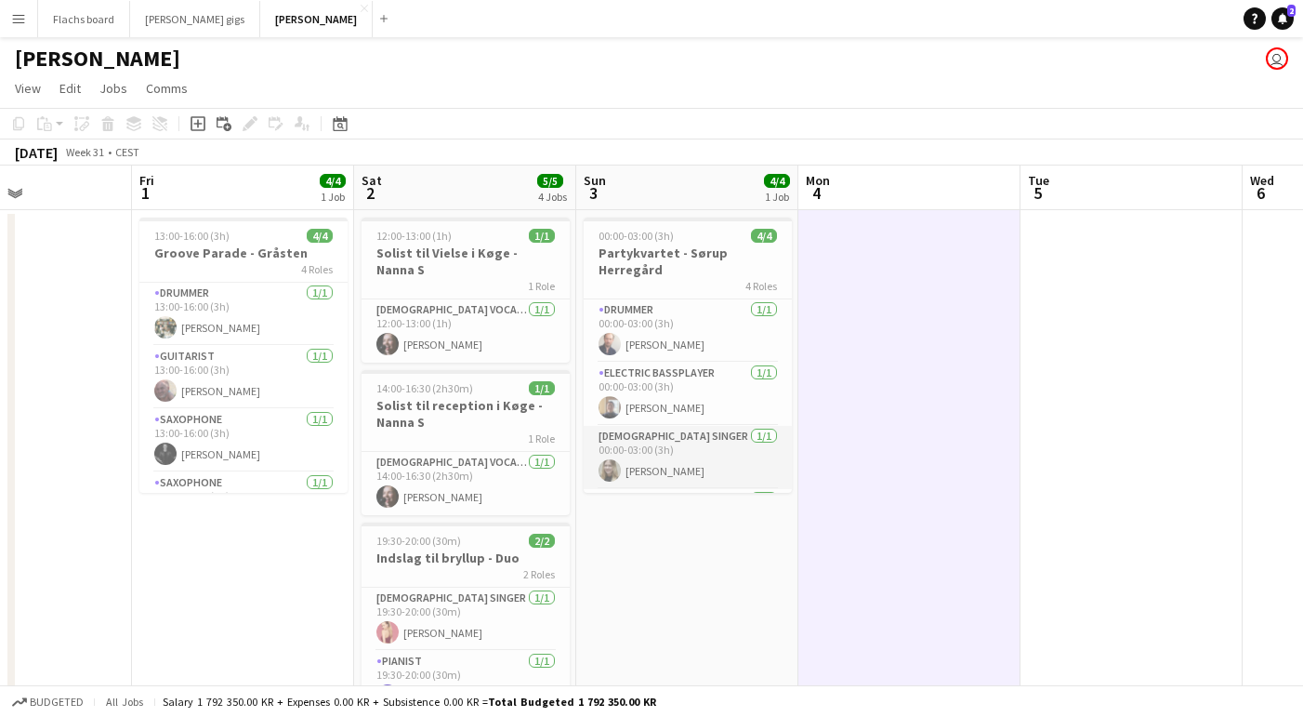
scroll to position [43, 0]
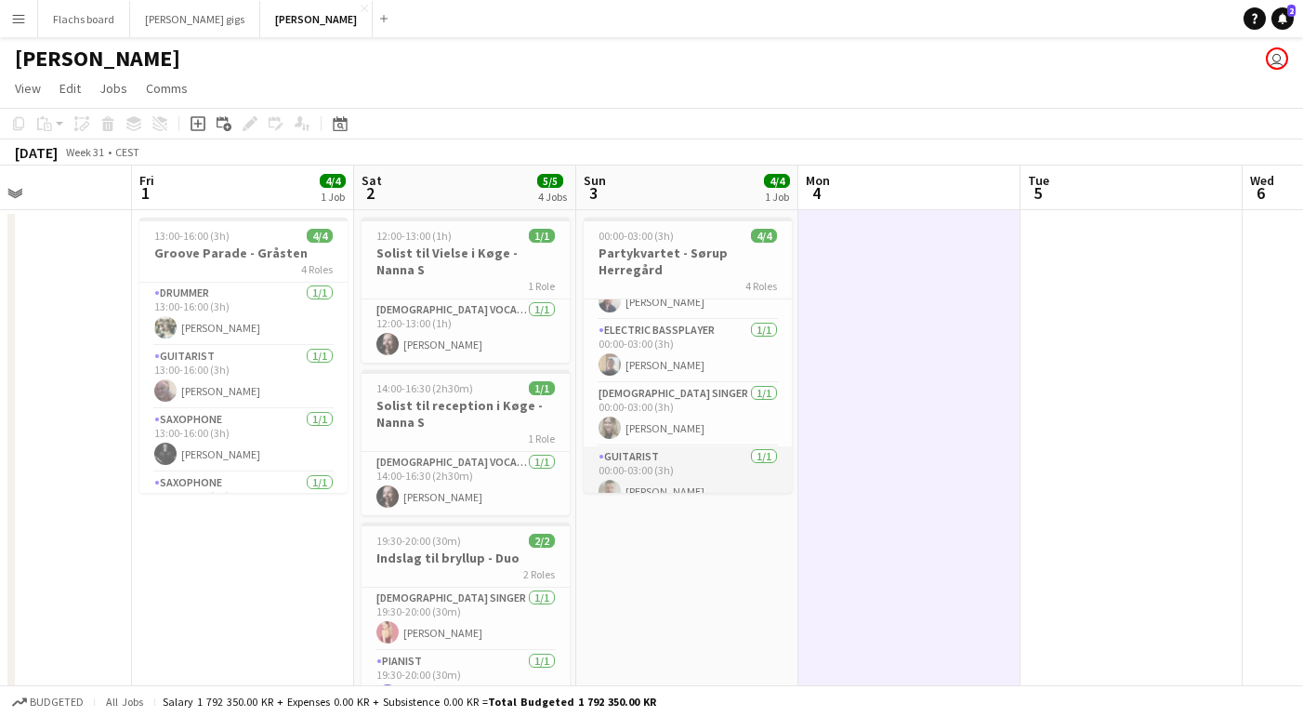
click at [711, 463] on app-card-role "Guitarist [DATE] 00:00-03:00 (3h) [PERSON_NAME]" at bounding box center [688, 477] width 208 height 63
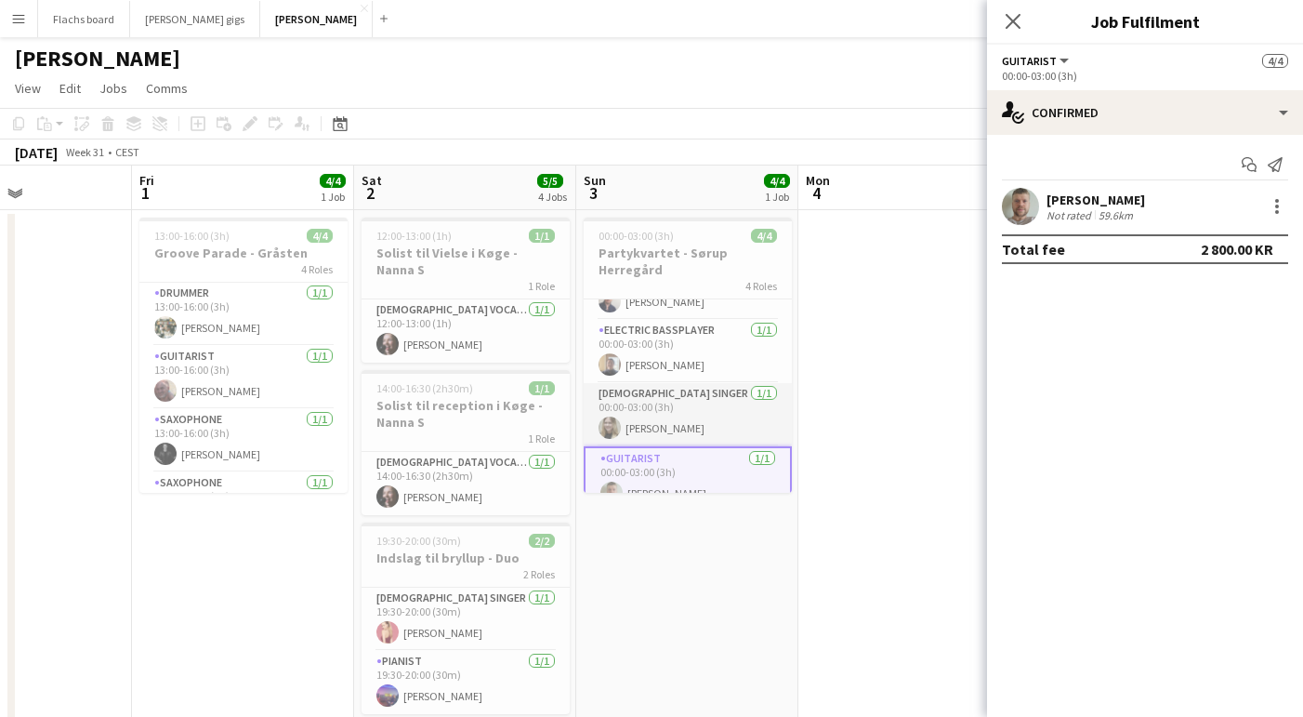
click at [646, 413] on app-card-role "[DEMOGRAPHIC_DATA] Singer [DATE] 00:00-03:00 (3h) [PERSON_NAME]" at bounding box center [688, 414] width 208 height 63
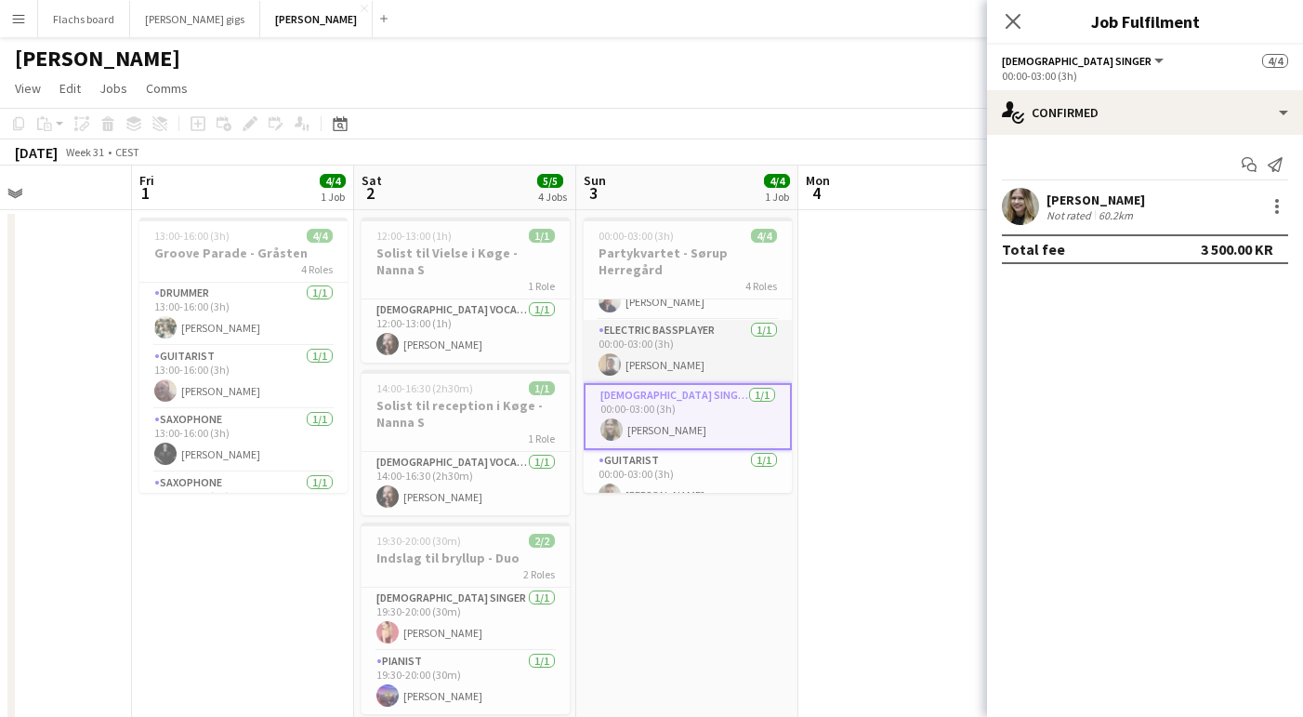
click at [635, 336] on app-card-role "Electric Bassplayer [DATE] 00:00-03:00 (3h) [PERSON_NAME]" at bounding box center [688, 351] width 208 height 63
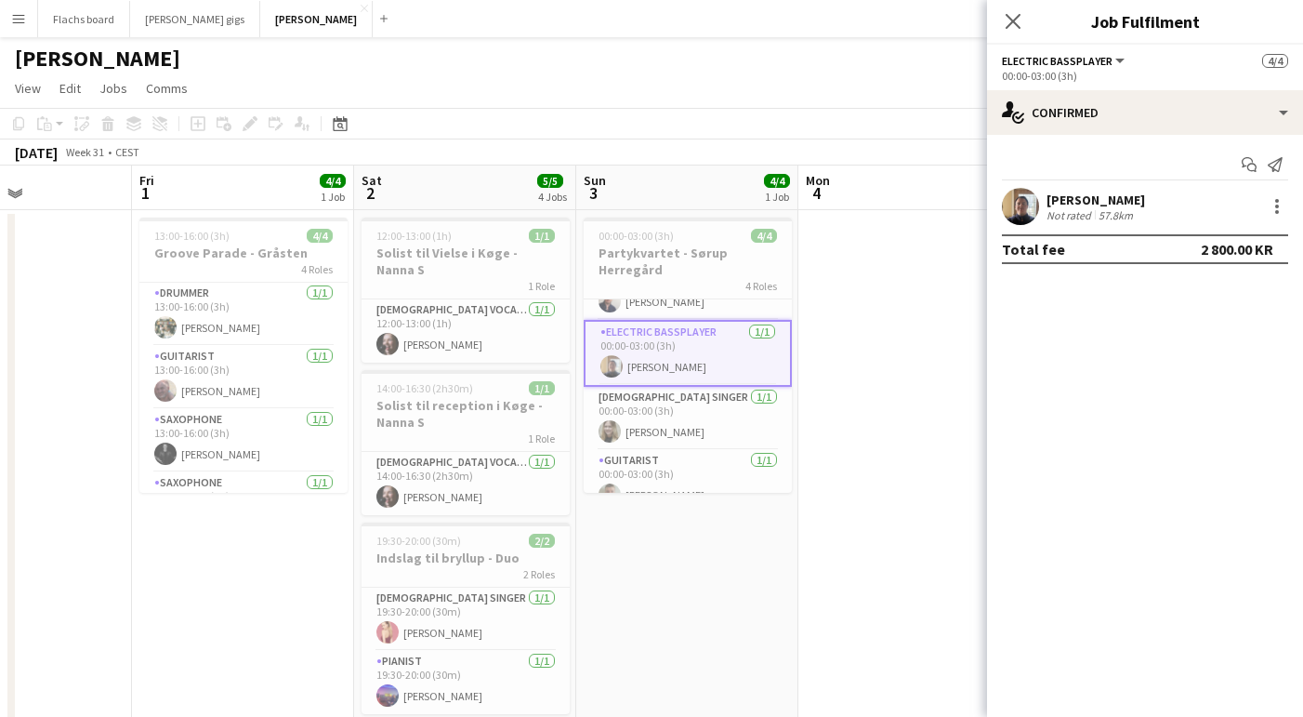
scroll to position [0, 0]
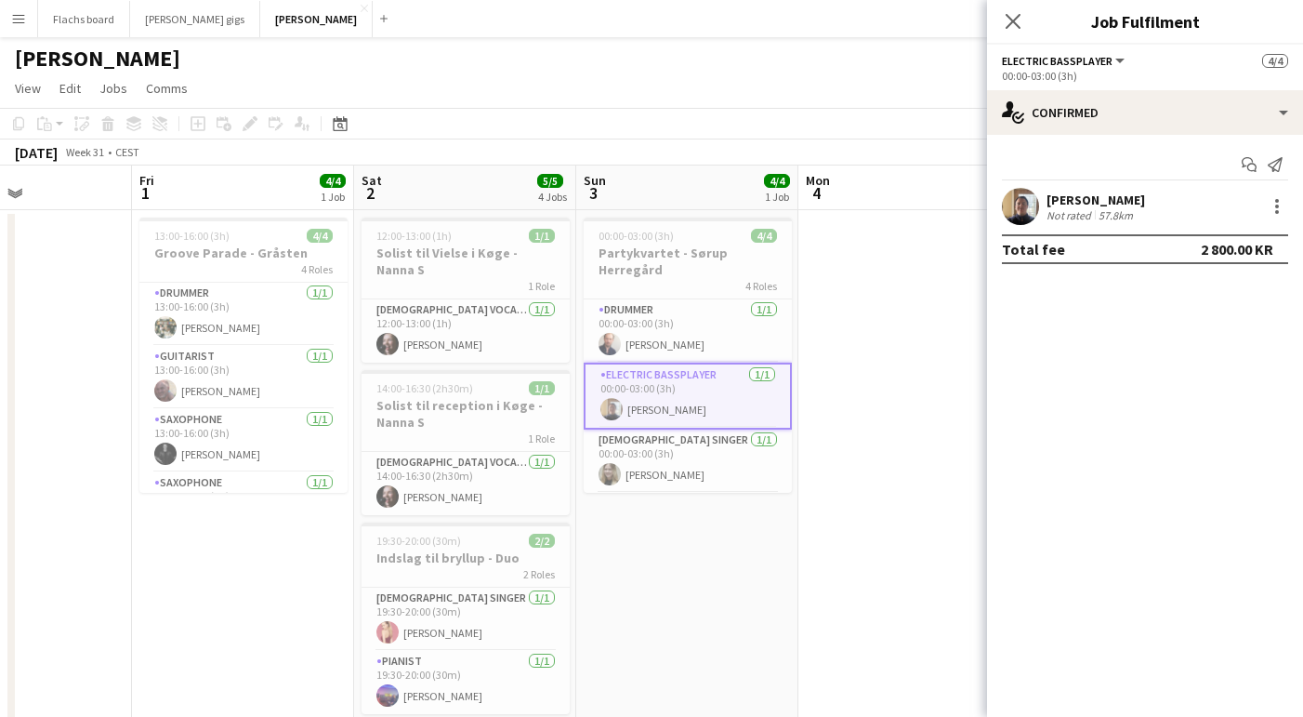
click at [635, 336] on app-card-role "Drummer [DATE] 00:00-03:00 (3h) [PERSON_NAME]" at bounding box center [688, 330] width 208 height 63
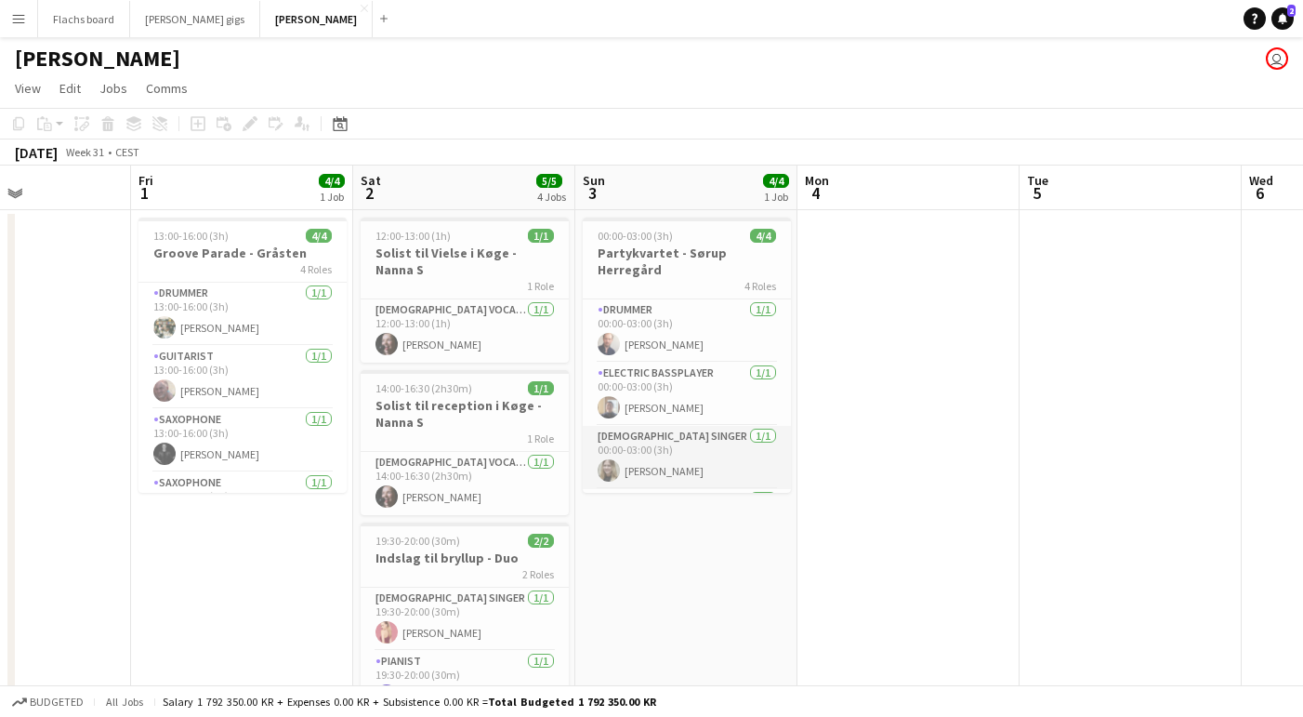
click at [698, 468] on app-card-role "[DEMOGRAPHIC_DATA] Singer [DATE] 00:00-03:00 (3h) [PERSON_NAME]" at bounding box center [687, 457] width 208 height 63
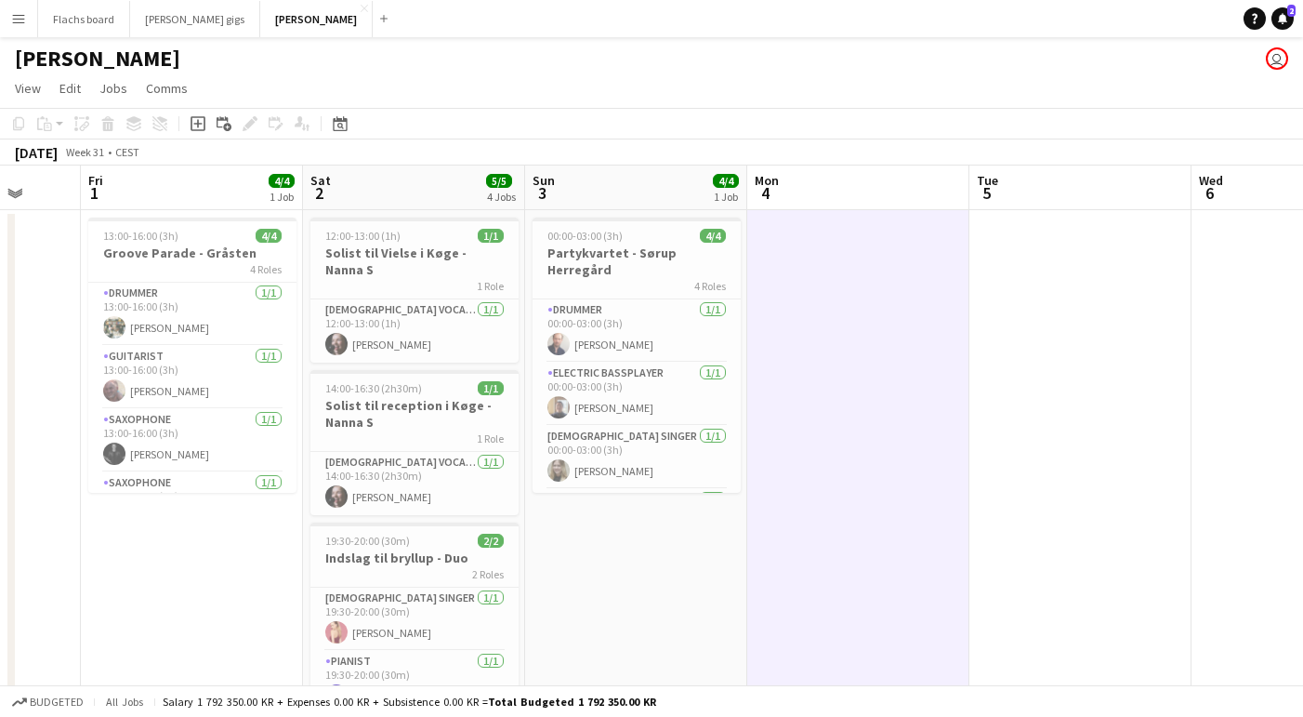
scroll to position [0, 388]
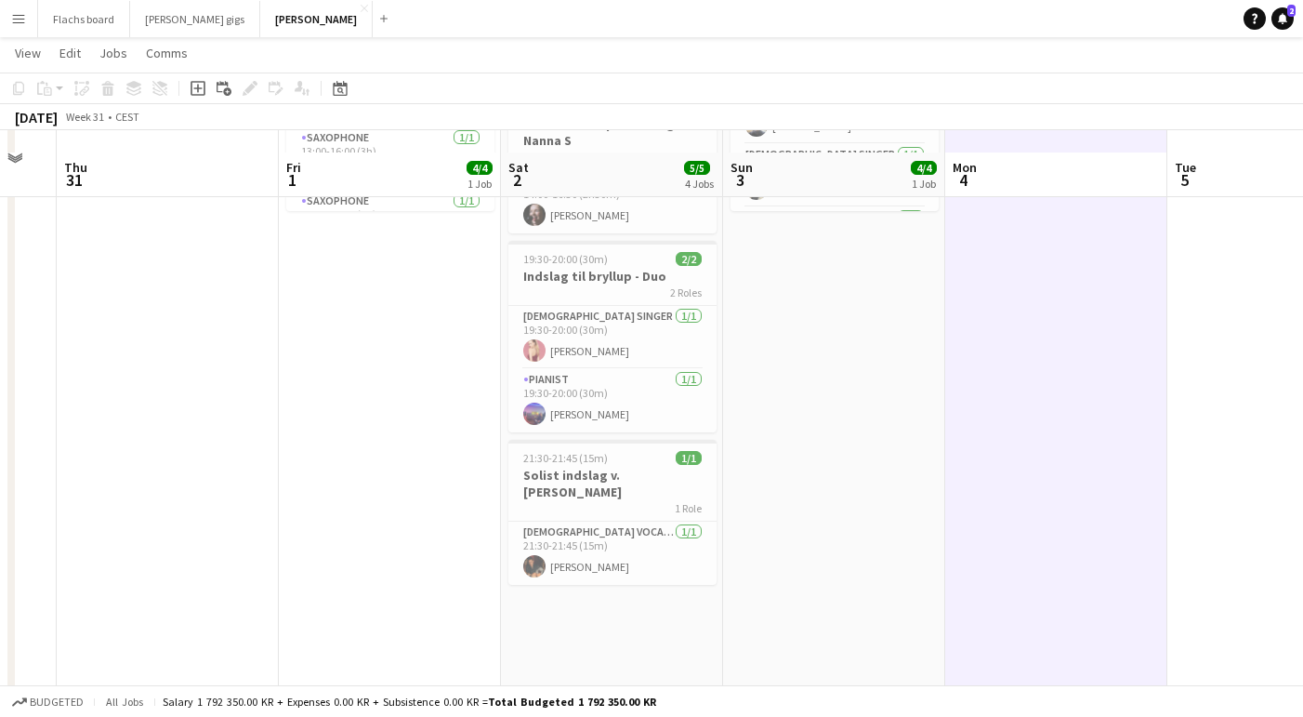
scroll to position [302, 0]
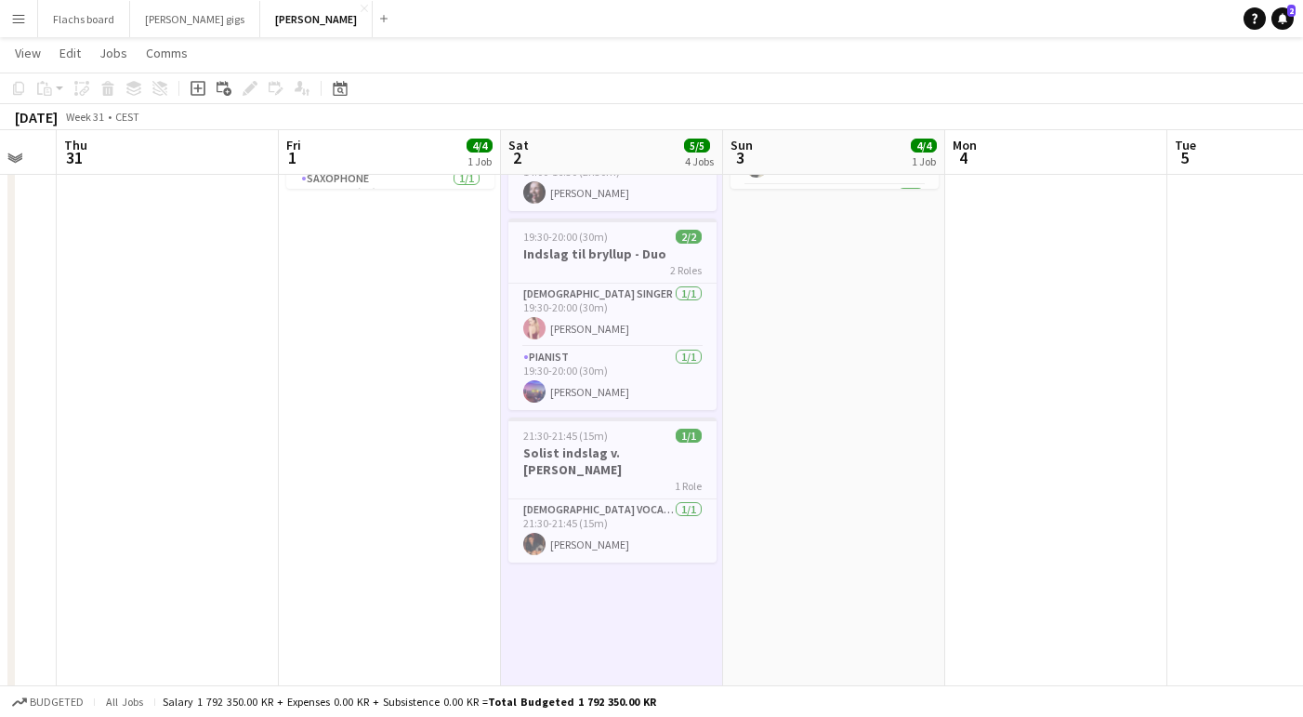
scroll to position [0, 389]
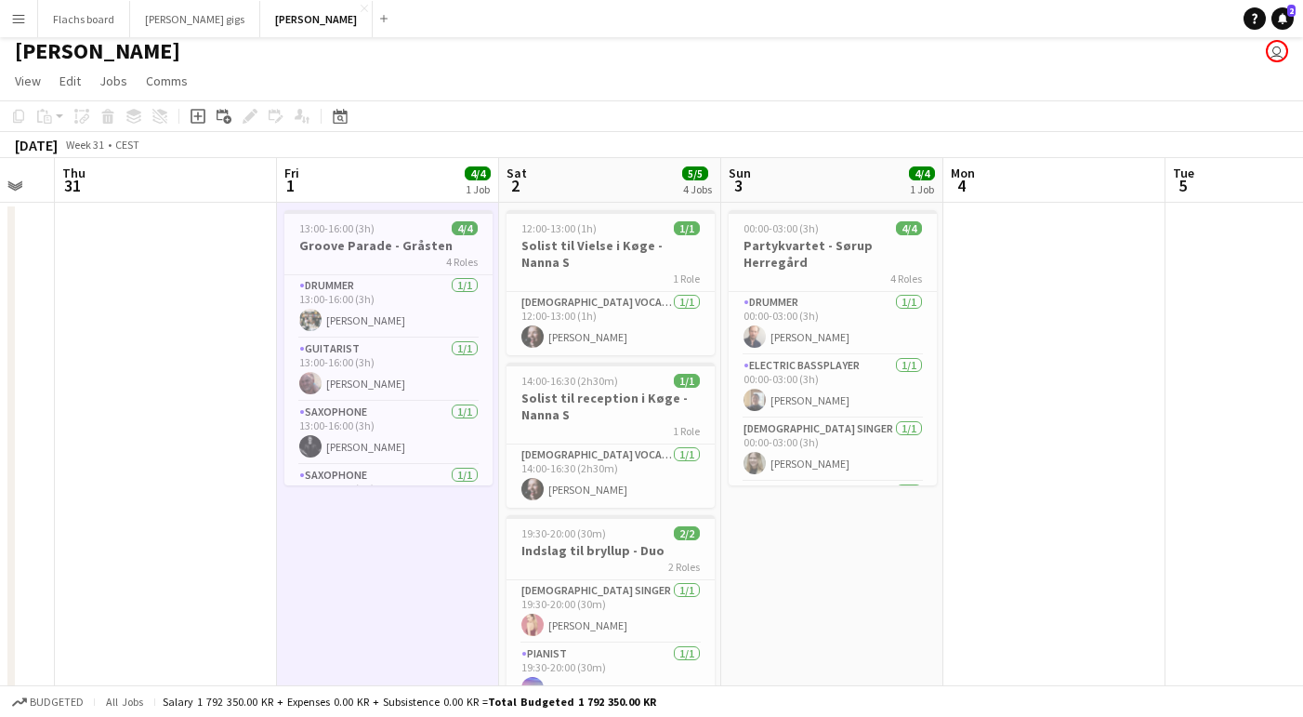
scroll to position [0, 0]
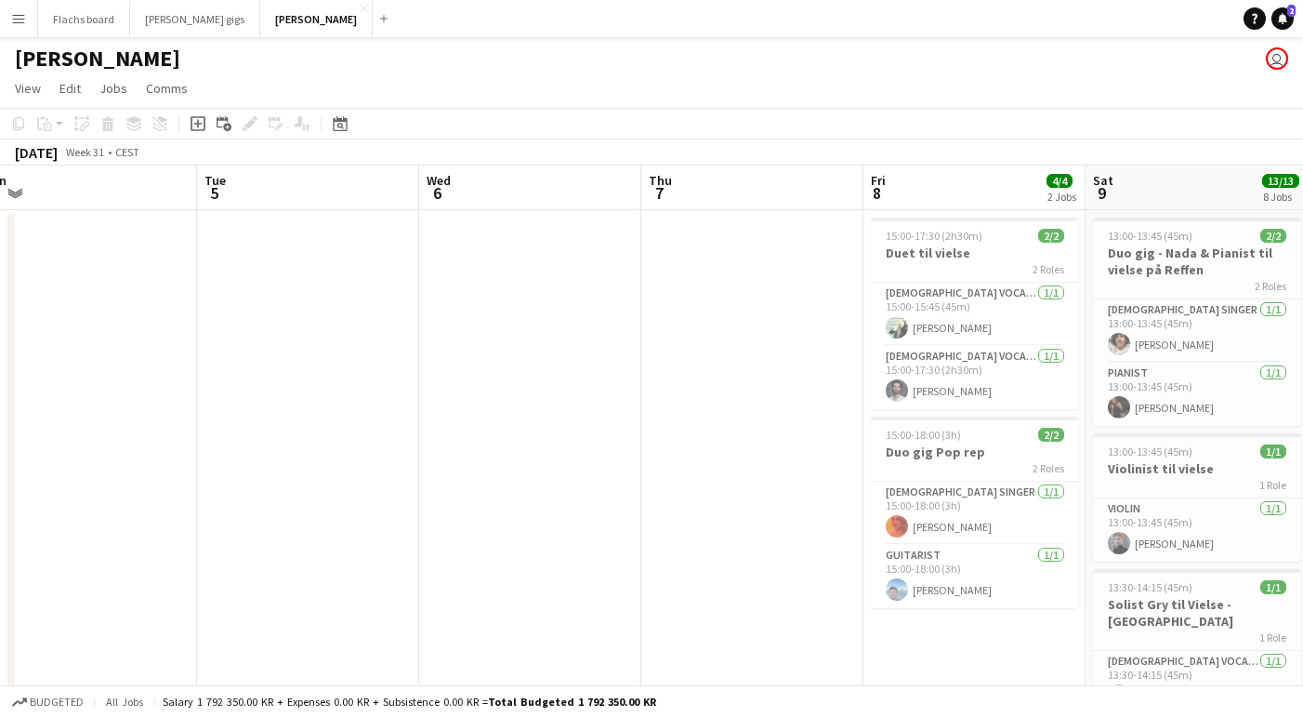
scroll to position [0, 599]
